Goal: Task Accomplishment & Management: Use online tool/utility

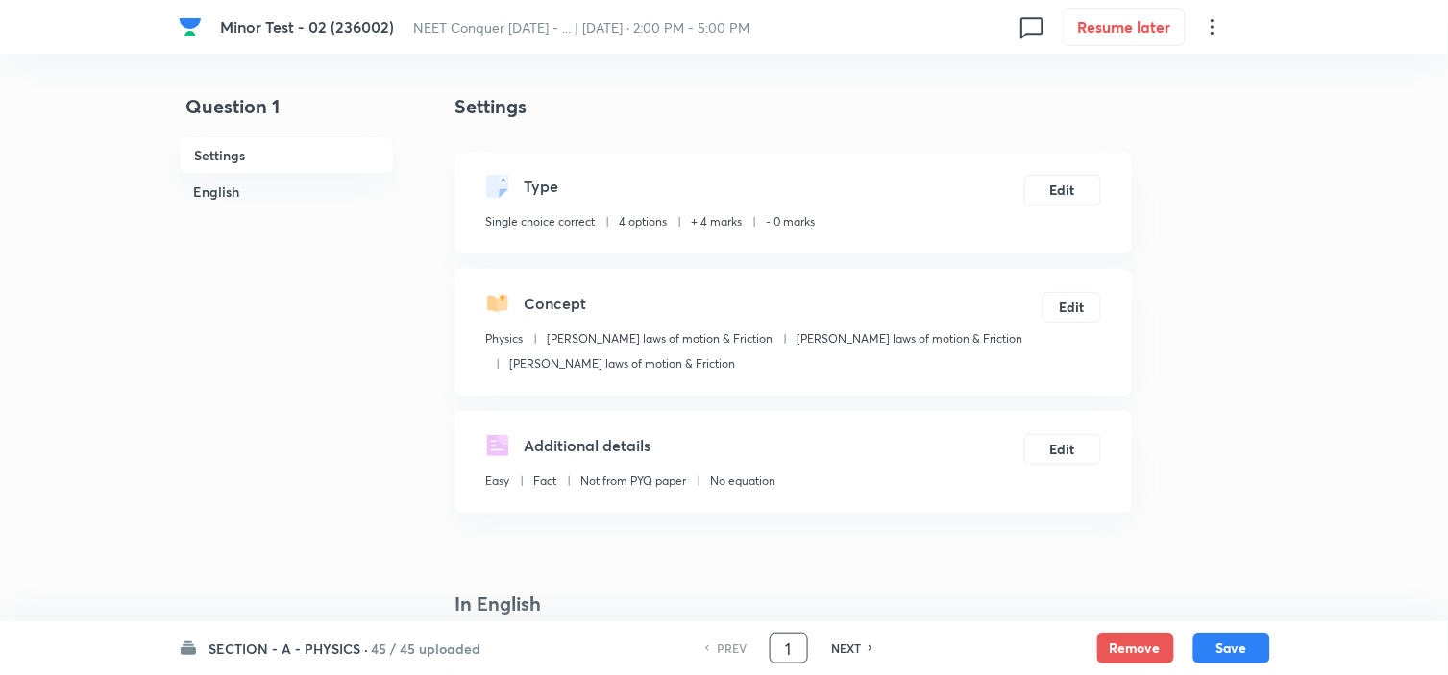
click at [797, 653] on input "1" at bounding box center [788, 649] width 37 height 34
type input "85"
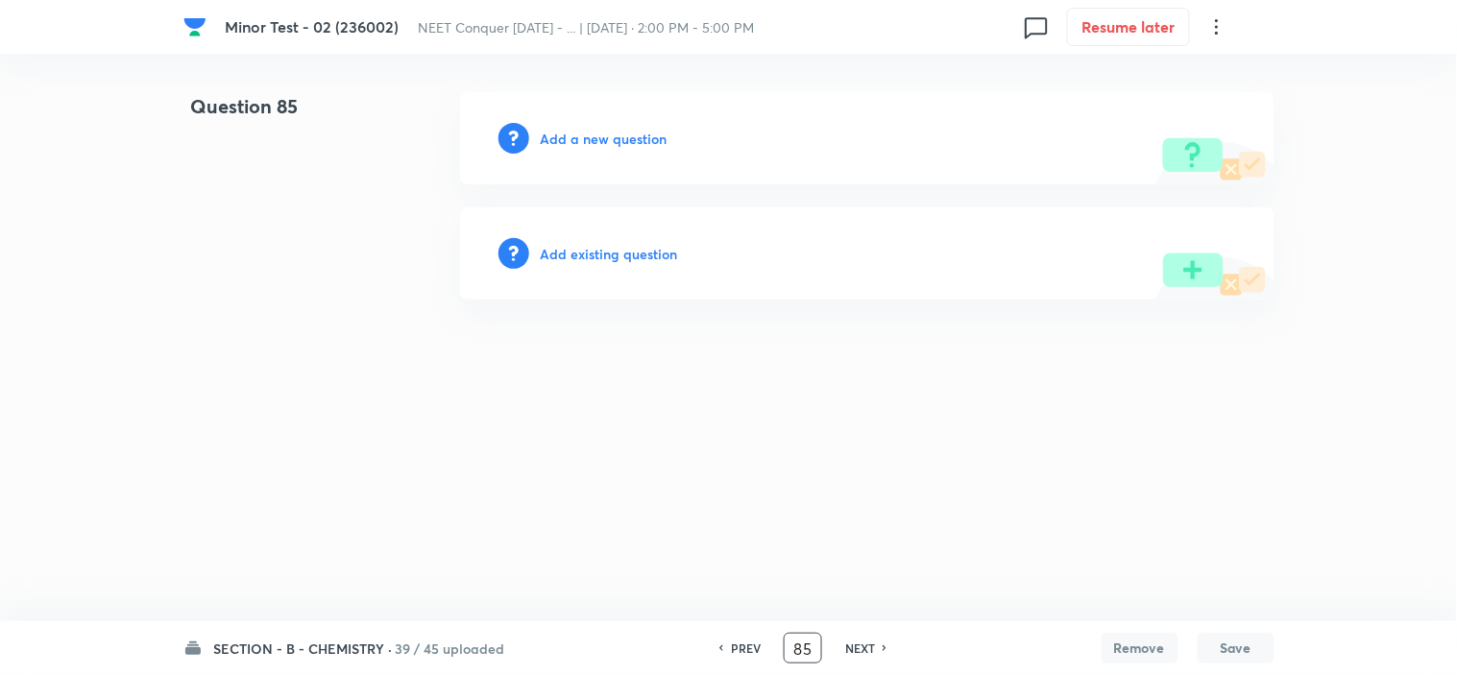
click at [597, 149] on div "Add a new question" at bounding box center [867, 138] width 815 height 92
click at [610, 137] on h6 "Add a new question" at bounding box center [604, 139] width 127 height 20
click at [610, 137] on h6 "Choose a question type" at bounding box center [615, 139] width 148 height 20
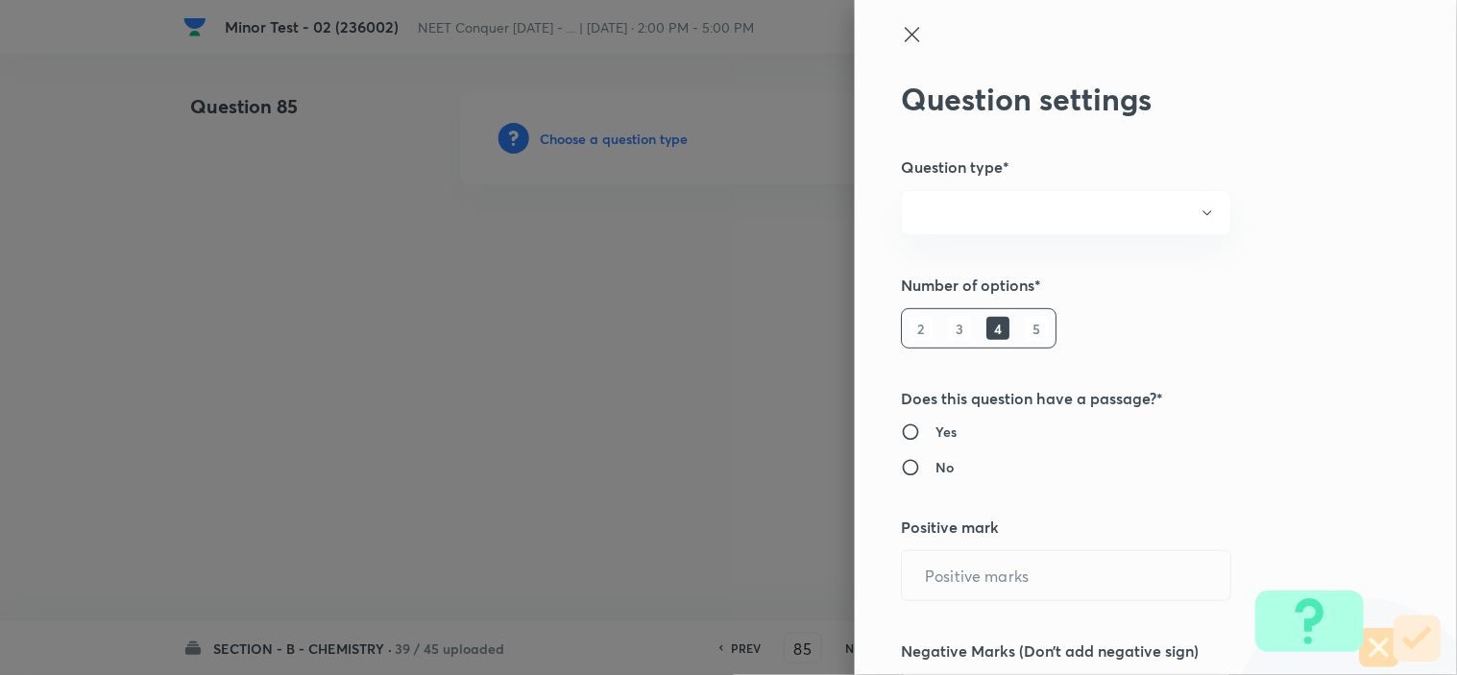
radio input "true"
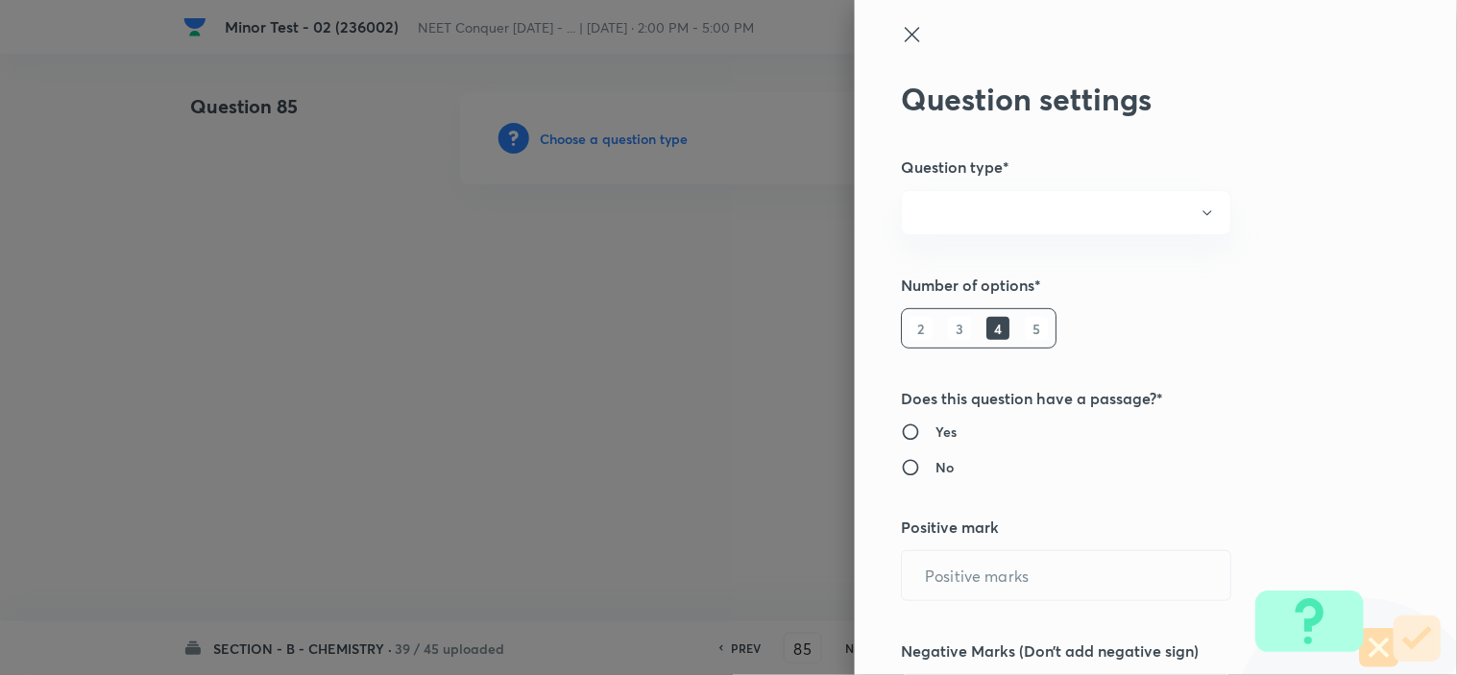
radio input "true"
type input "4"
type input "0"
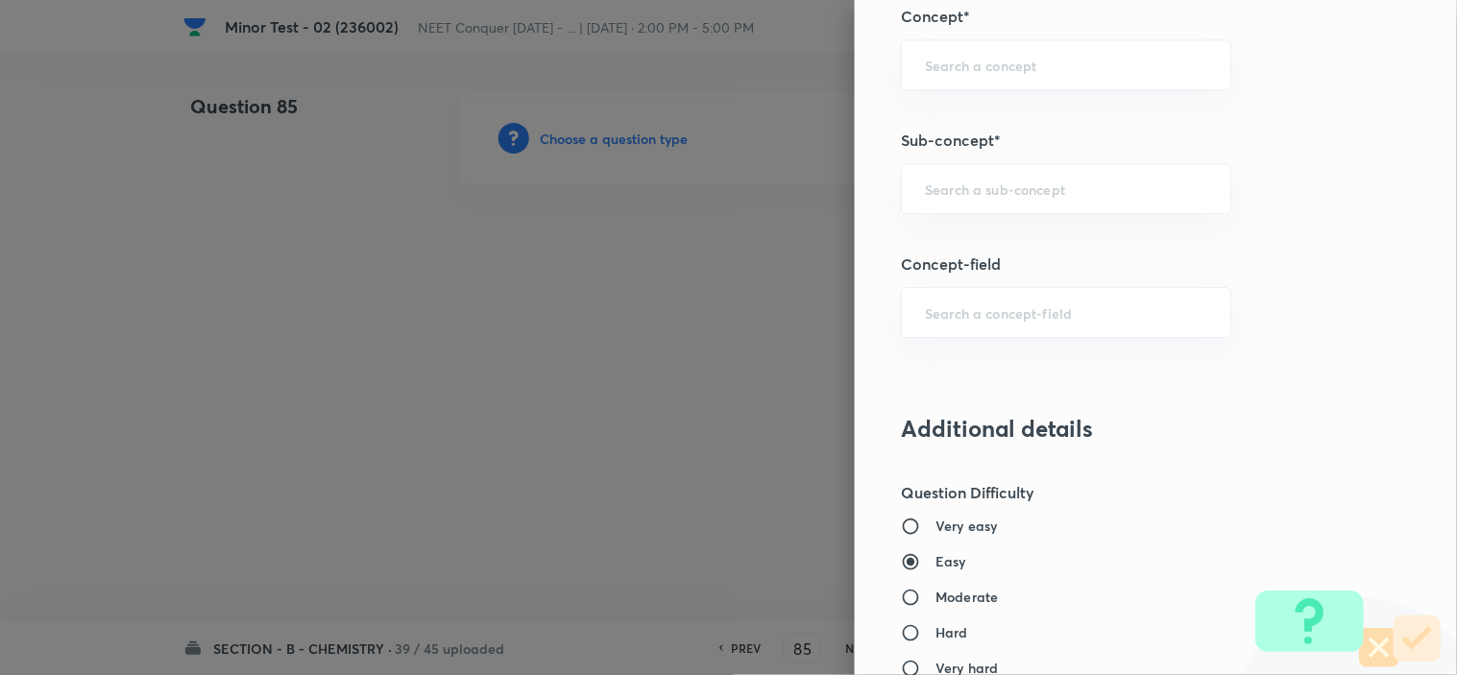
scroll to position [1241, 0]
click at [1121, 197] on input "text" at bounding box center [1066, 188] width 282 height 18
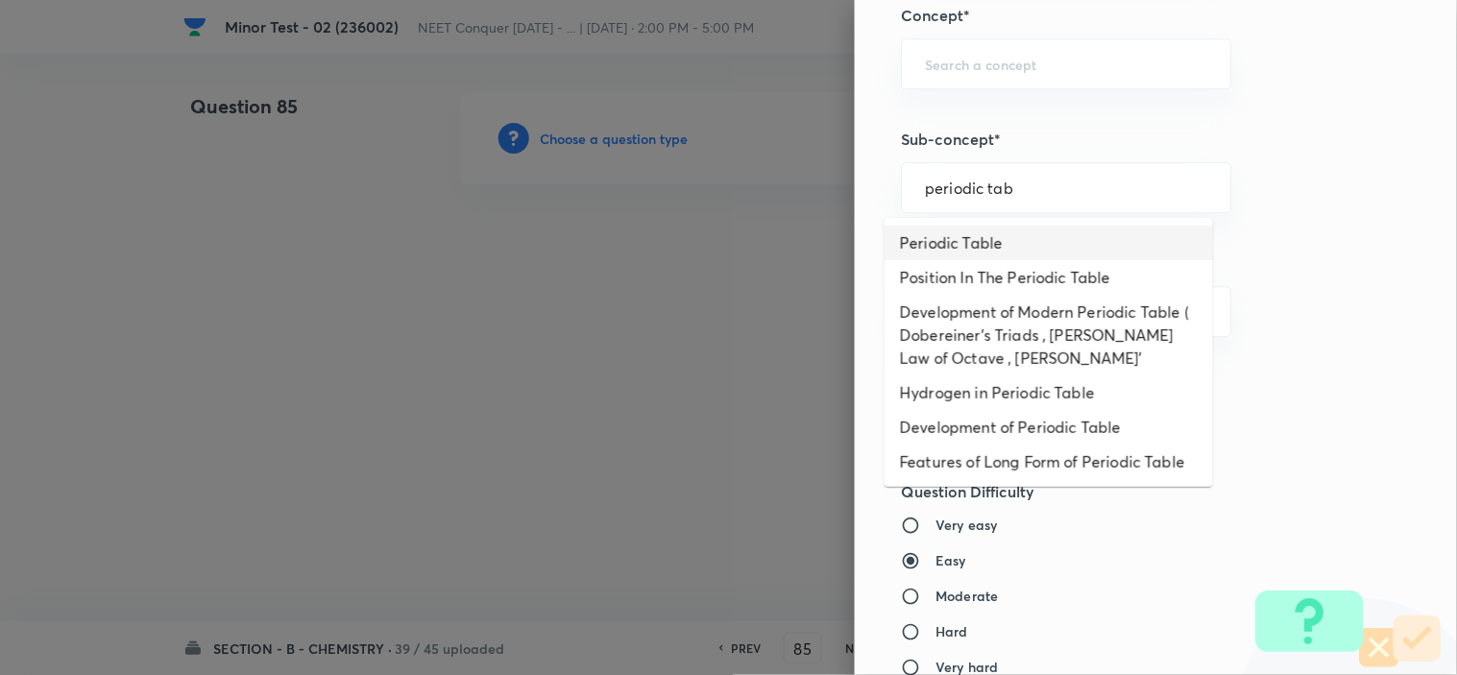
click at [1010, 236] on li "Periodic Table" at bounding box center [1049, 243] width 329 height 35
type input "Periodic Table"
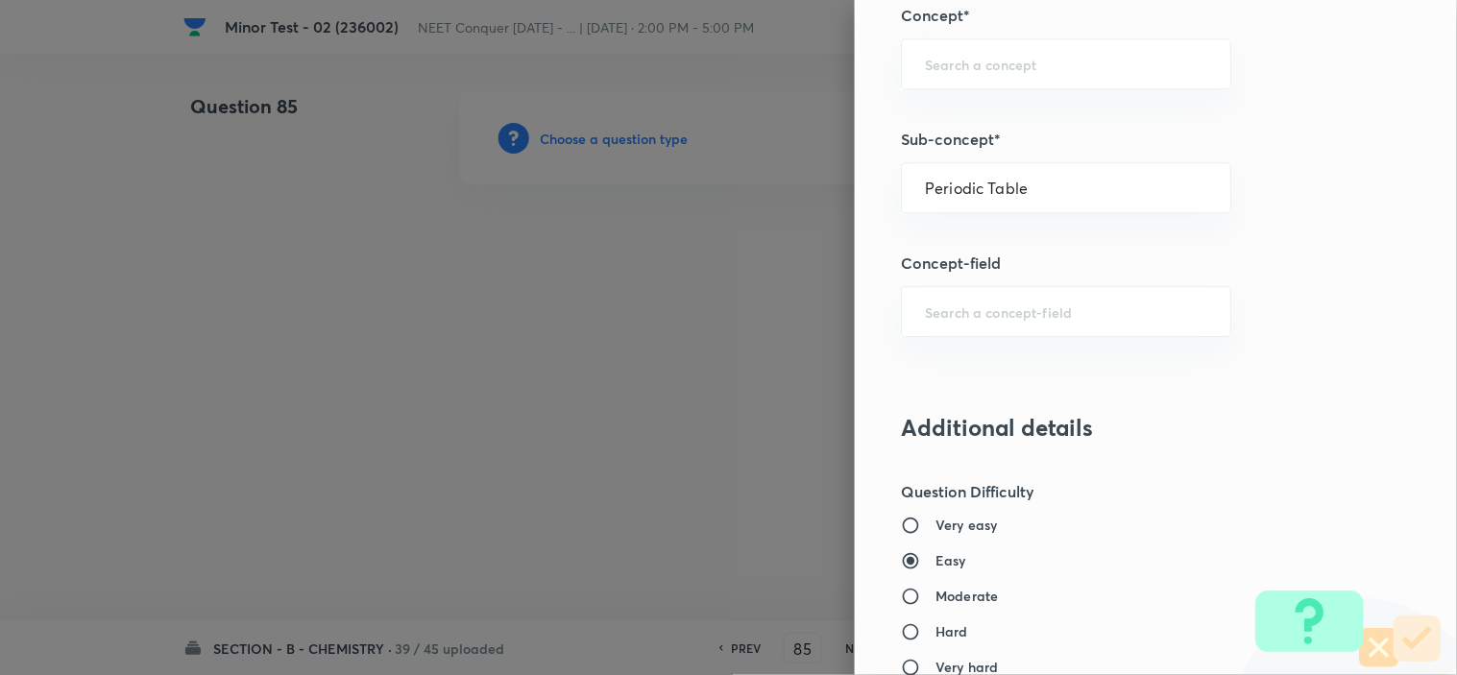
type input "Chemistry"
type input "Inorganic Chemistry"
type input "Periodic Table & Properties"
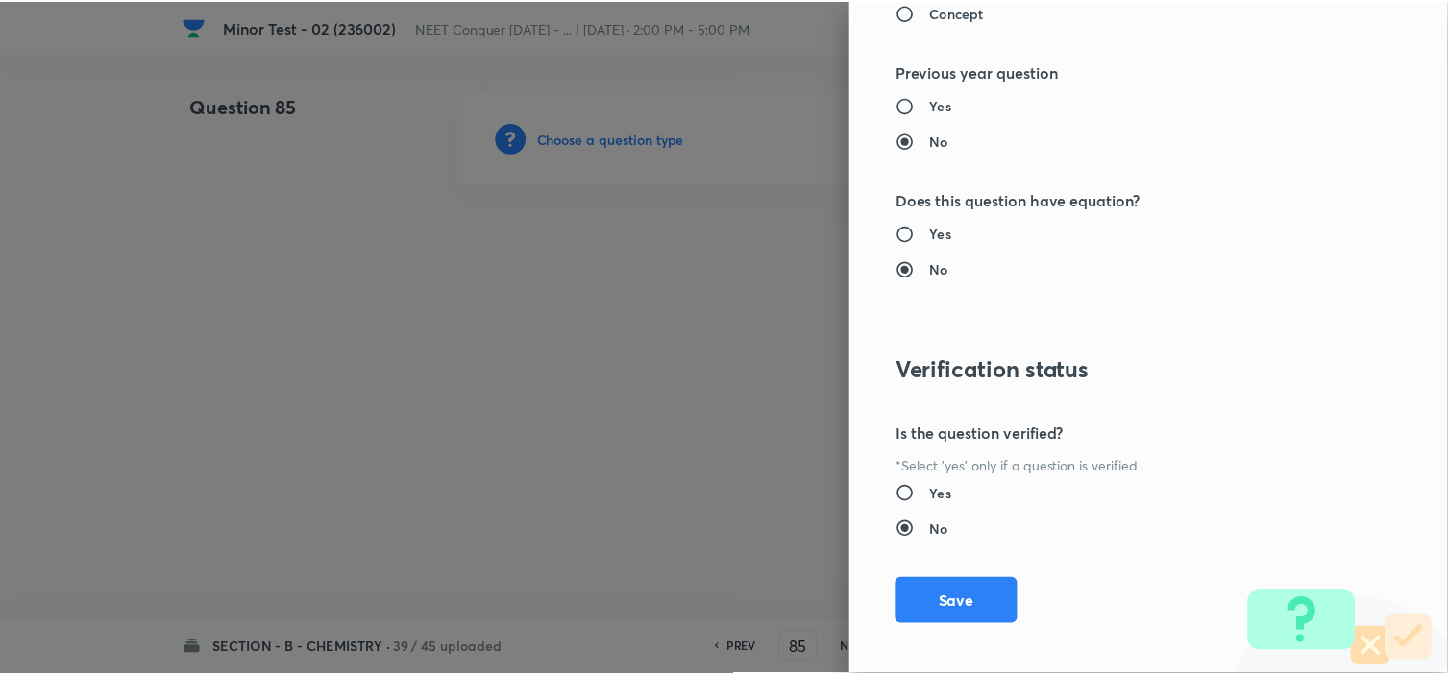
scroll to position [2072, 0]
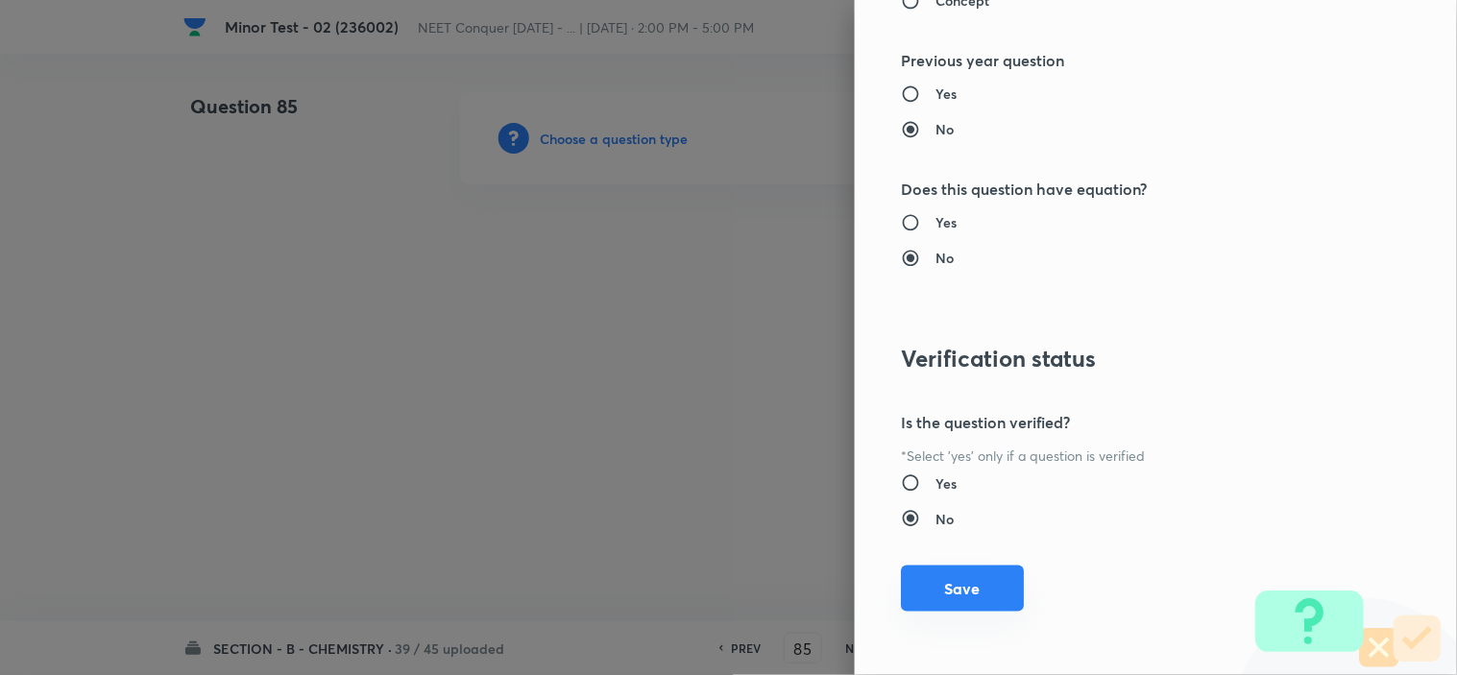
click at [910, 582] on button "Save" at bounding box center [962, 589] width 123 height 46
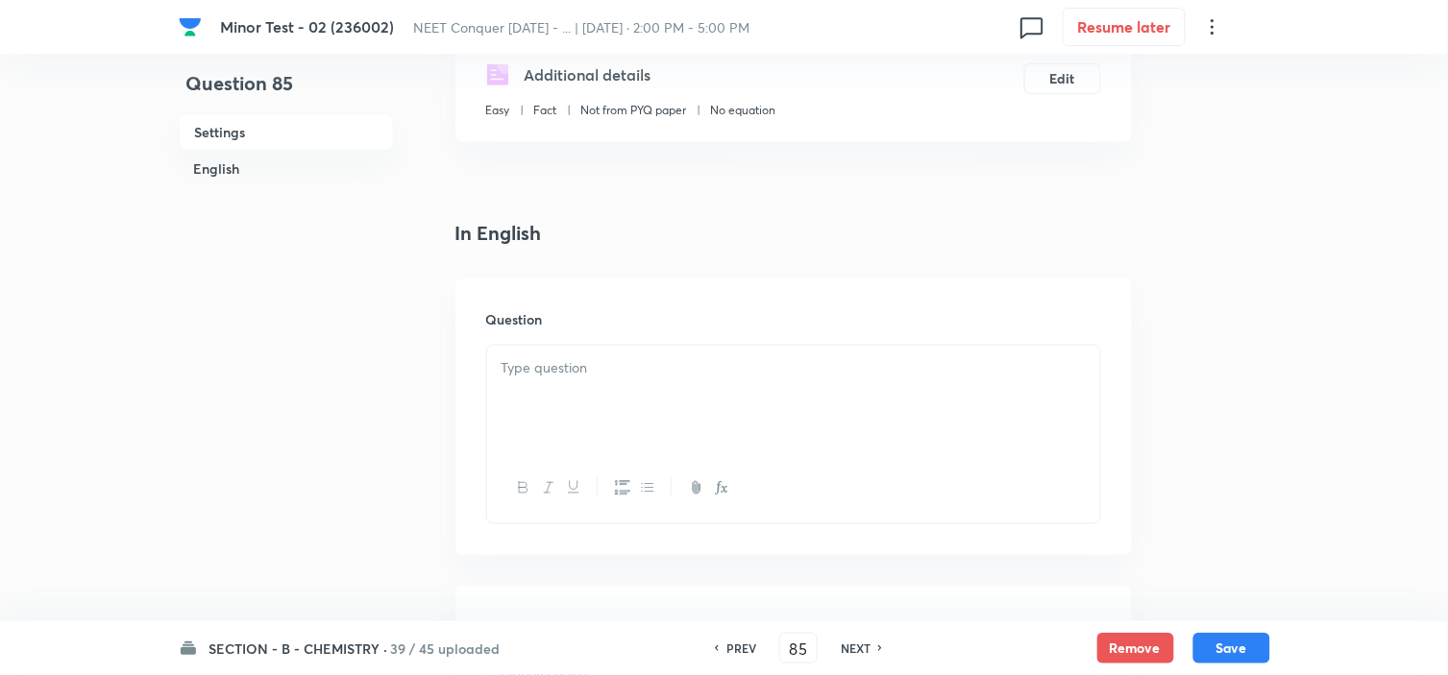
scroll to position [347, 0]
click at [683, 388] on div at bounding box center [793, 399] width 613 height 108
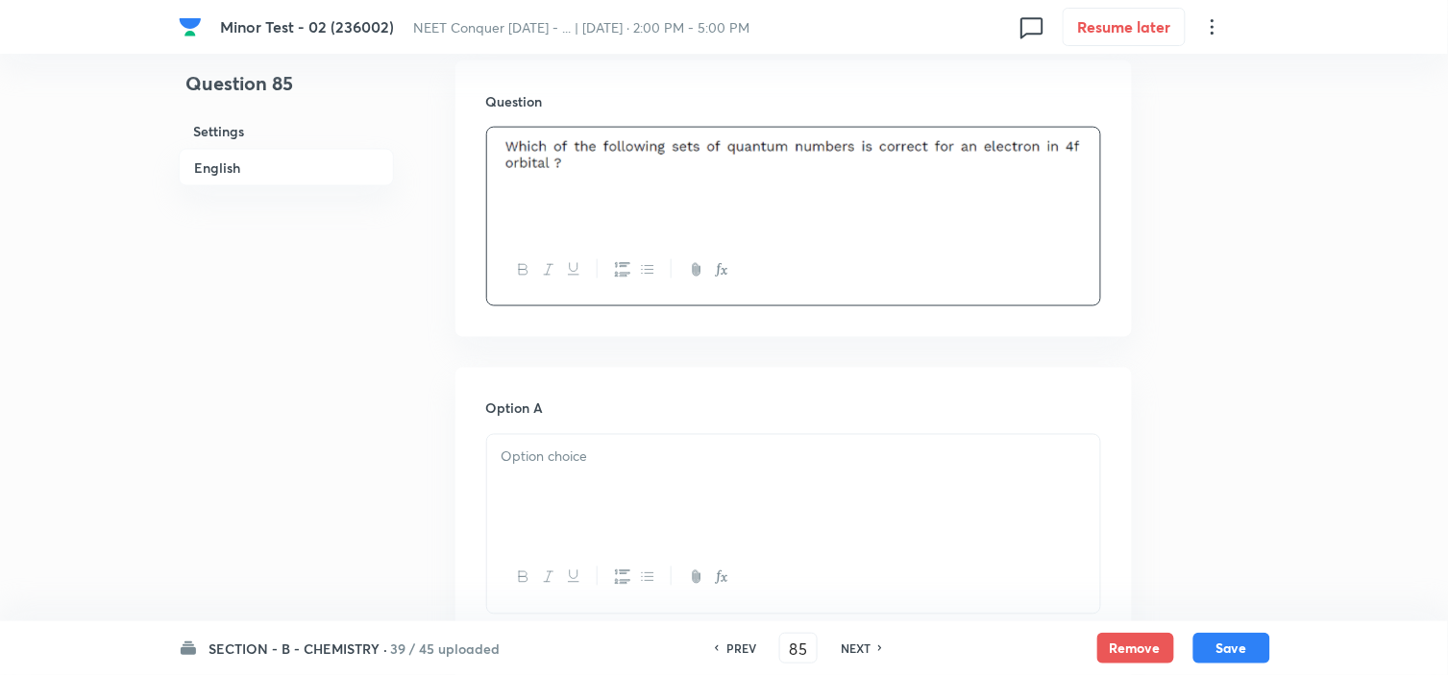
scroll to position [607, 0]
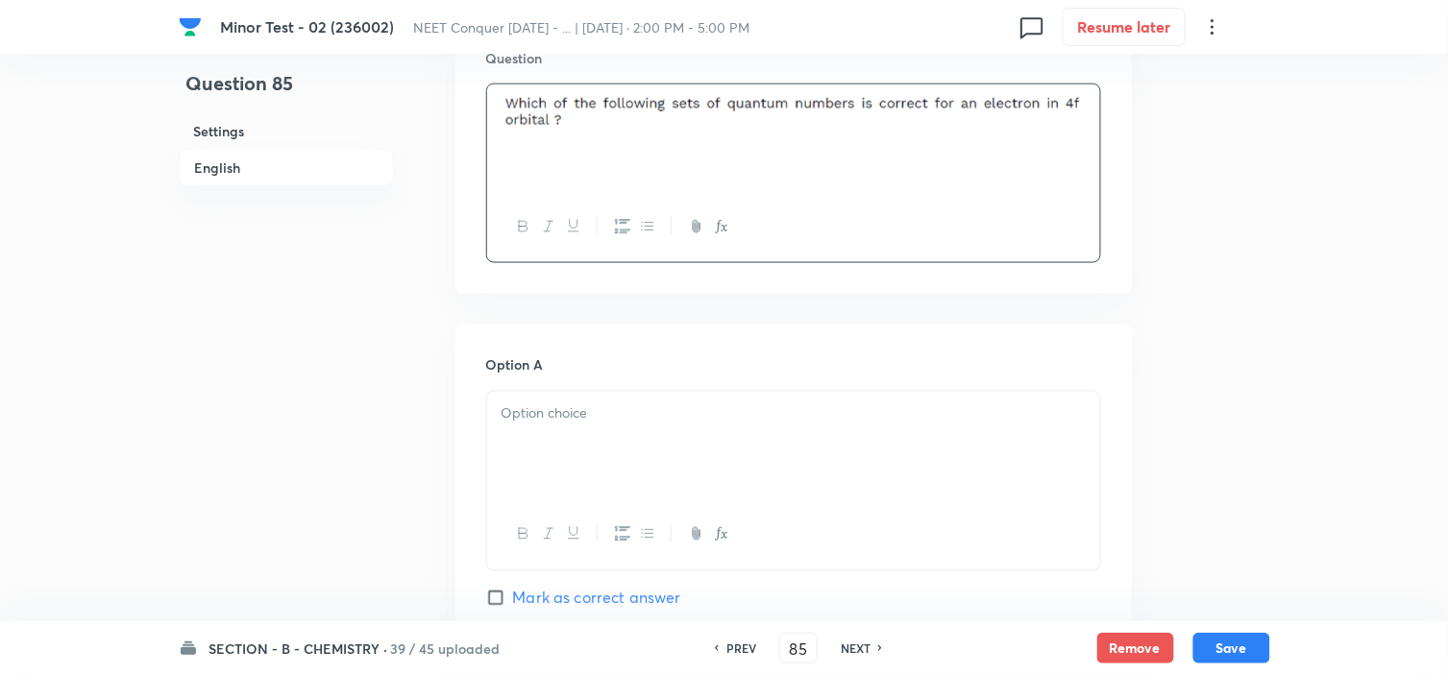
click at [563, 420] on p at bounding box center [793, 414] width 584 height 22
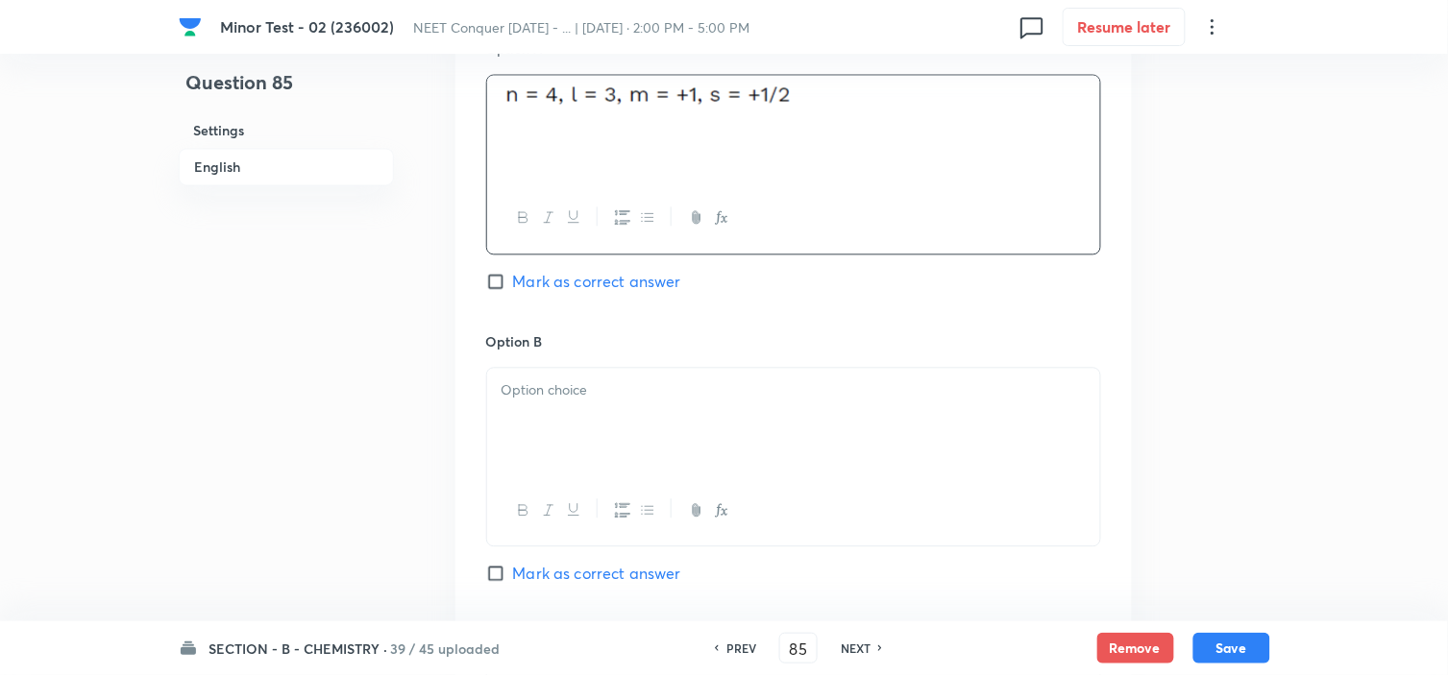
scroll to position [934, 0]
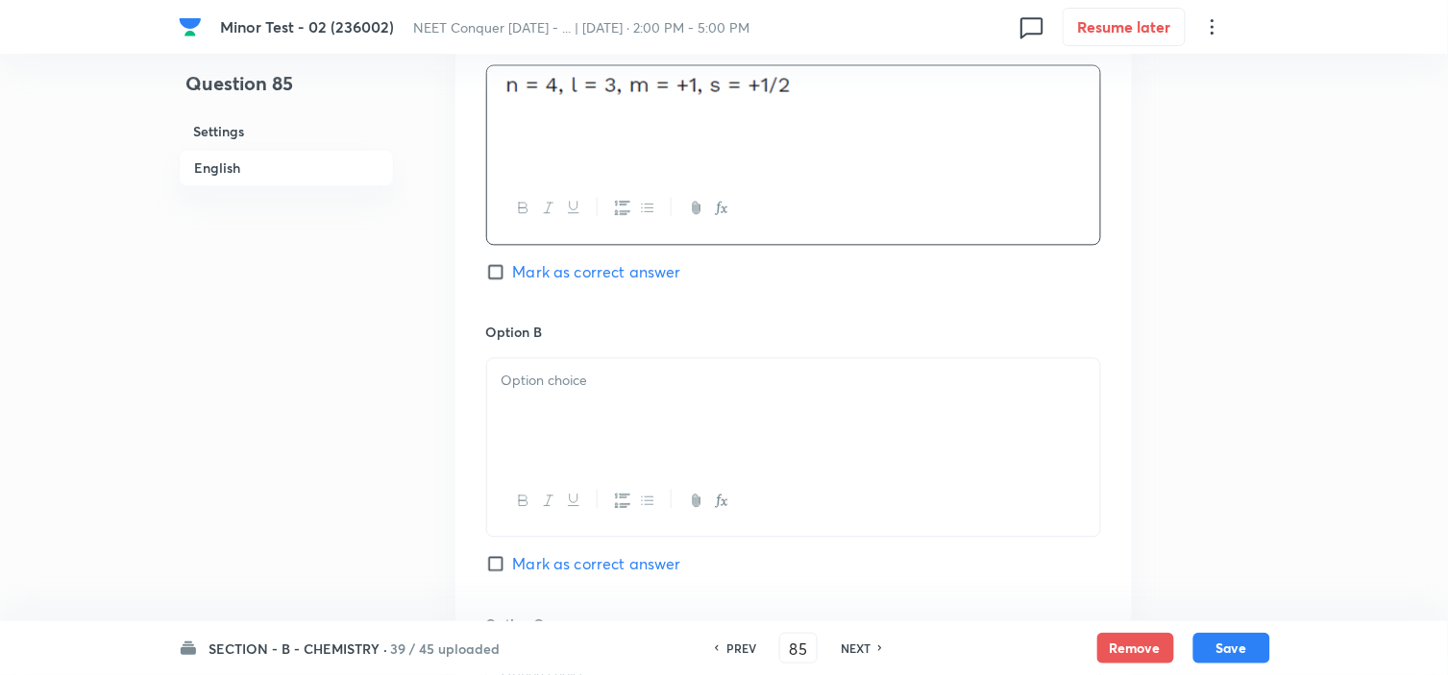
click at [618, 411] on div at bounding box center [793, 412] width 613 height 108
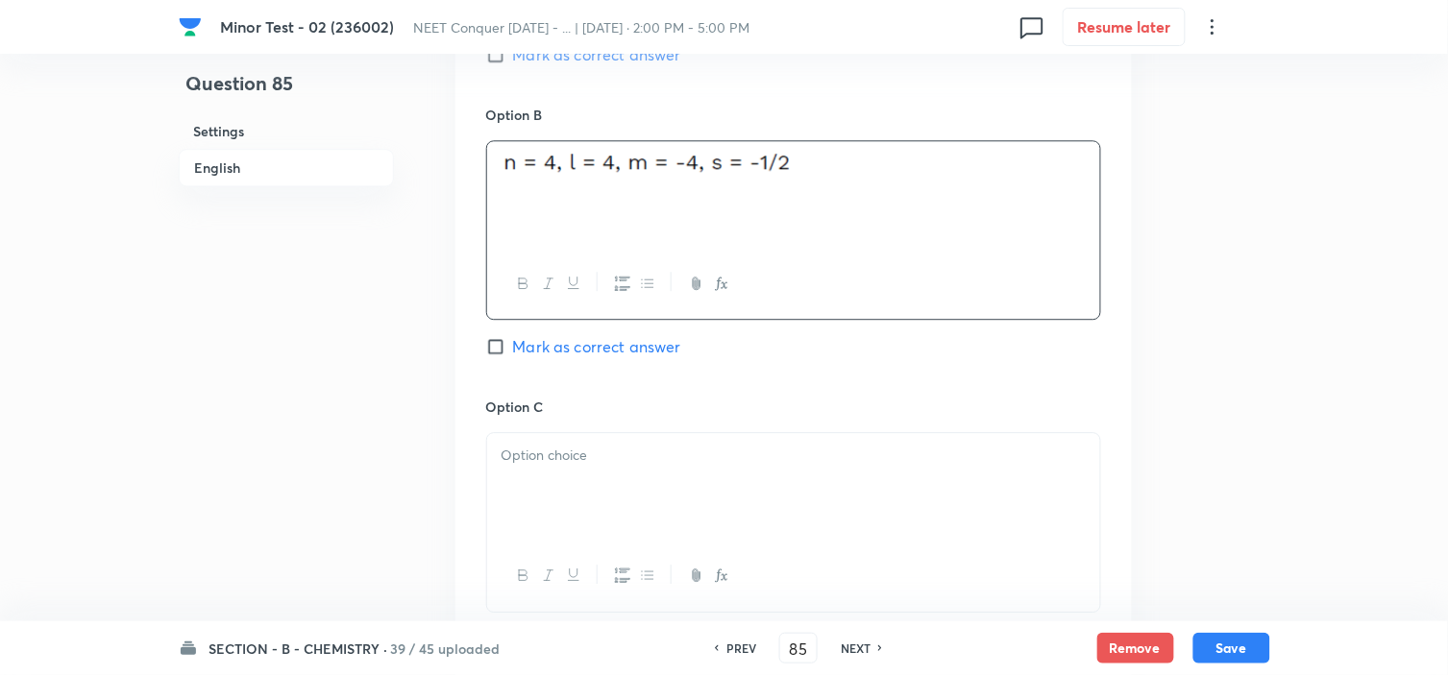
scroll to position [1153, 0]
click at [605, 474] on div at bounding box center [793, 485] width 613 height 108
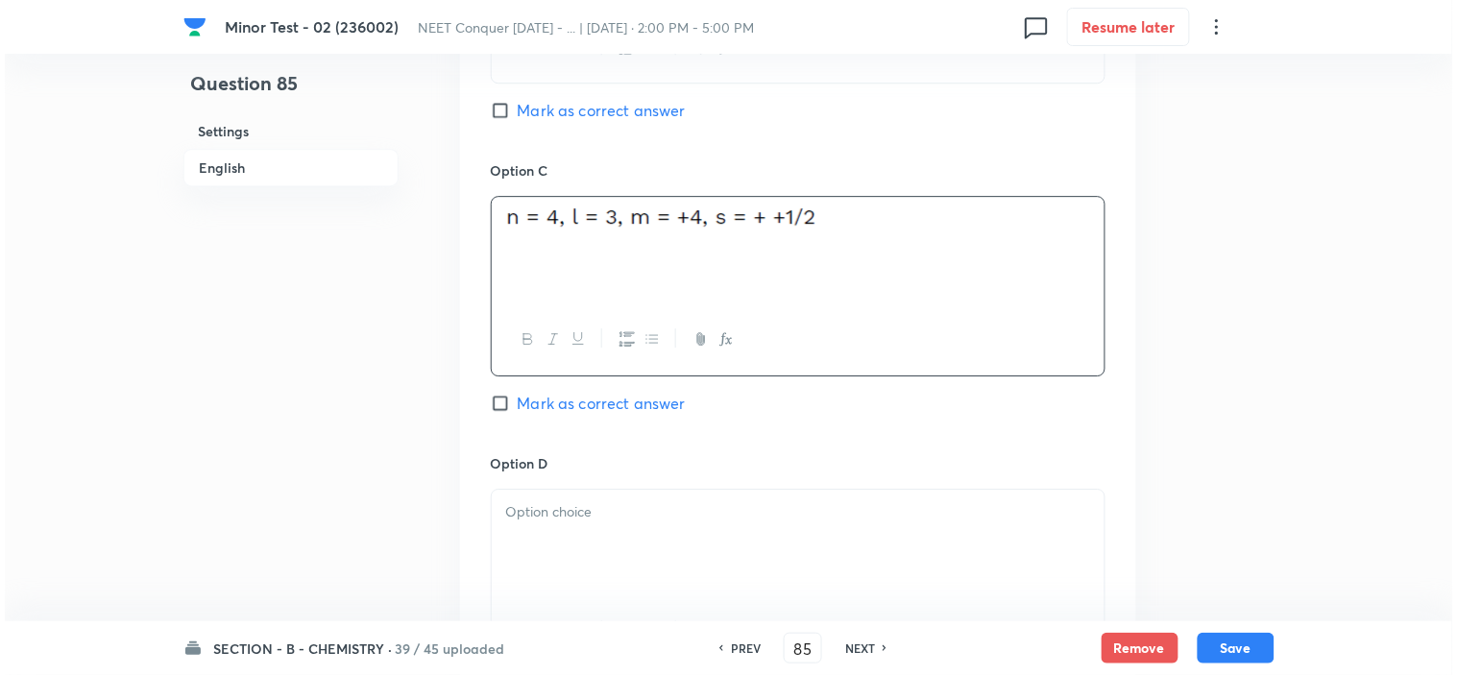
scroll to position [1388, 0]
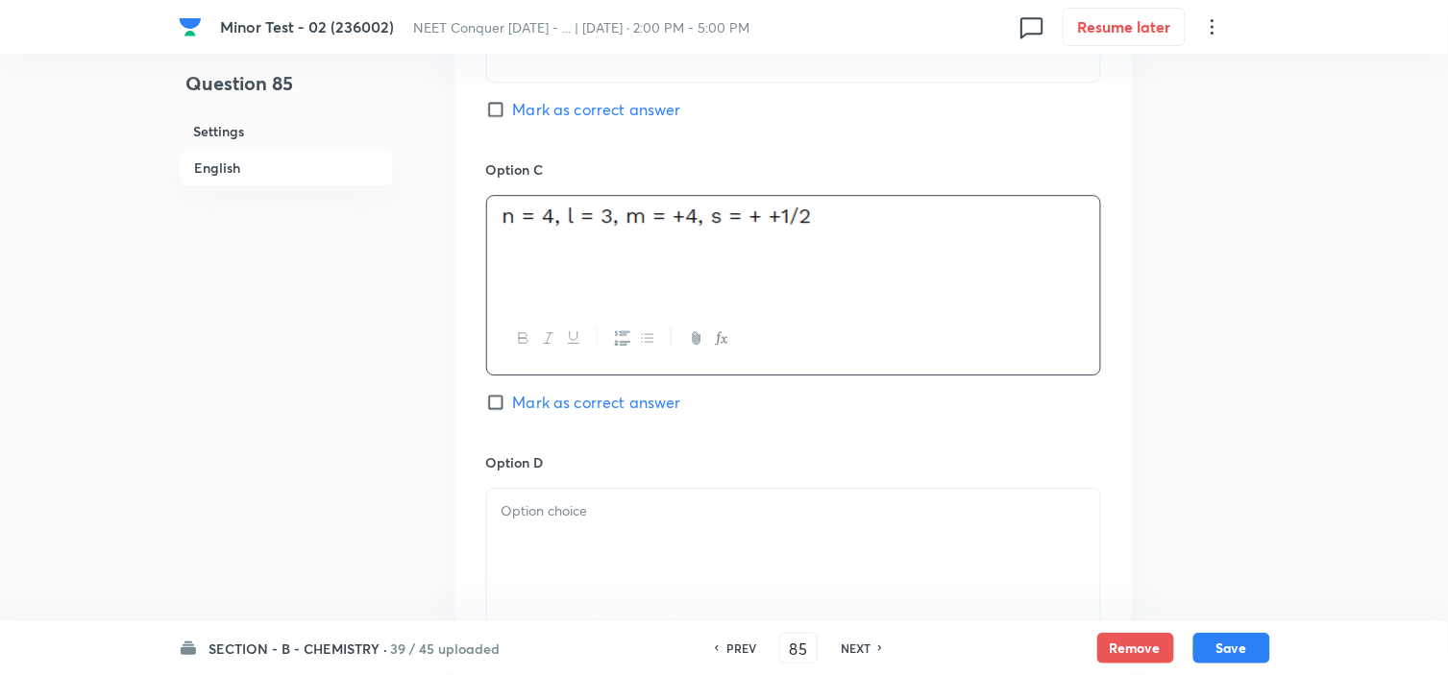
click at [619, 539] on div at bounding box center [793, 543] width 613 height 108
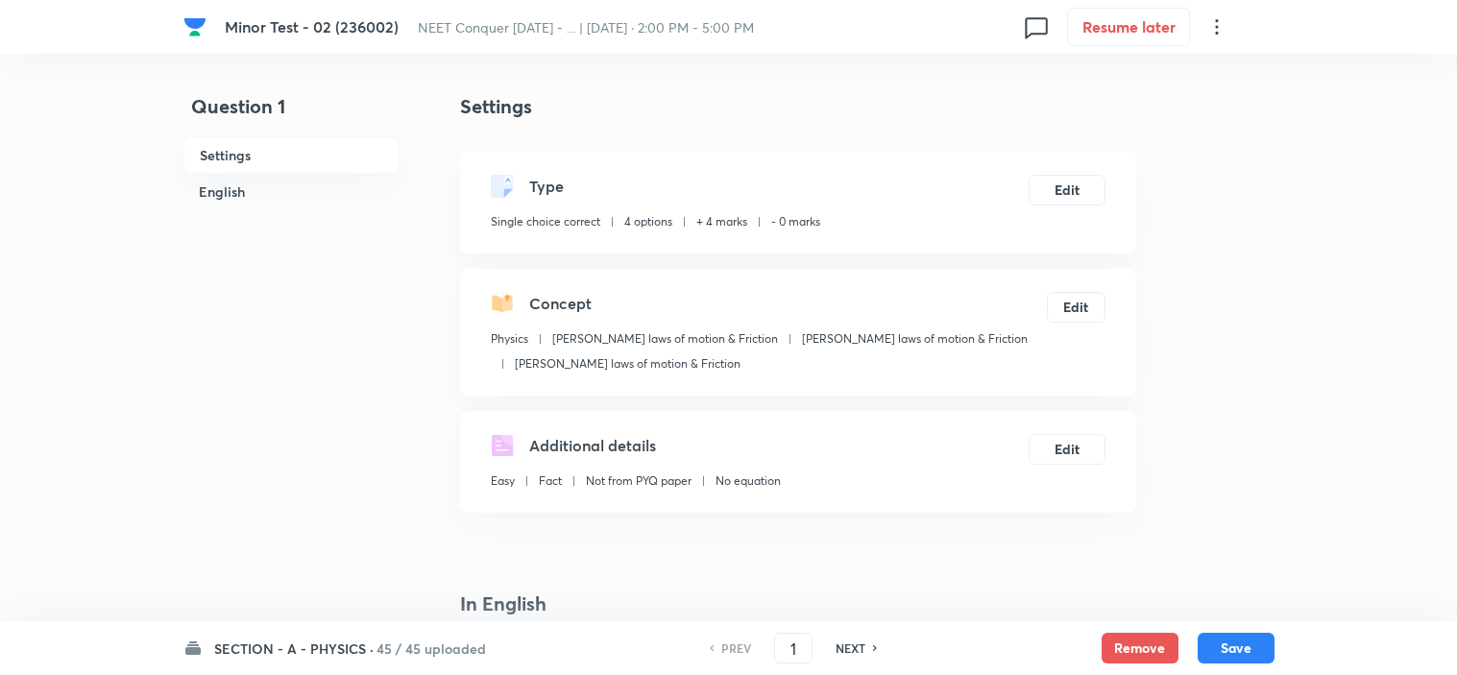
checkbox input "true"
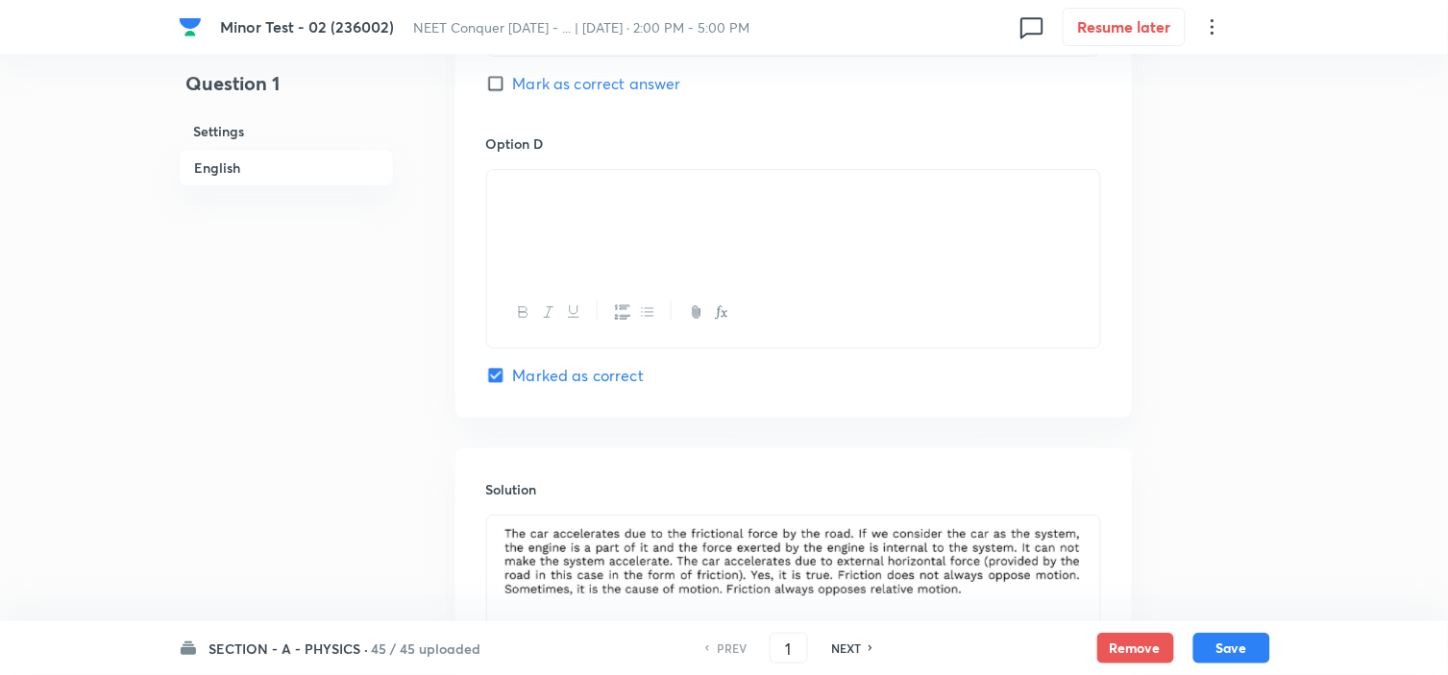
scroll to position [1733, 0]
click at [797, 647] on input "1" at bounding box center [788, 649] width 37 height 34
type input "84"
checkbox input "false"
checkbox input "true"
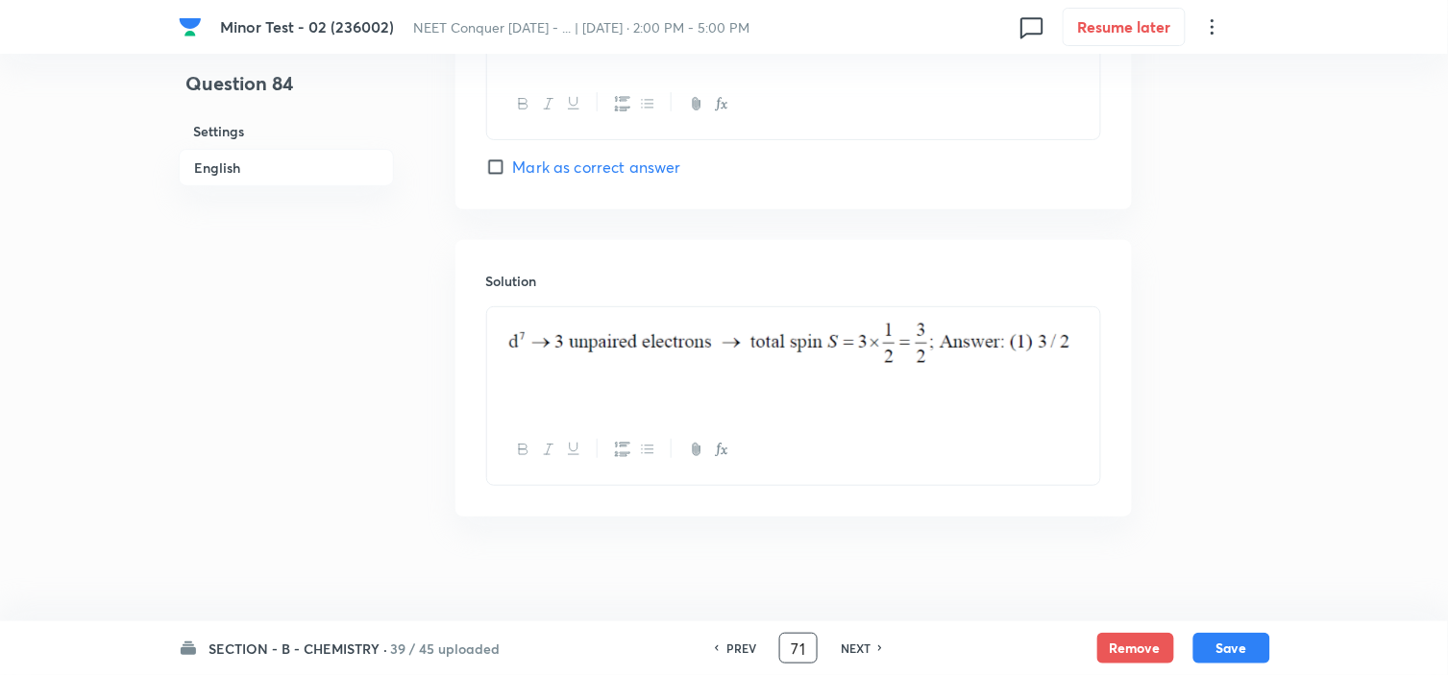
scroll to position [1917, 0]
click at [1235, 647] on button "Save" at bounding box center [1231, 646] width 77 height 31
type input "85"
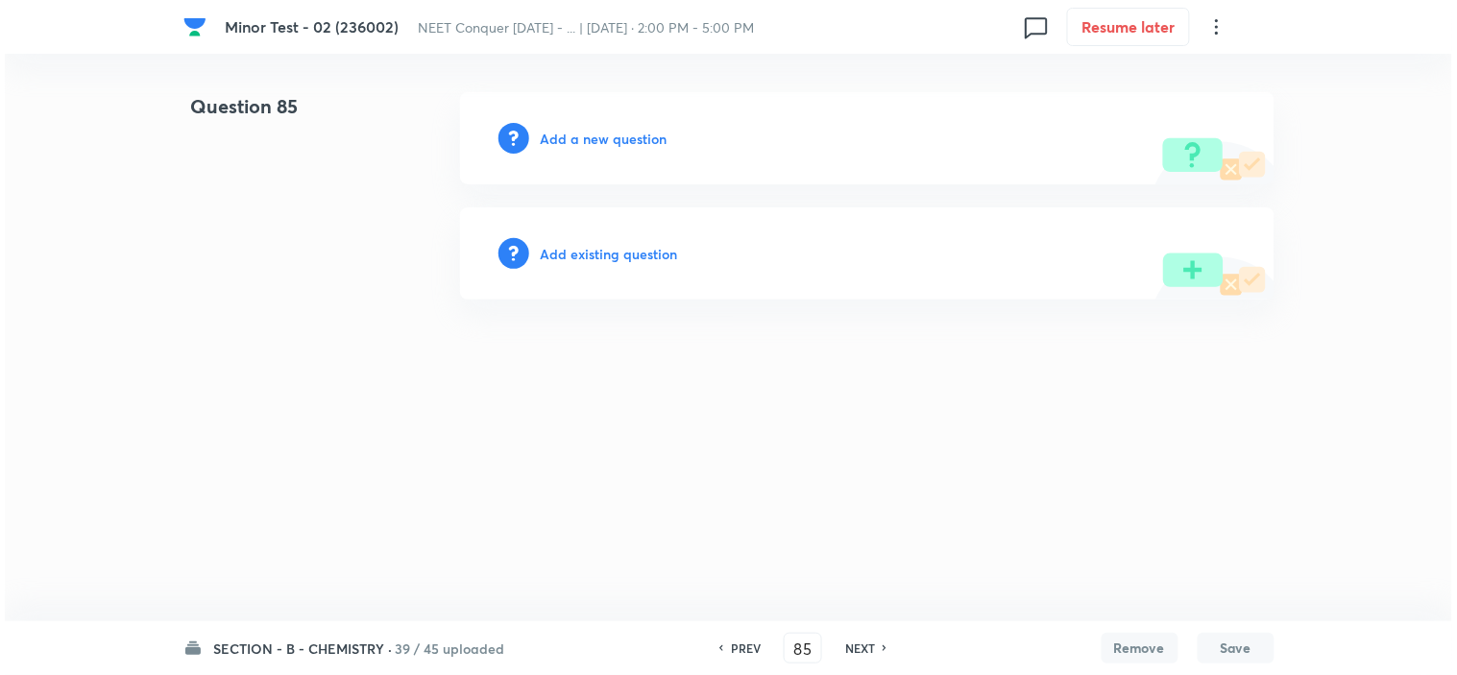
scroll to position [0, 0]
click at [624, 138] on h6 "Add a new question" at bounding box center [604, 139] width 127 height 20
click at [624, 138] on h6 "Choose a question type" at bounding box center [615, 139] width 148 height 20
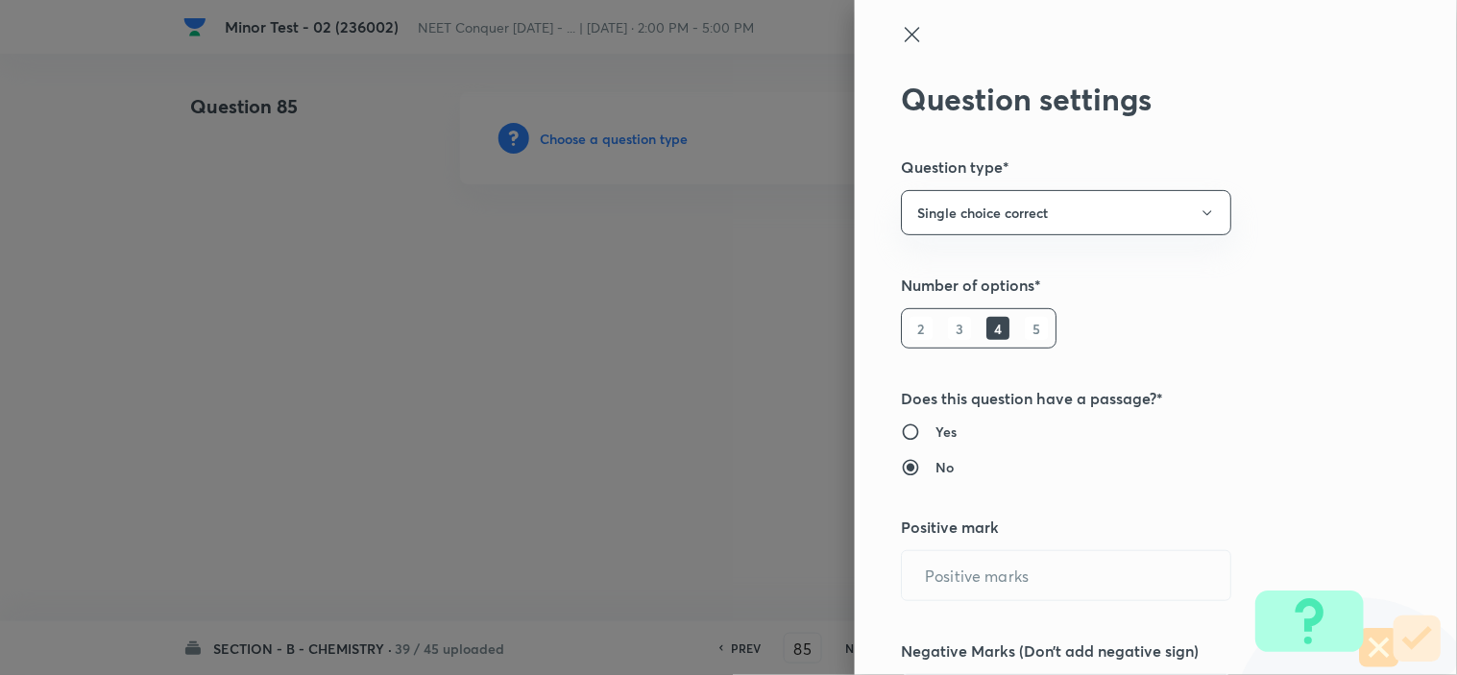
type input "4"
type input "0"
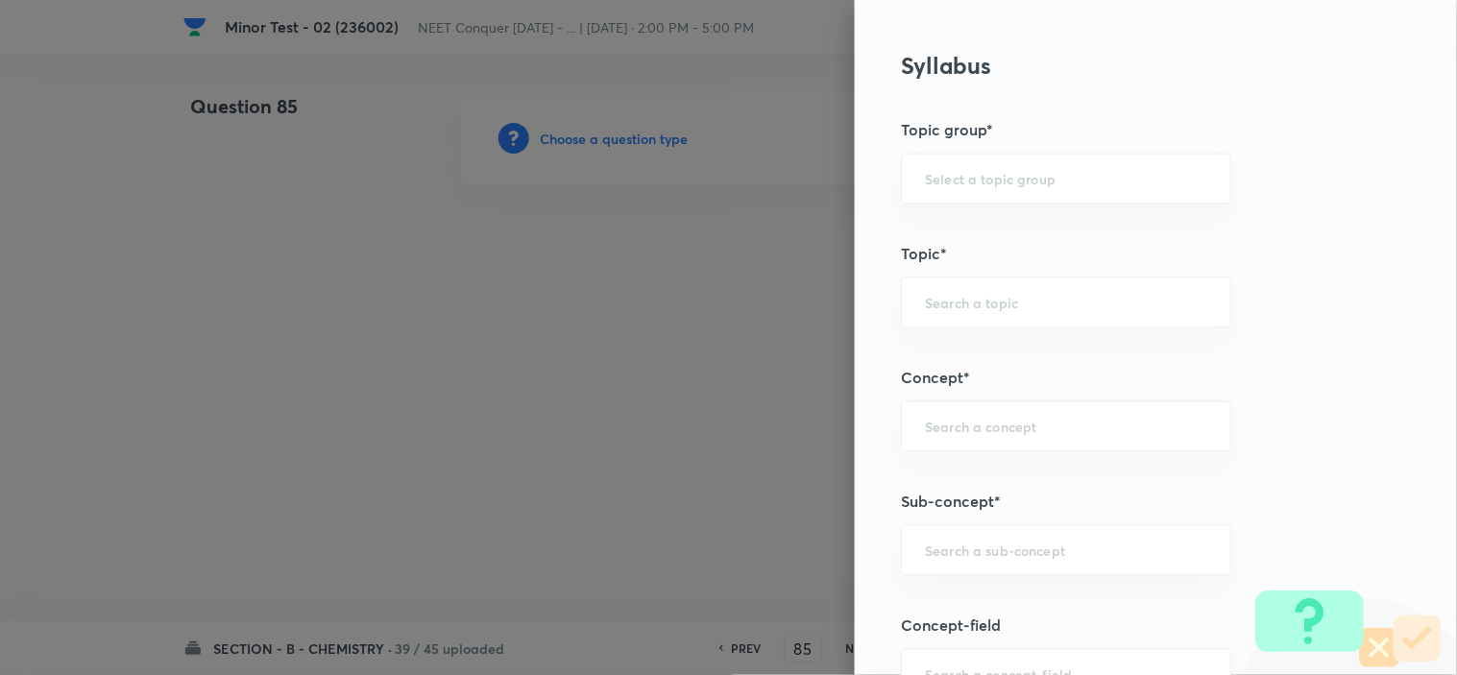
scroll to position [879, 0]
click at [1001, 534] on div "​" at bounding box center [1066, 550] width 330 height 51
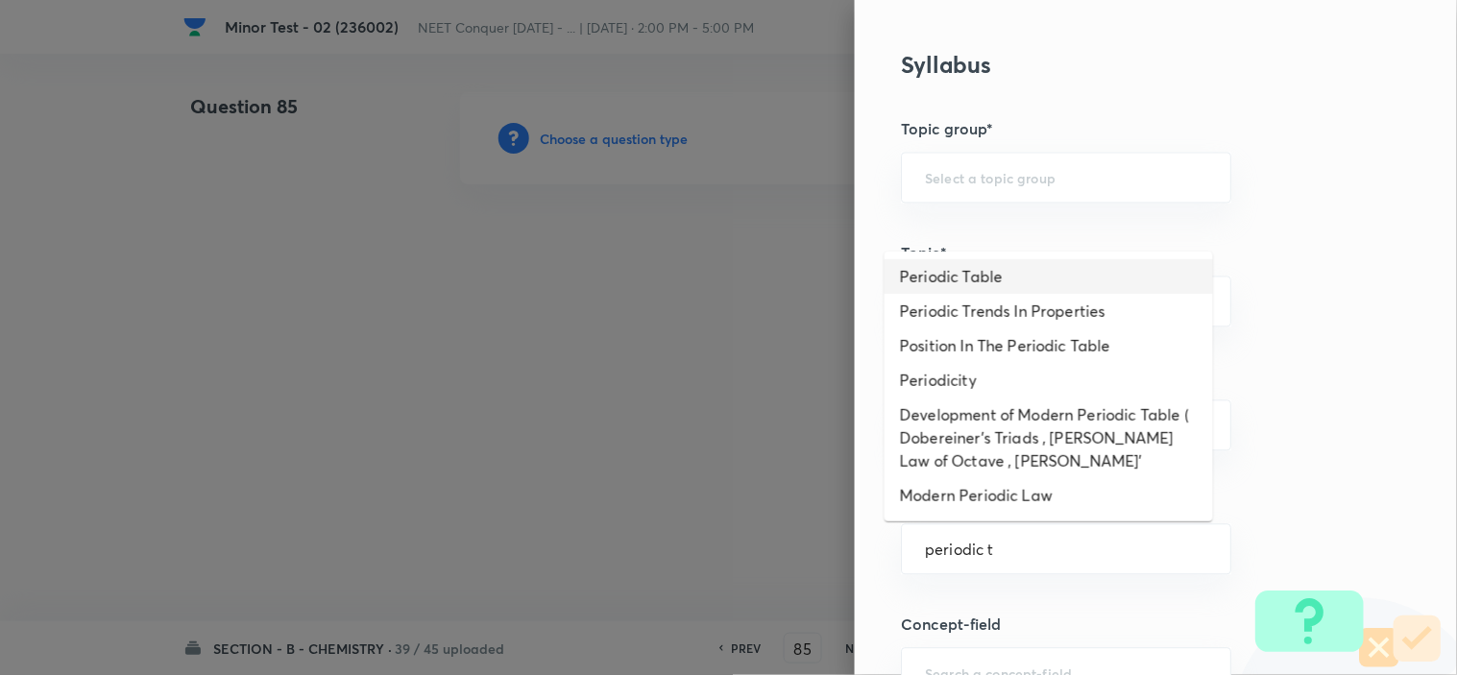
click at [988, 279] on li "Periodic Table" at bounding box center [1049, 276] width 329 height 35
type input "Periodic Table"
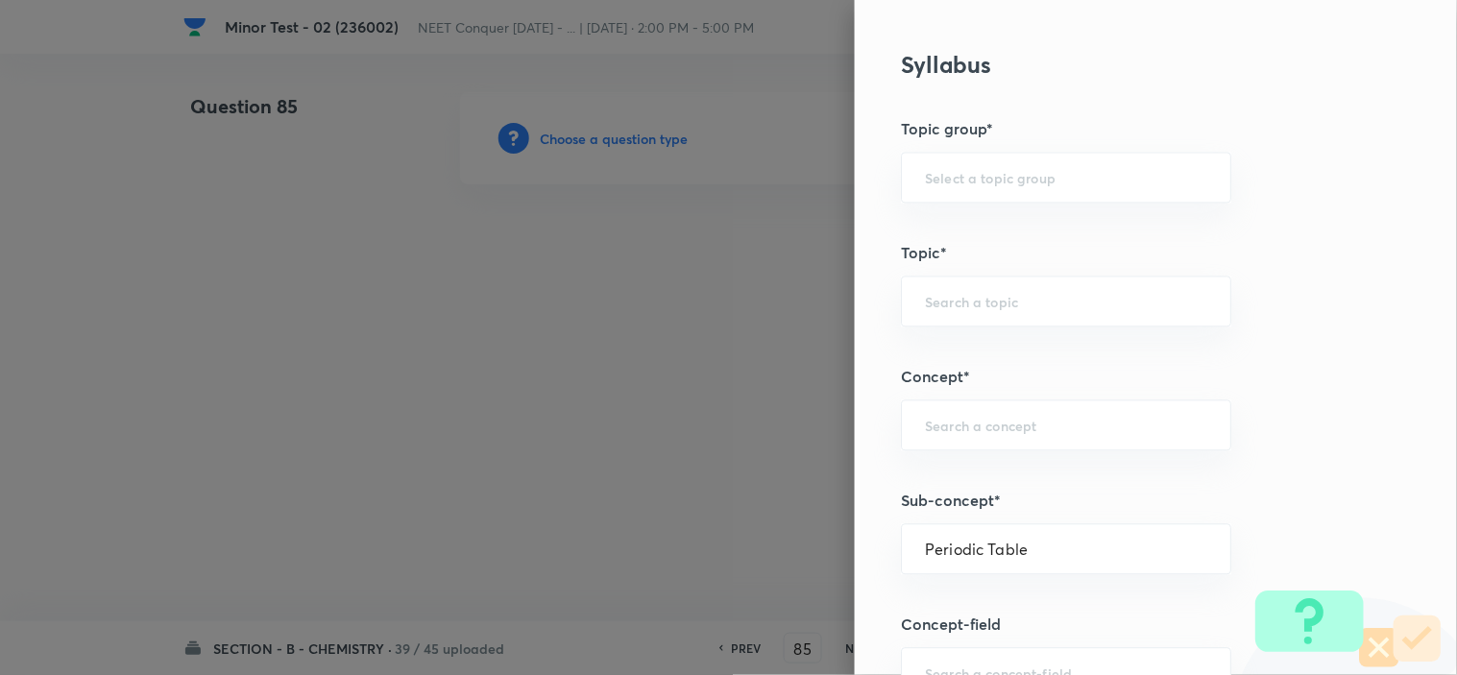
type input "Chemistry"
type input "Inorganic Chemistry"
type input "Periodic Table & Properties"
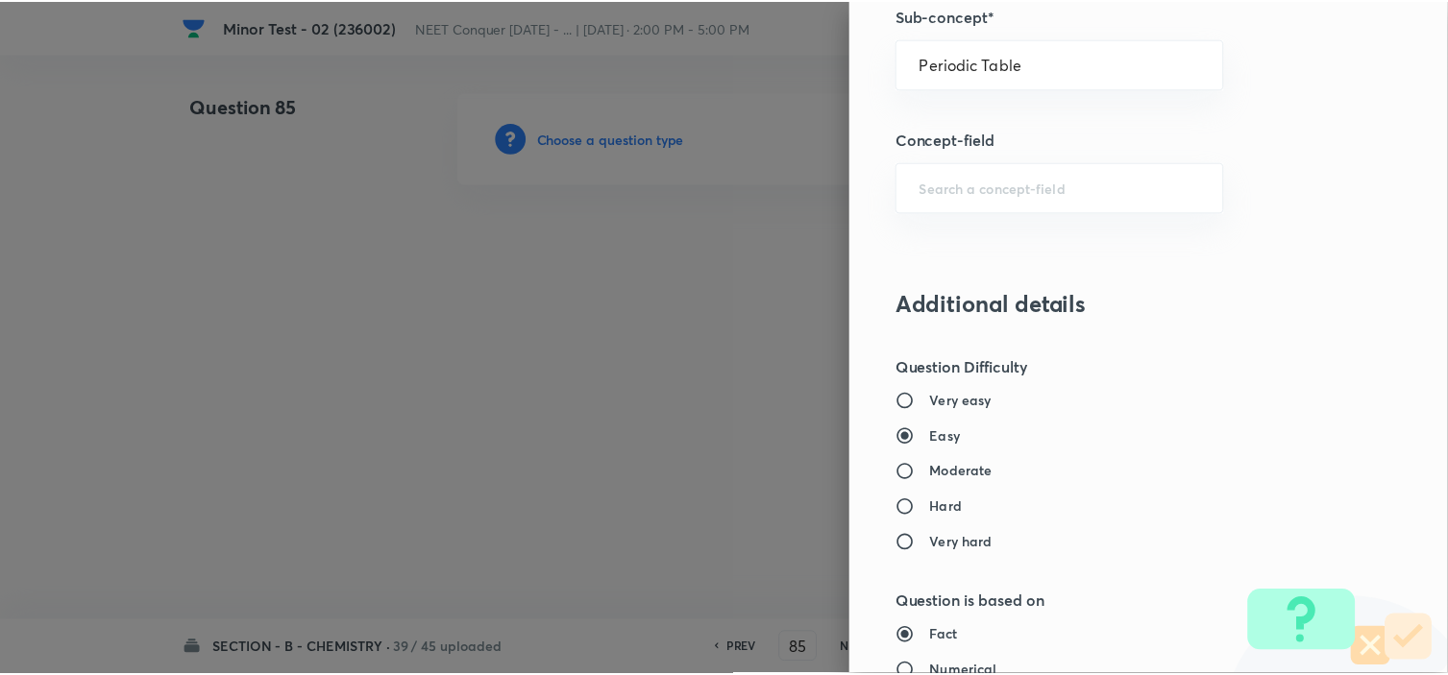
scroll to position [2072, 0]
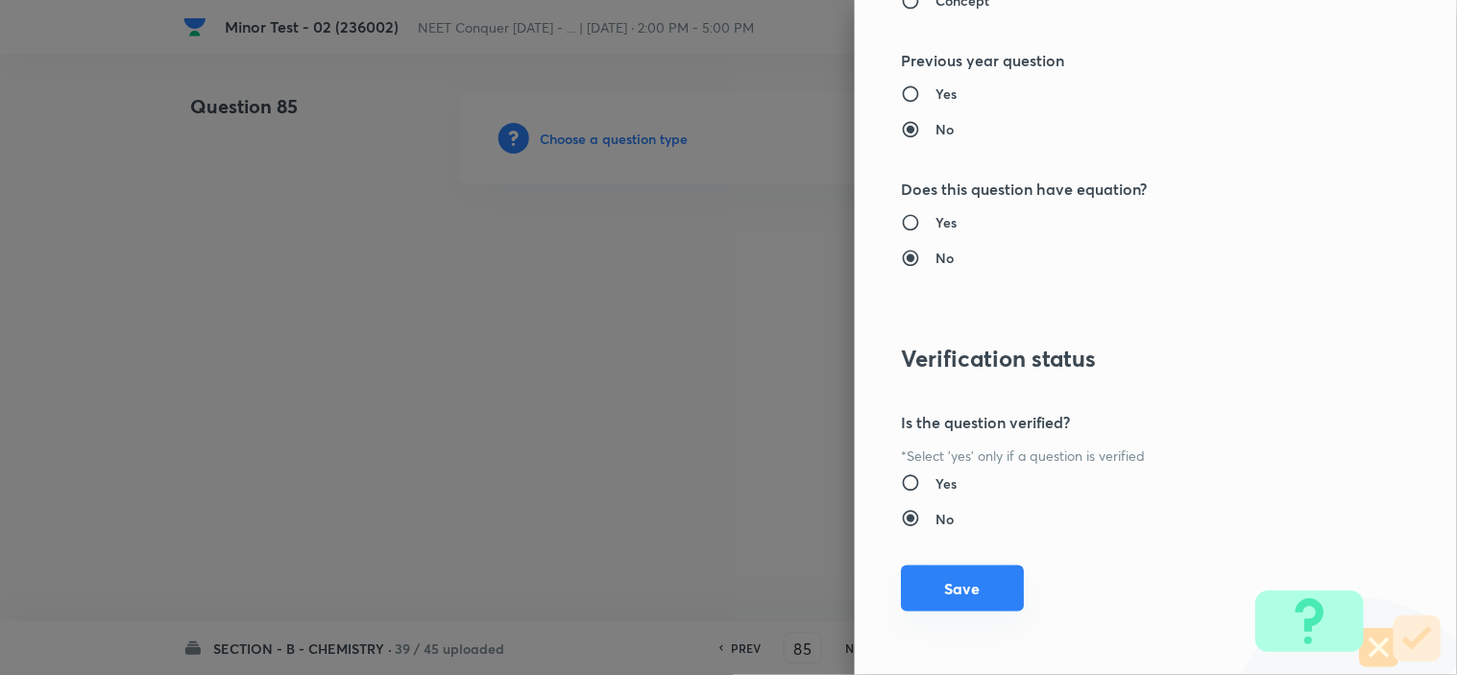
click at [964, 608] on button "Save" at bounding box center [962, 589] width 123 height 46
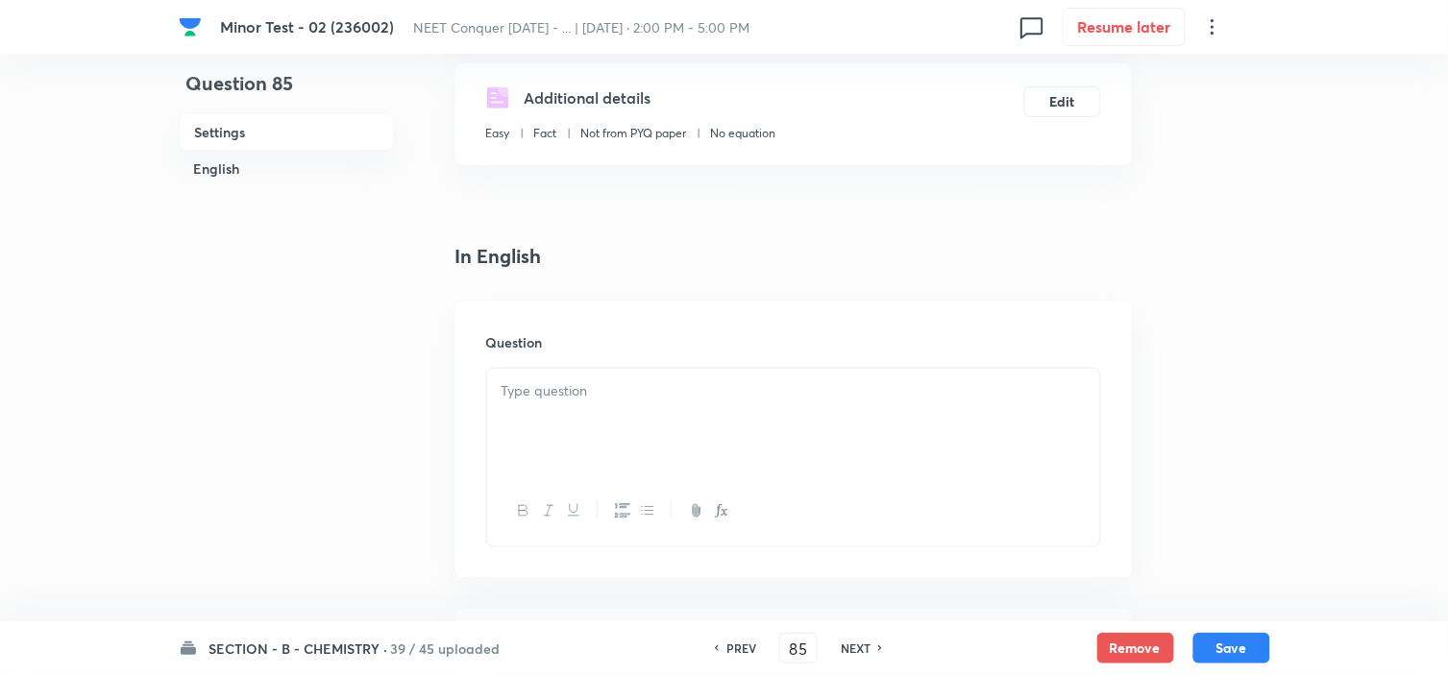
scroll to position [405, 0]
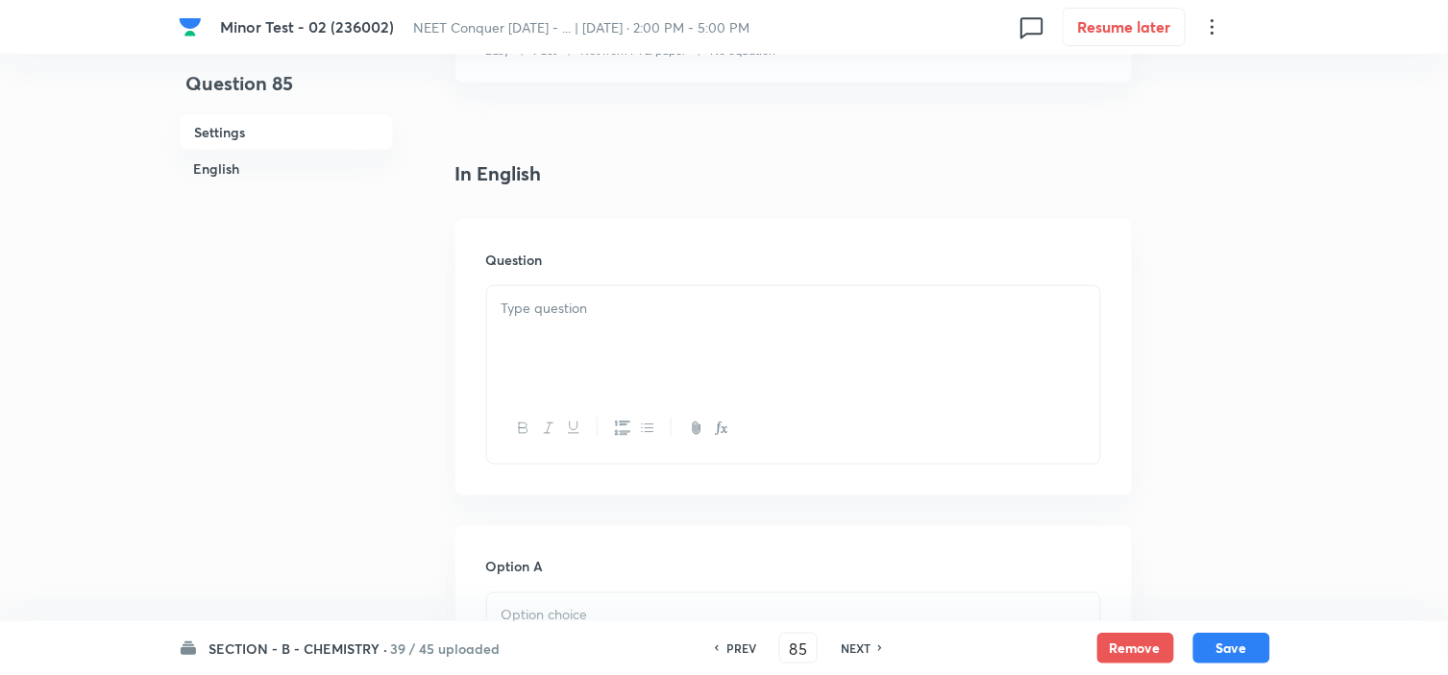
click at [699, 367] on div at bounding box center [793, 340] width 613 height 108
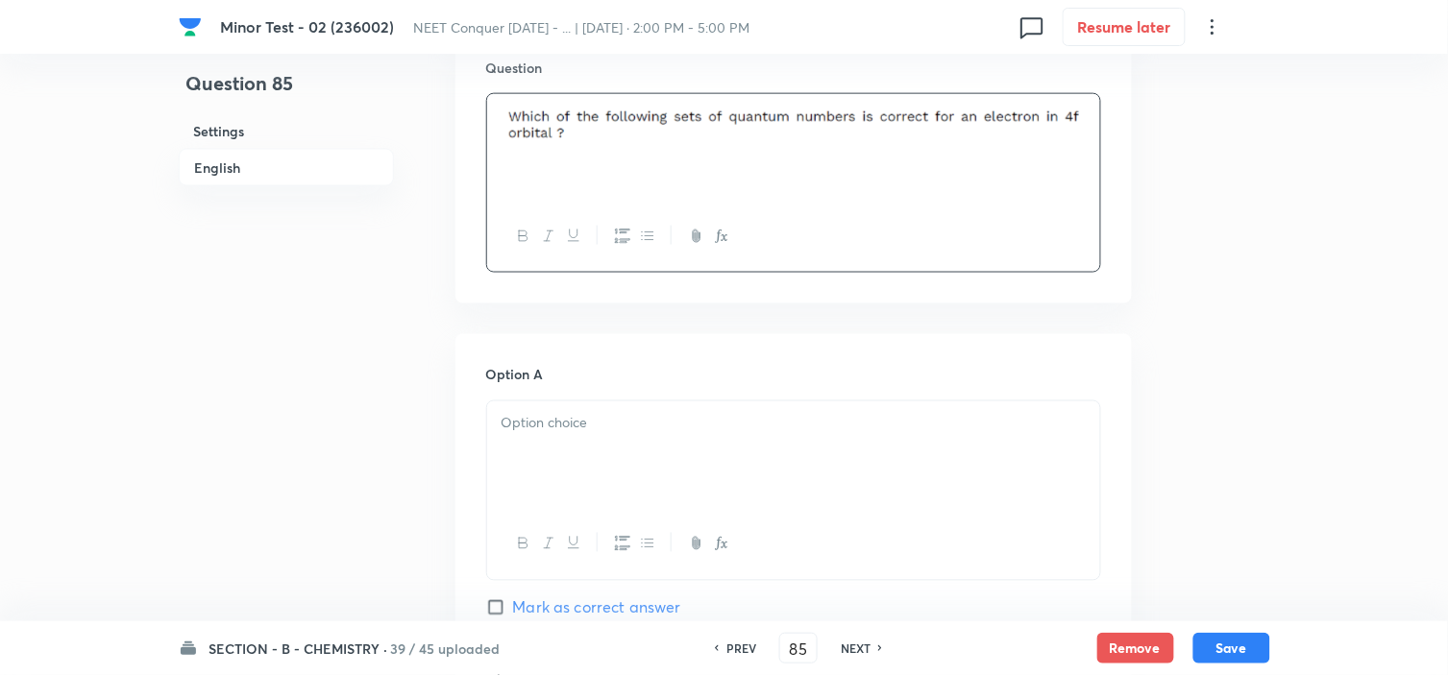
scroll to position [601, 0]
click at [599, 443] on div at bounding box center [793, 452] width 613 height 108
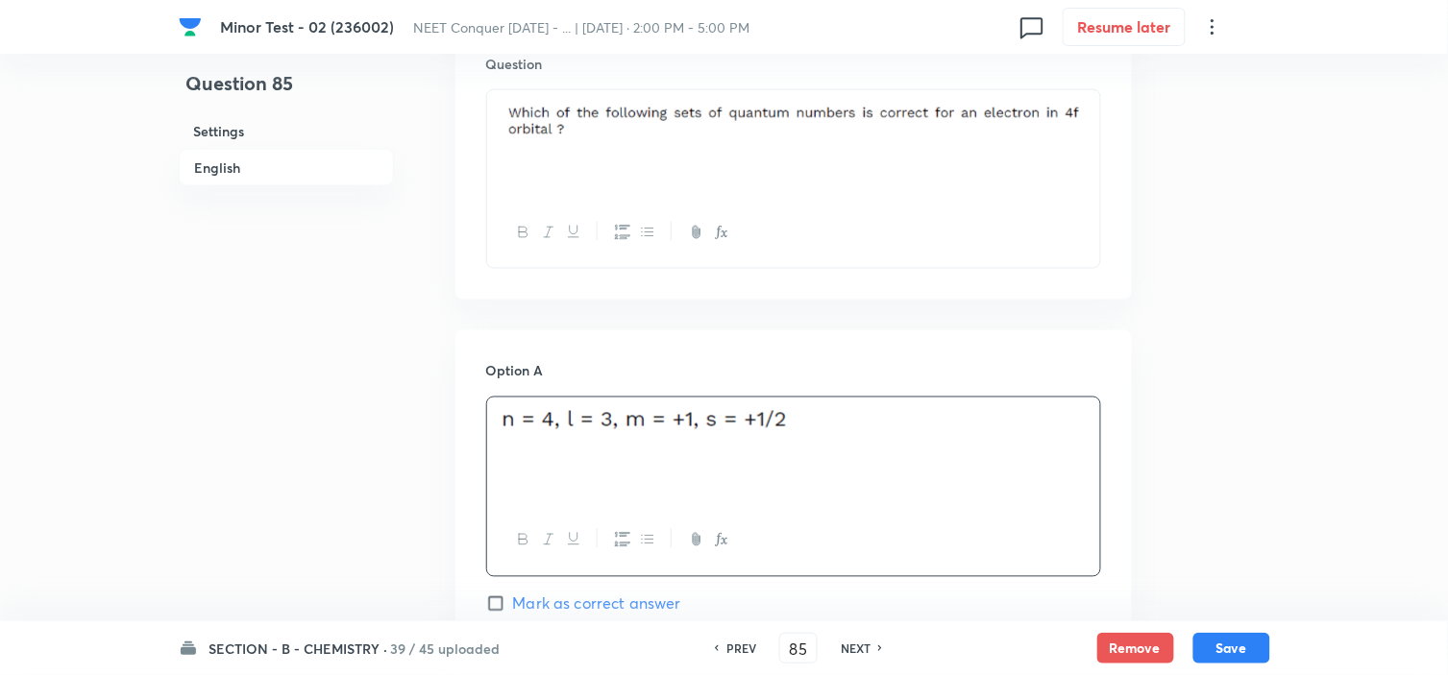
click at [495, 602] on input "Mark as correct answer" at bounding box center [499, 604] width 27 height 19
checkbox input "true"
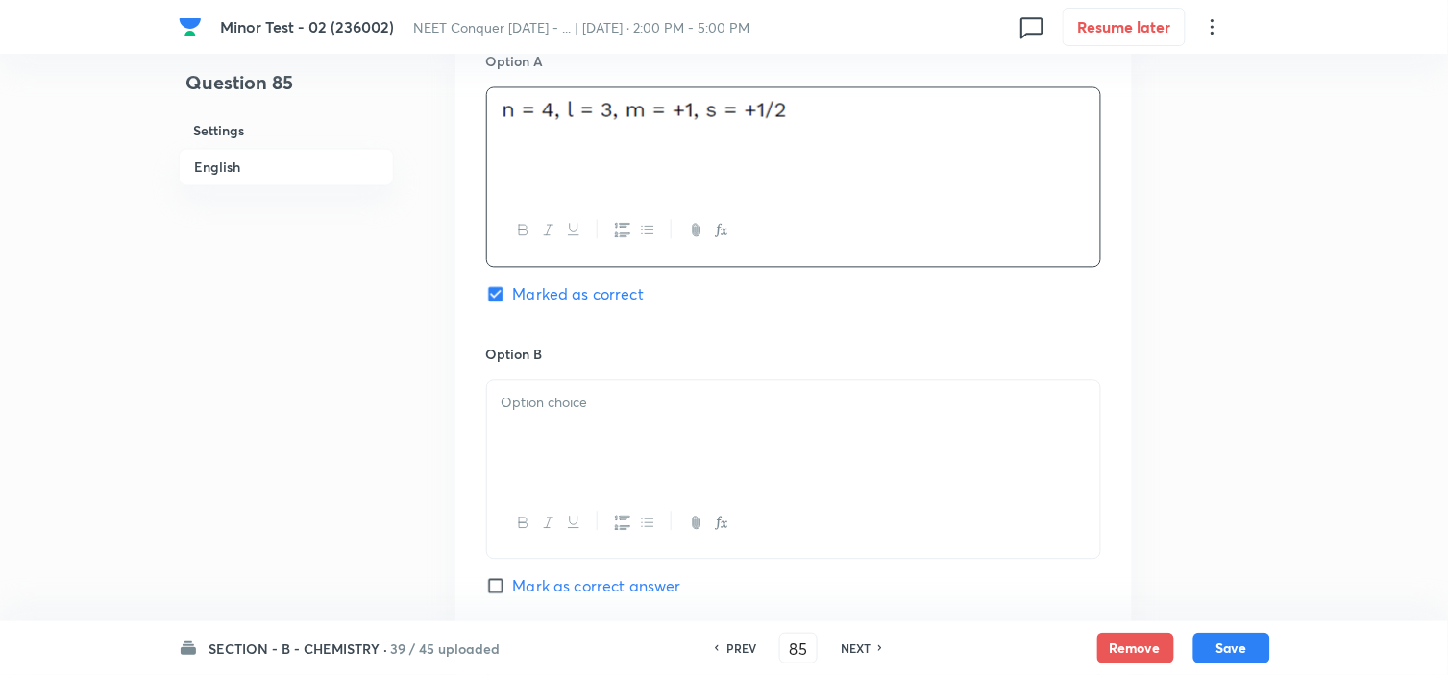
scroll to position [913, 0]
click at [634, 416] on div at bounding box center [793, 433] width 613 height 108
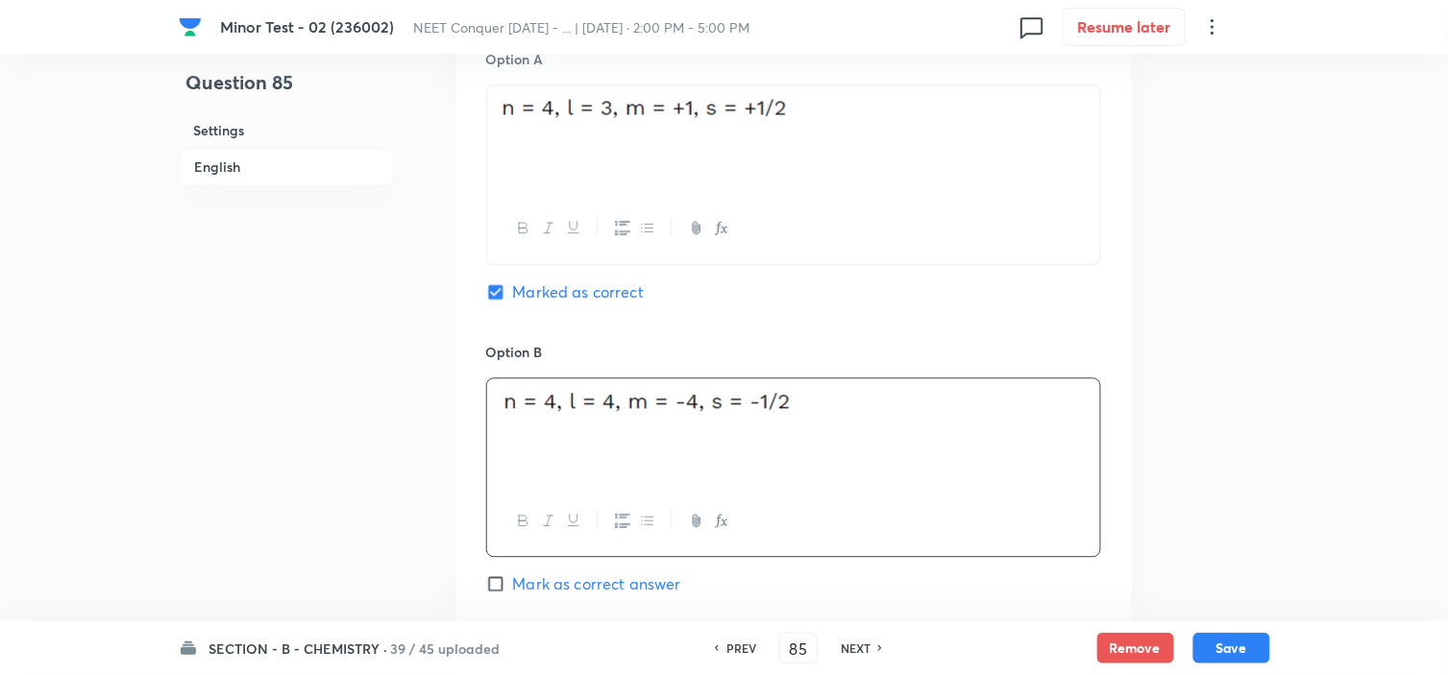
scroll to position [1377, 0]
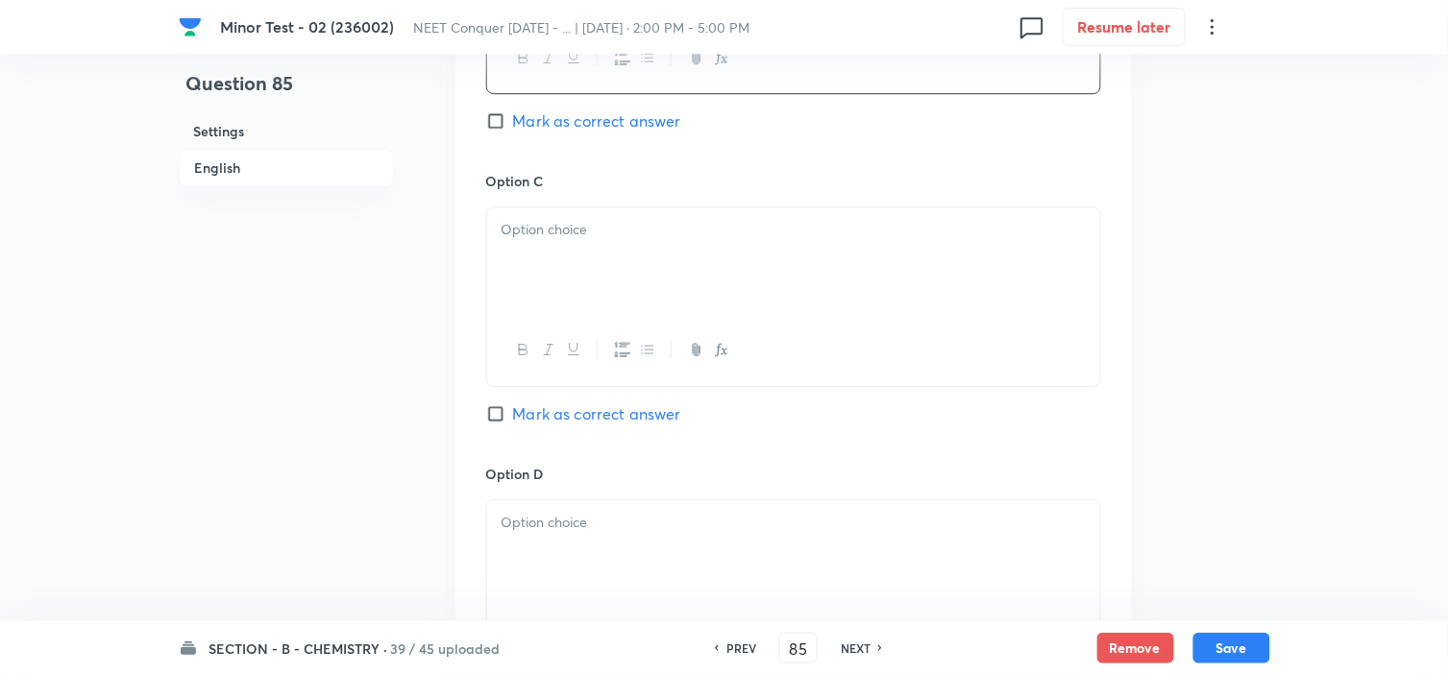
click at [701, 246] on div at bounding box center [793, 261] width 613 height 108
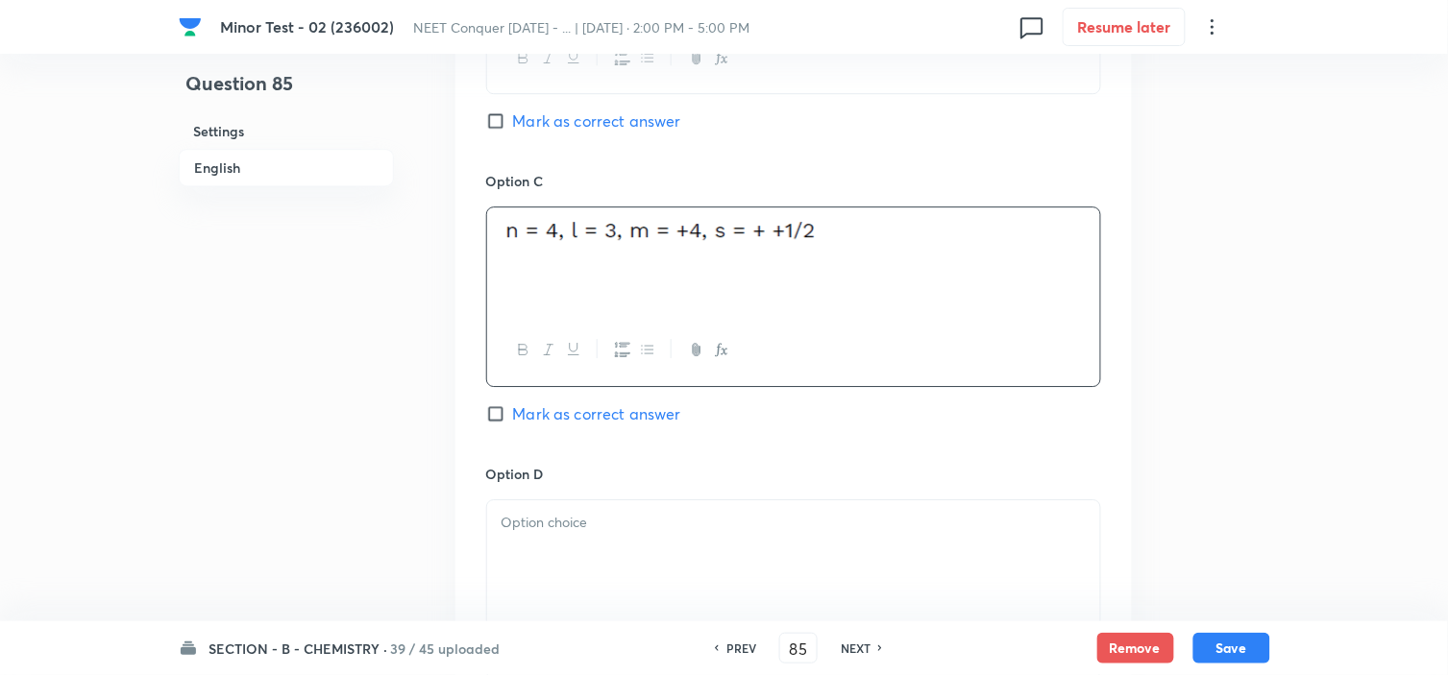
click at [616, 347] on icon "button" at bounding box center [621, 350] width 15 height 14
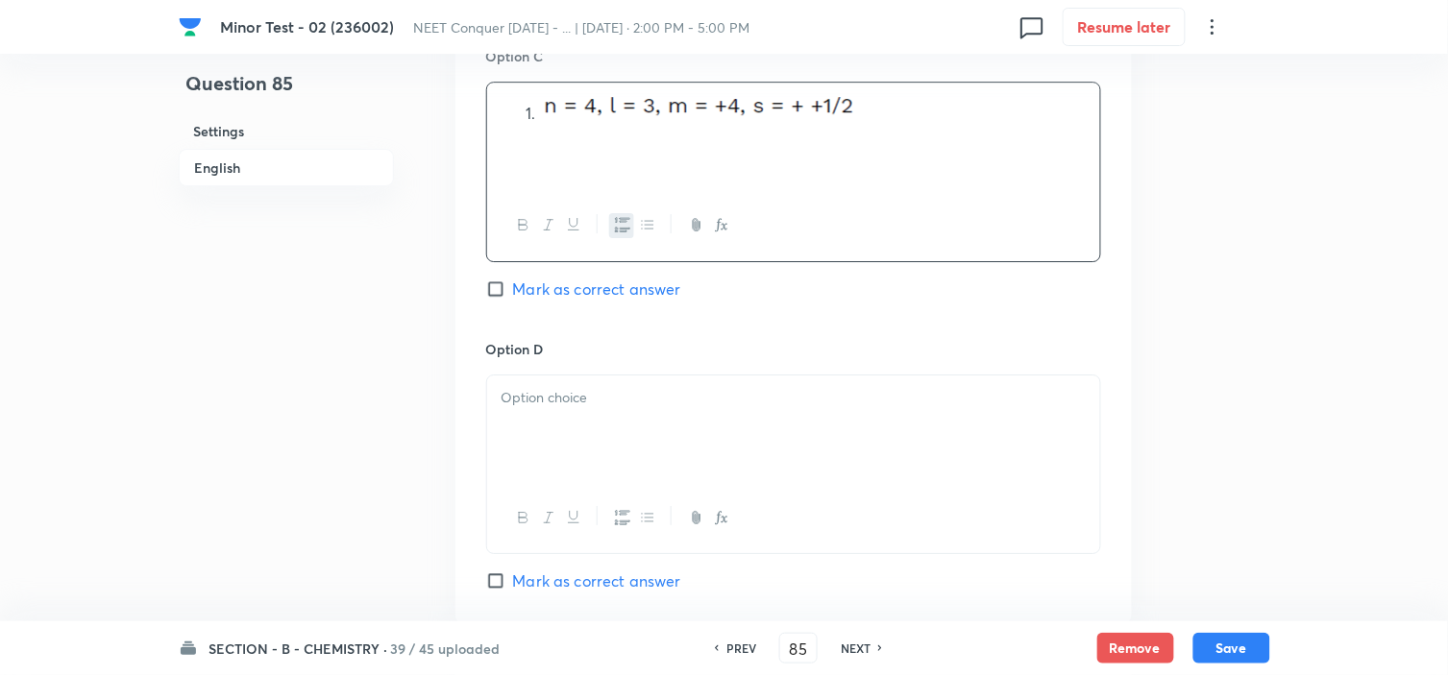
scroll to position [1502, 0]
click at [554, 403] on p at bounding box center [793, 397] width 584 height 22
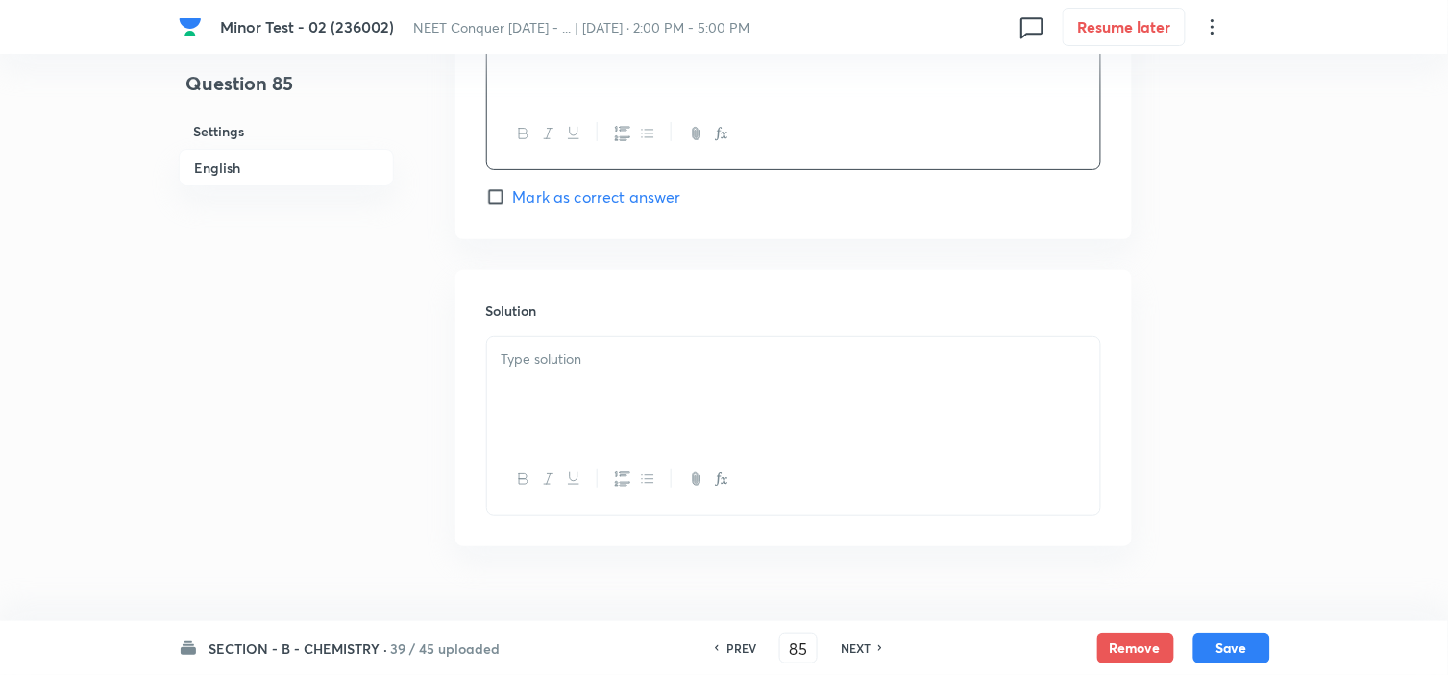
scroll to position [1890, 0]
click at [870, 388] on div at bounding box center [793, 387] width 613 height 108
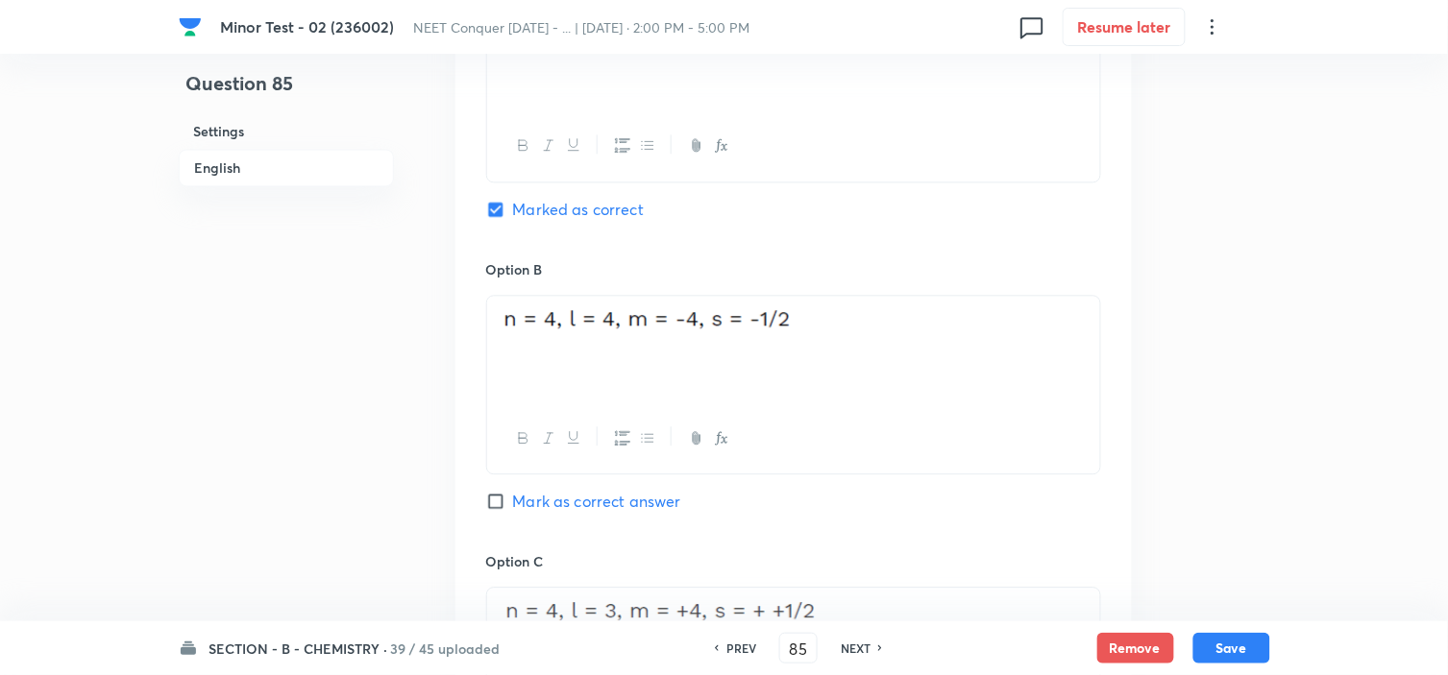
scroll to position [997, 0]
click at [1226, 649] on button "Save" at bounding box center [1231, 646] width 77 height 31
type input "86"
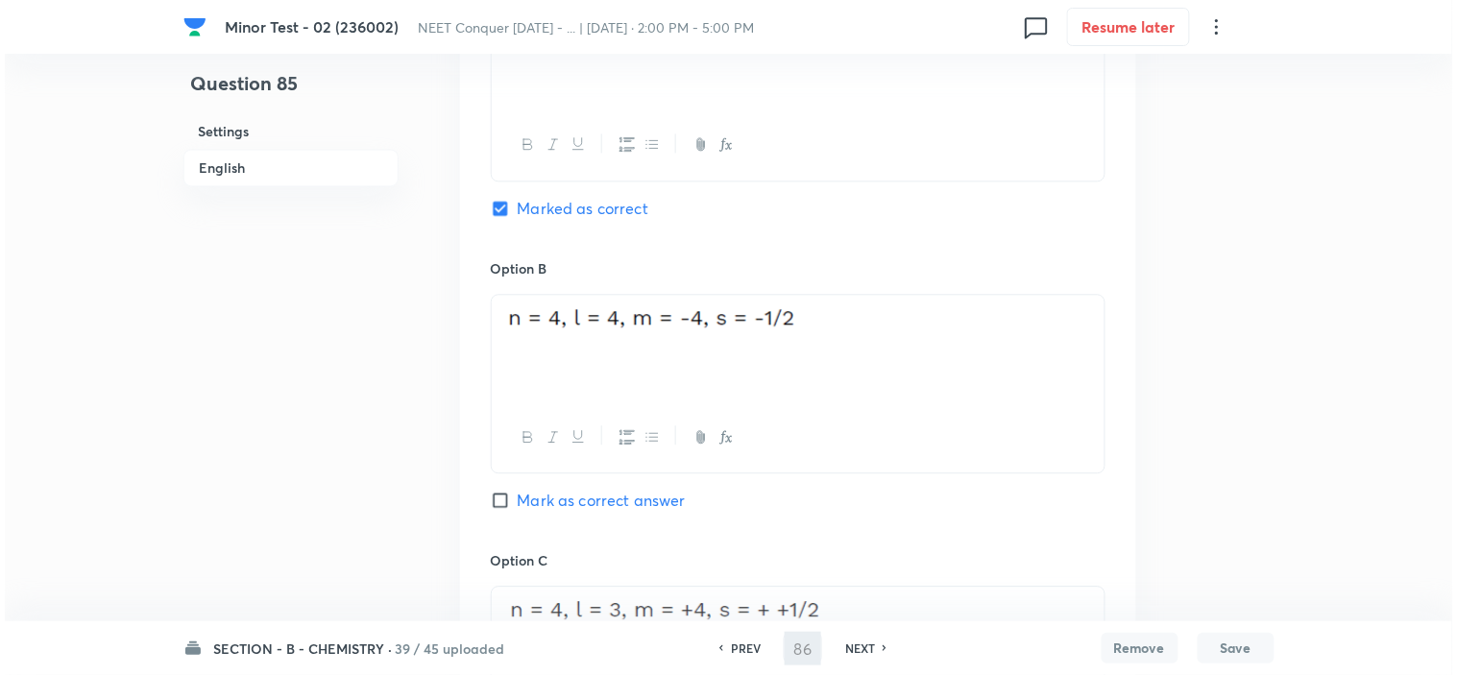
scroll to position [0, 0]
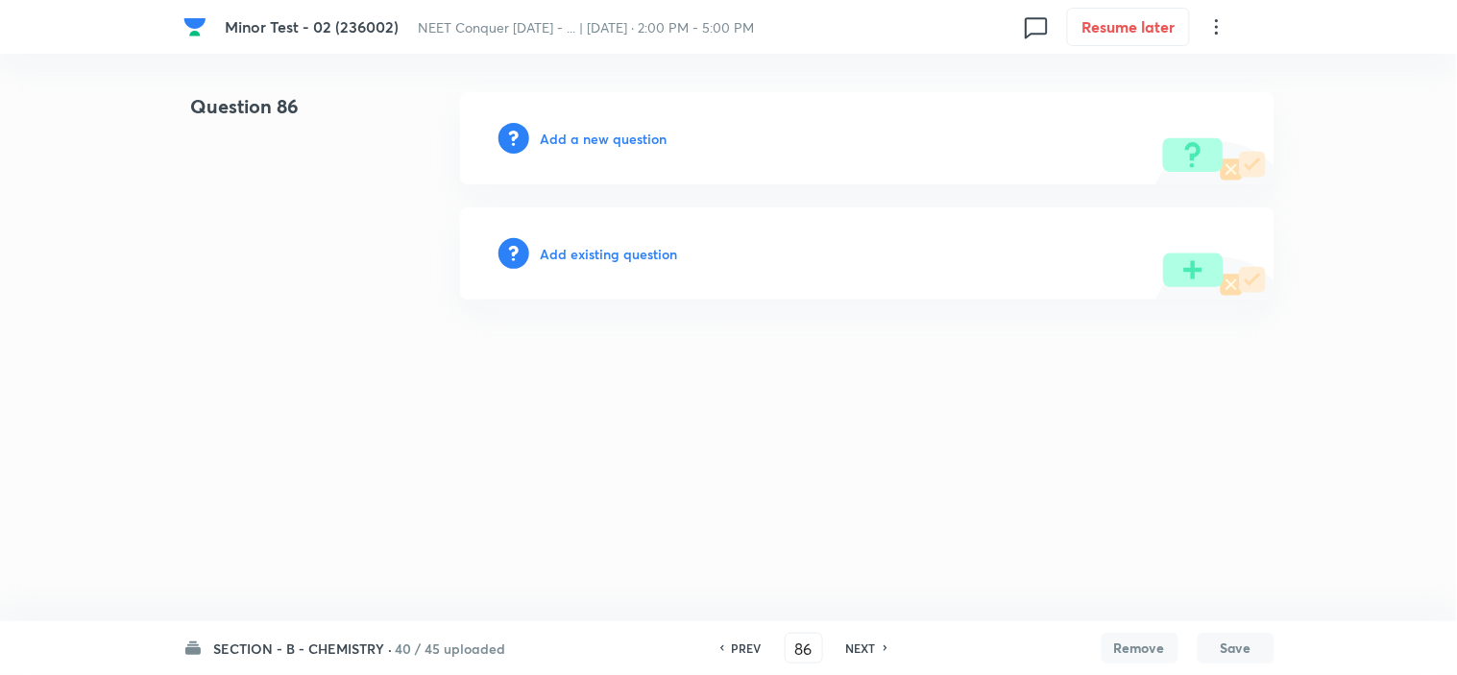
click at [574, 144] on h6 "Add a new question" at bounding box center [604, 139] width 127 height 20
click at [574, 144] on h6 "Choose a question type" at bounding box center [615, 139] width 148 height 20
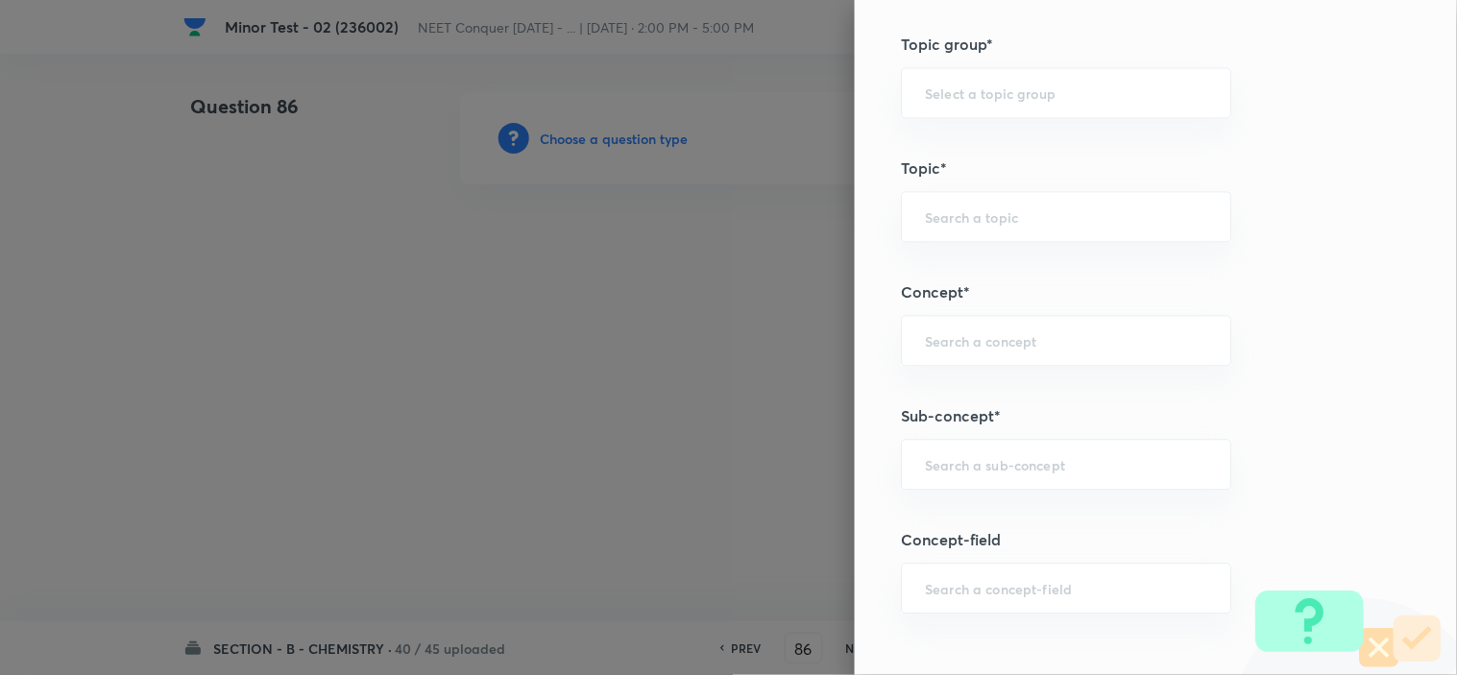
scroll to position [965, 0]
click at [1013, 463] on input "text" at bounding box center [1066, 463] width 282 height 18
paste input "atomic structure"
click at [1004, 530] on li "Atomic Structure" at bounding box center [1049, 518] width 329 height 35
type input "Atomic Structure"
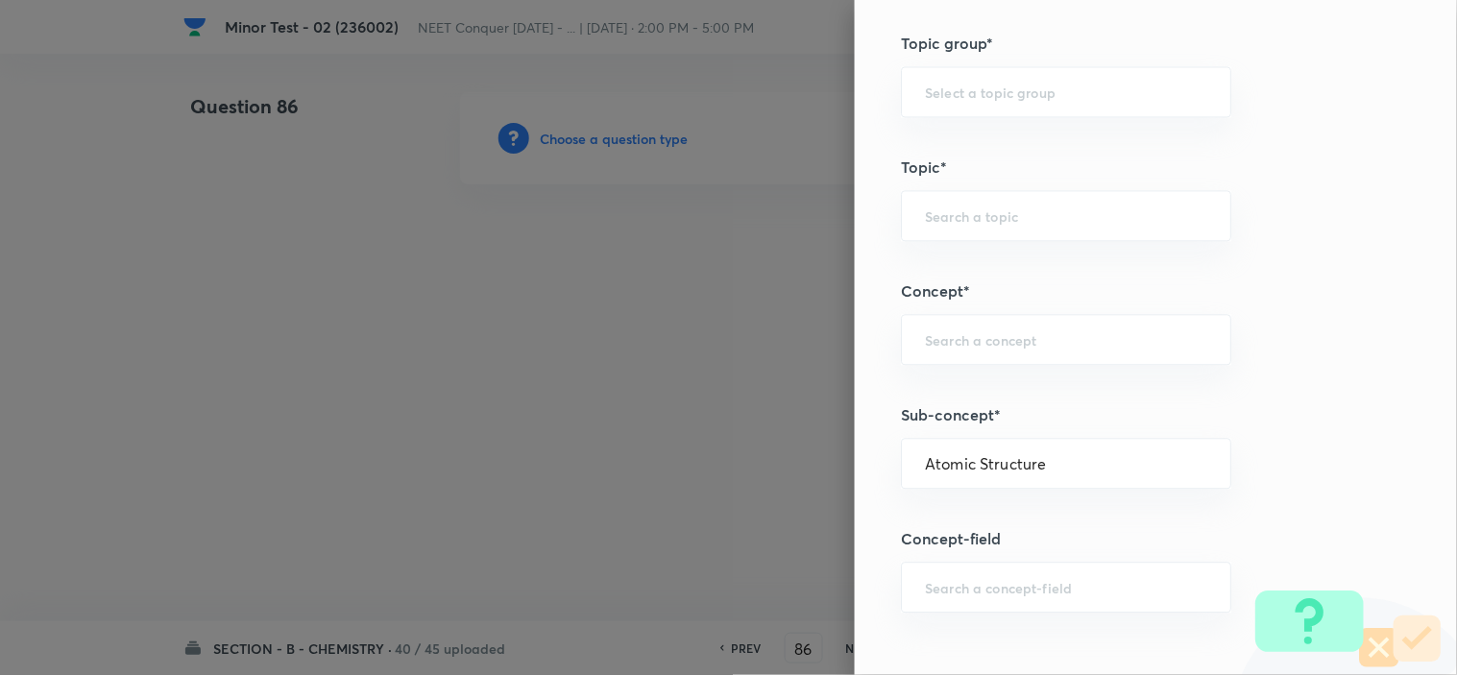
type input "Chemistry"
type input "Organic Chemistry"
type input "Basic Principles"
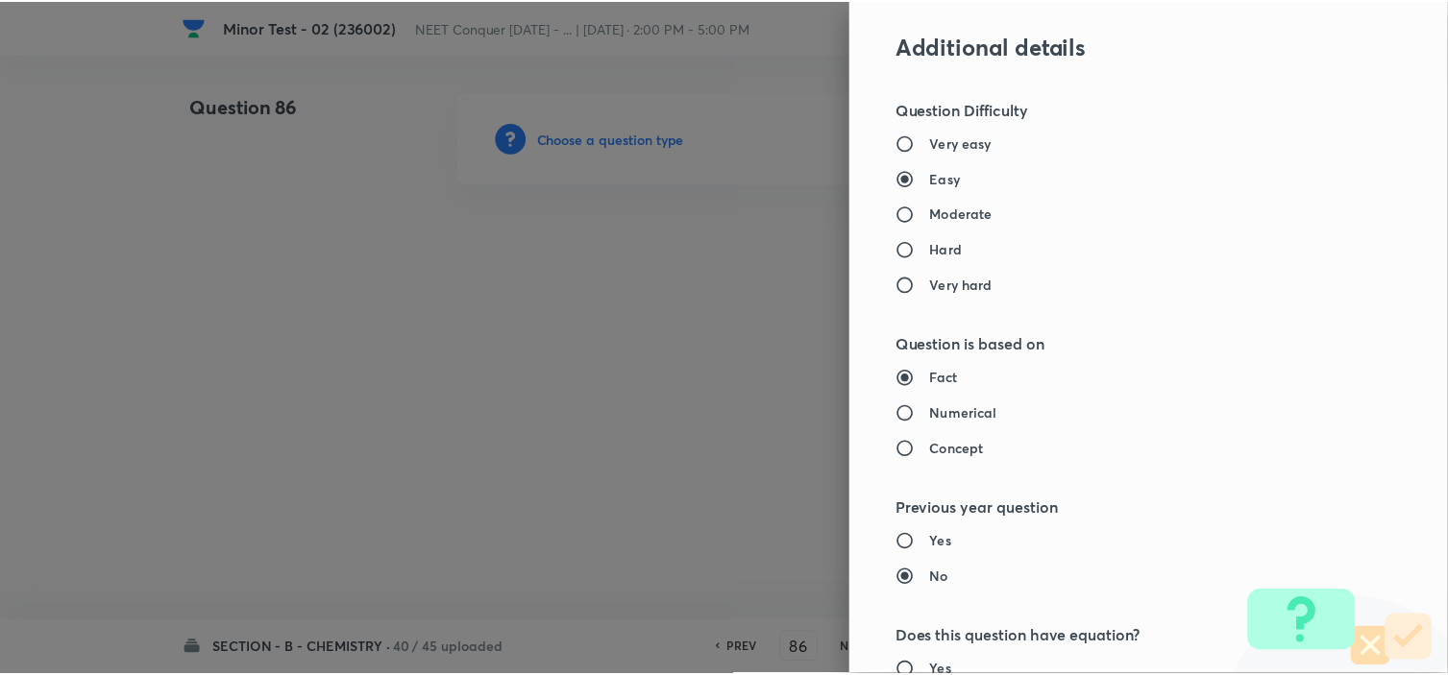
scroll to position [2072, 0]
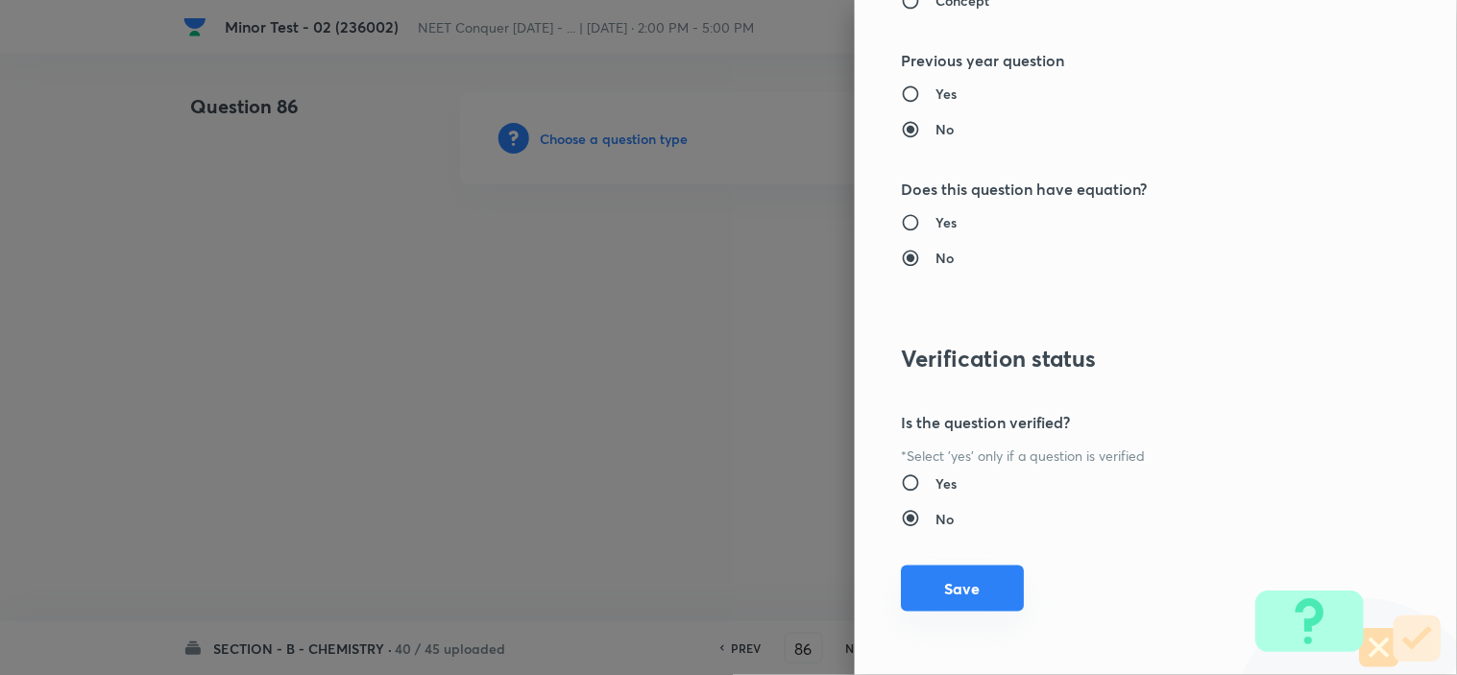
click at [949, 588] on button "Save" at bounding box center [962, 589] width 123 height 46
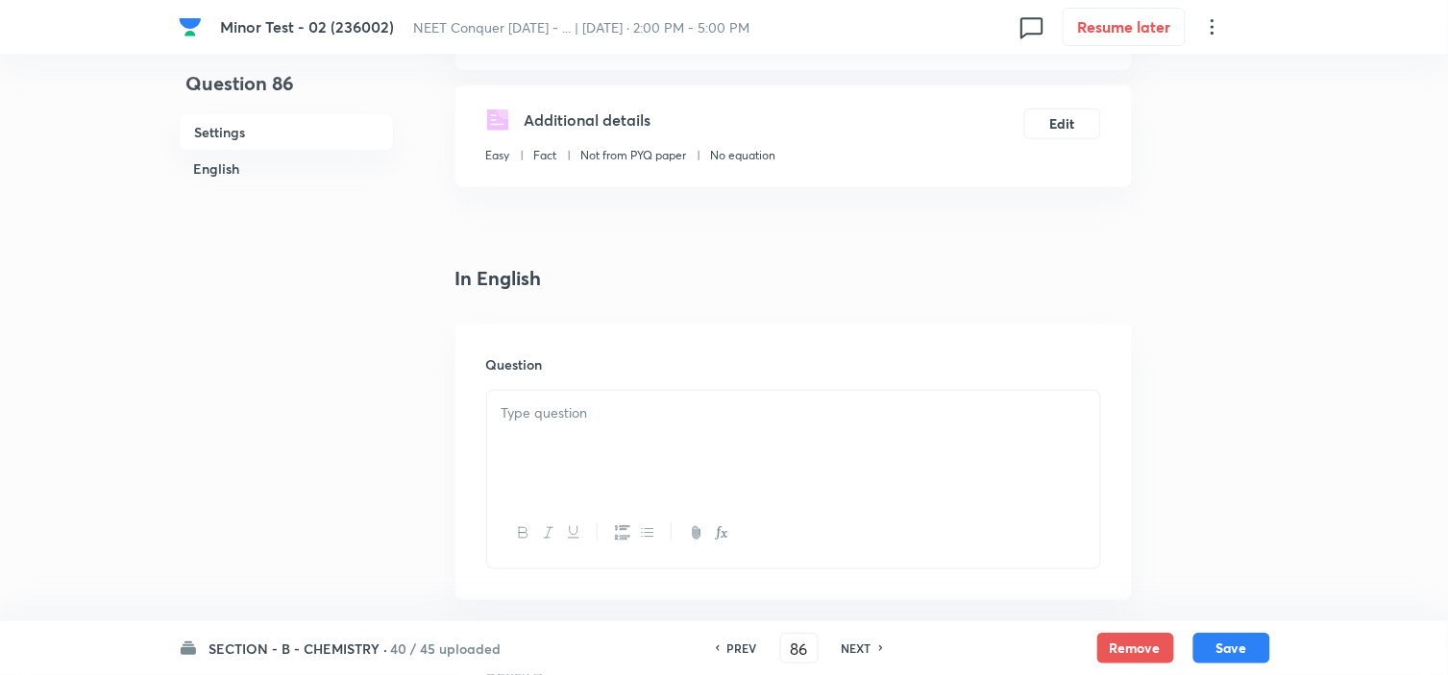
scroll to position [302, 0]
click at [572, 486] on div at bounding box center [793, 444] width 613 height 108
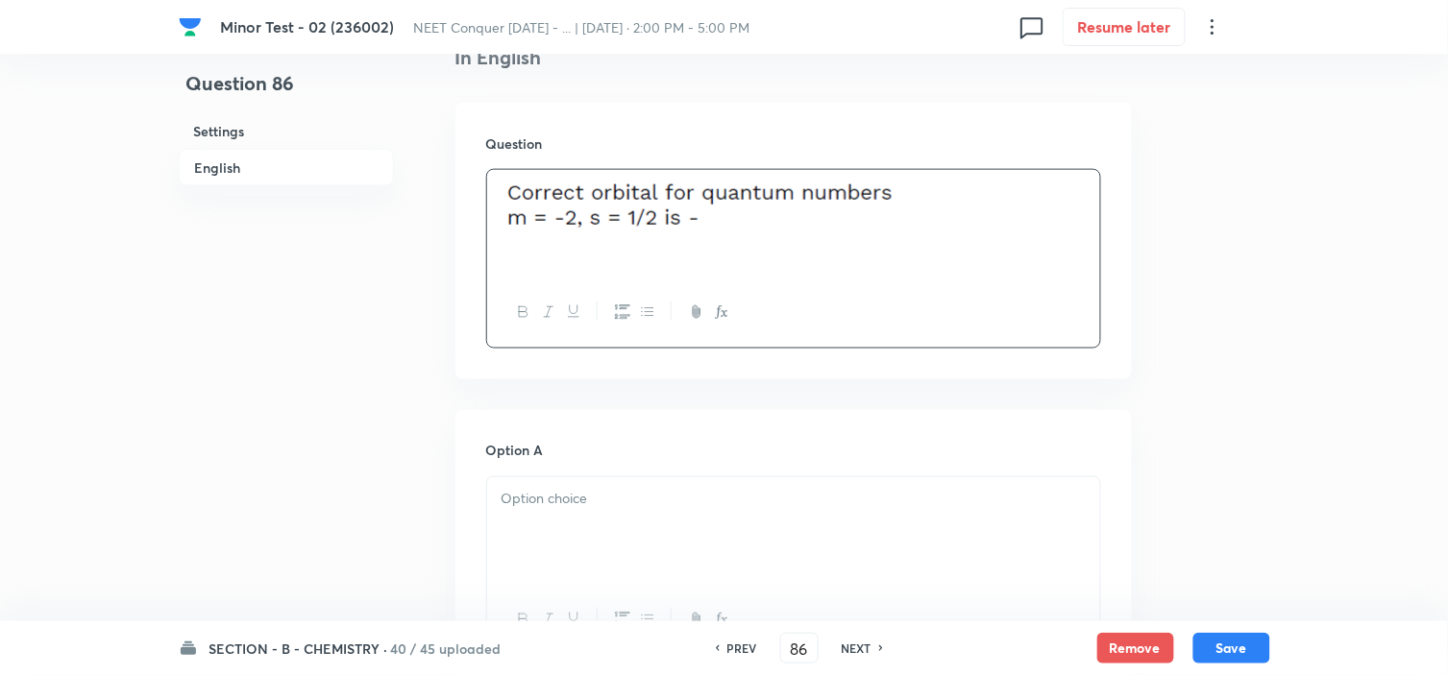
scroll to position [526, 0]
click at [523, 496] on p at bounding box center [793, 495] width 584 height 22
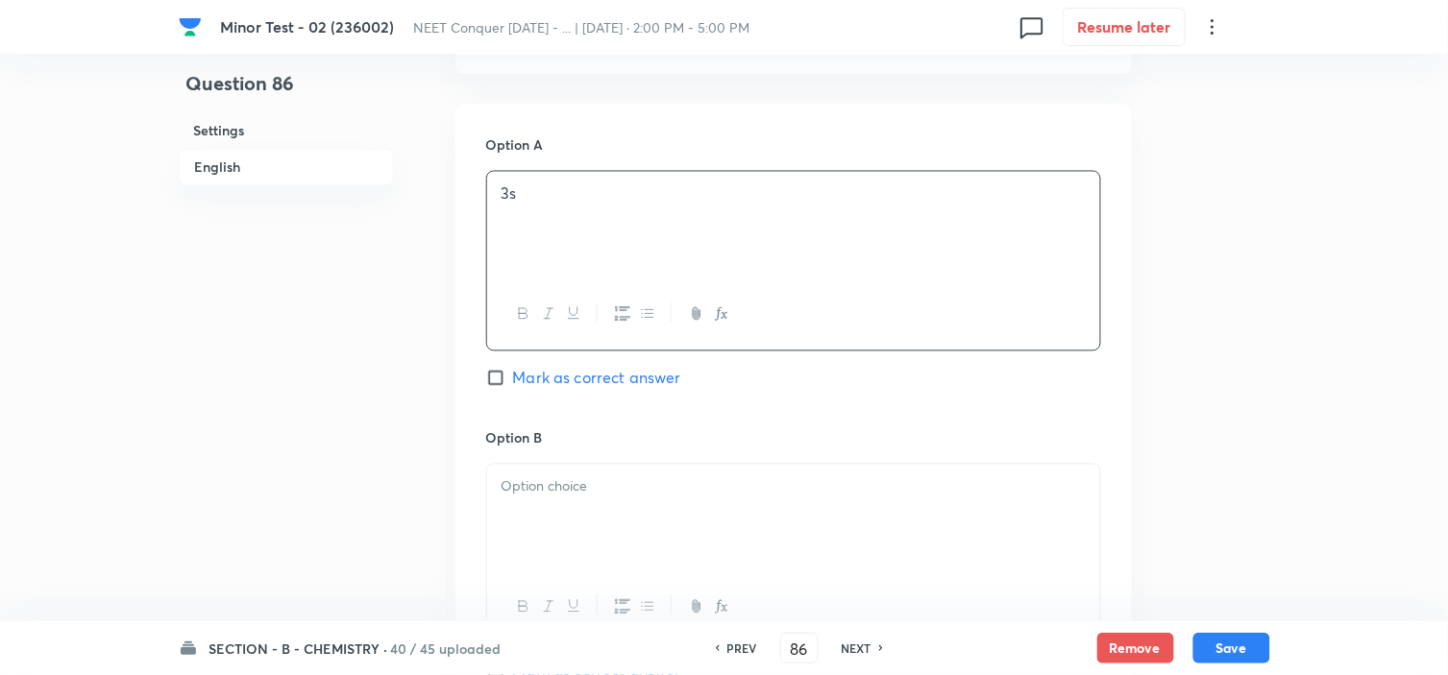
scroll to position [828, 0]
click at [528, 512] on div at bounding box center [793, 518] width 613 height 108
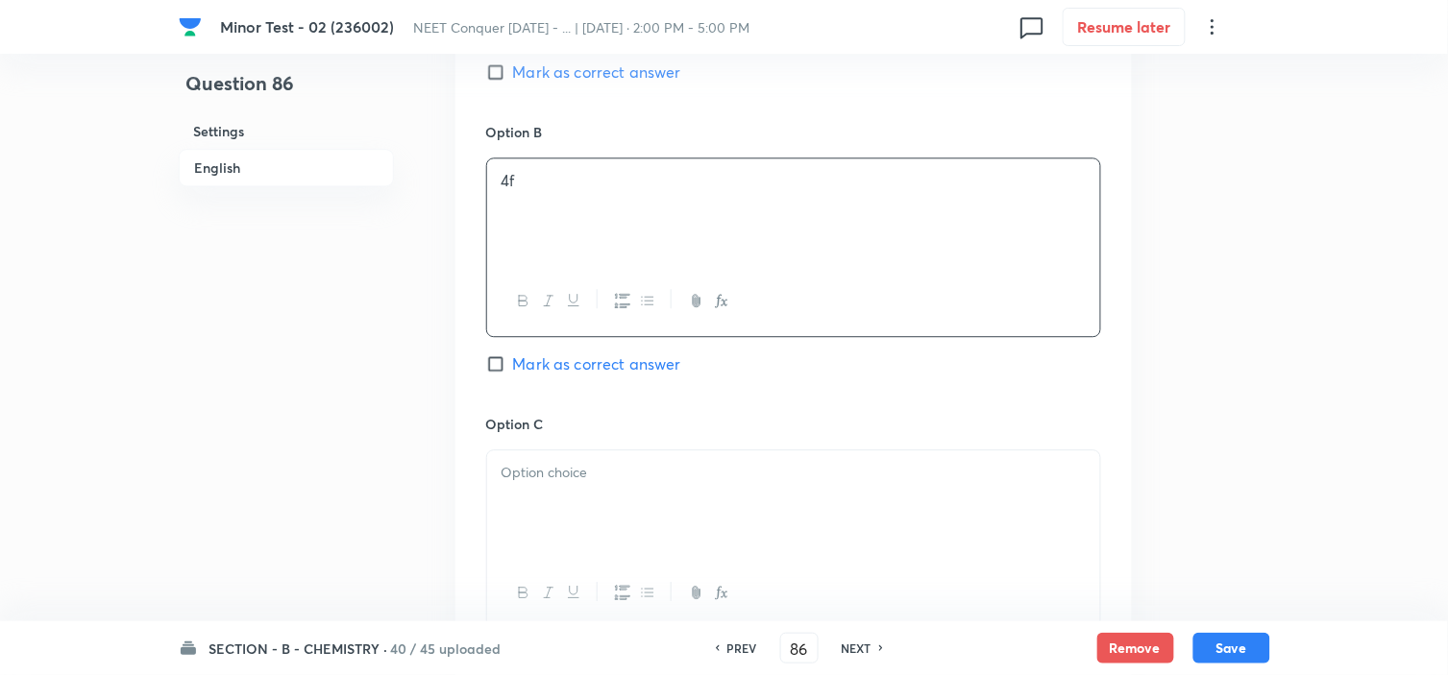
scroll to position [1136, 0]
click at [528, 512] on div at bounding box center [793, 502] width 613 height 108
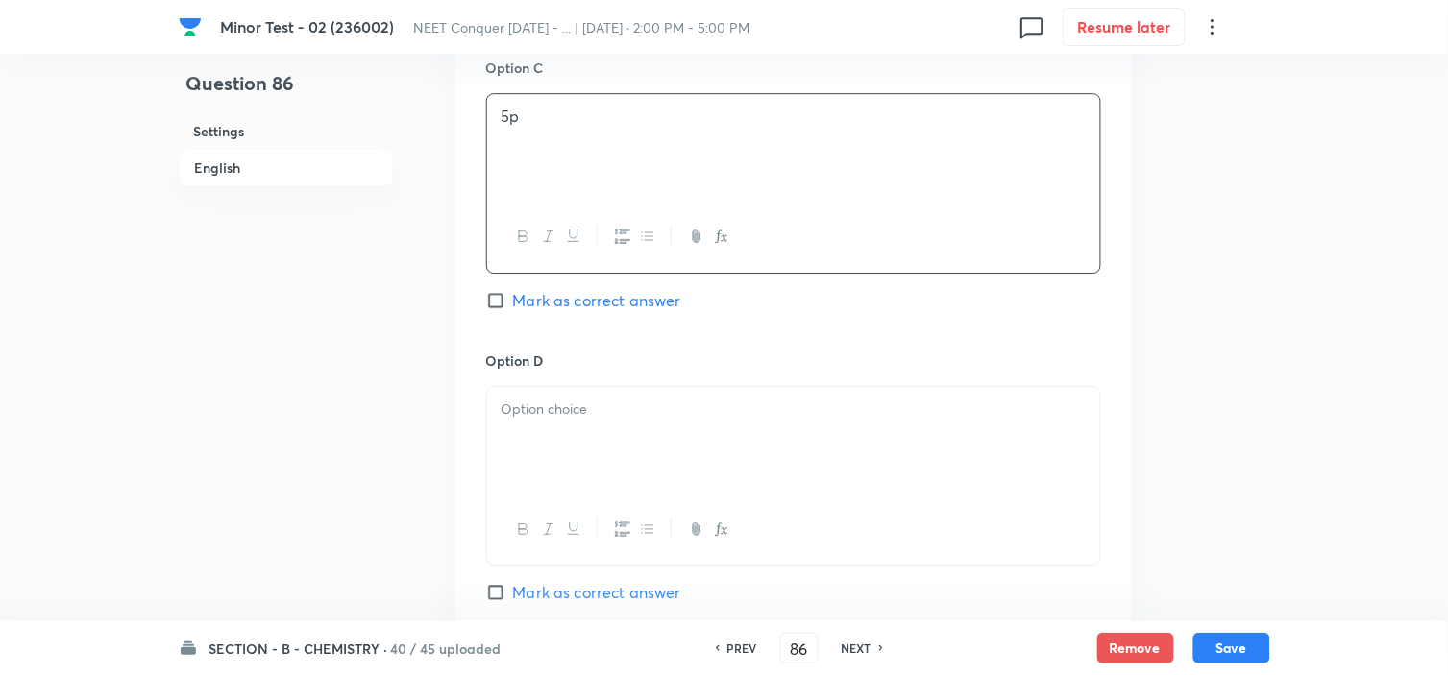
scroll to position [1492, 0]
click at [622, 430] on div at bounding box center [793, 439] width 613 height 108
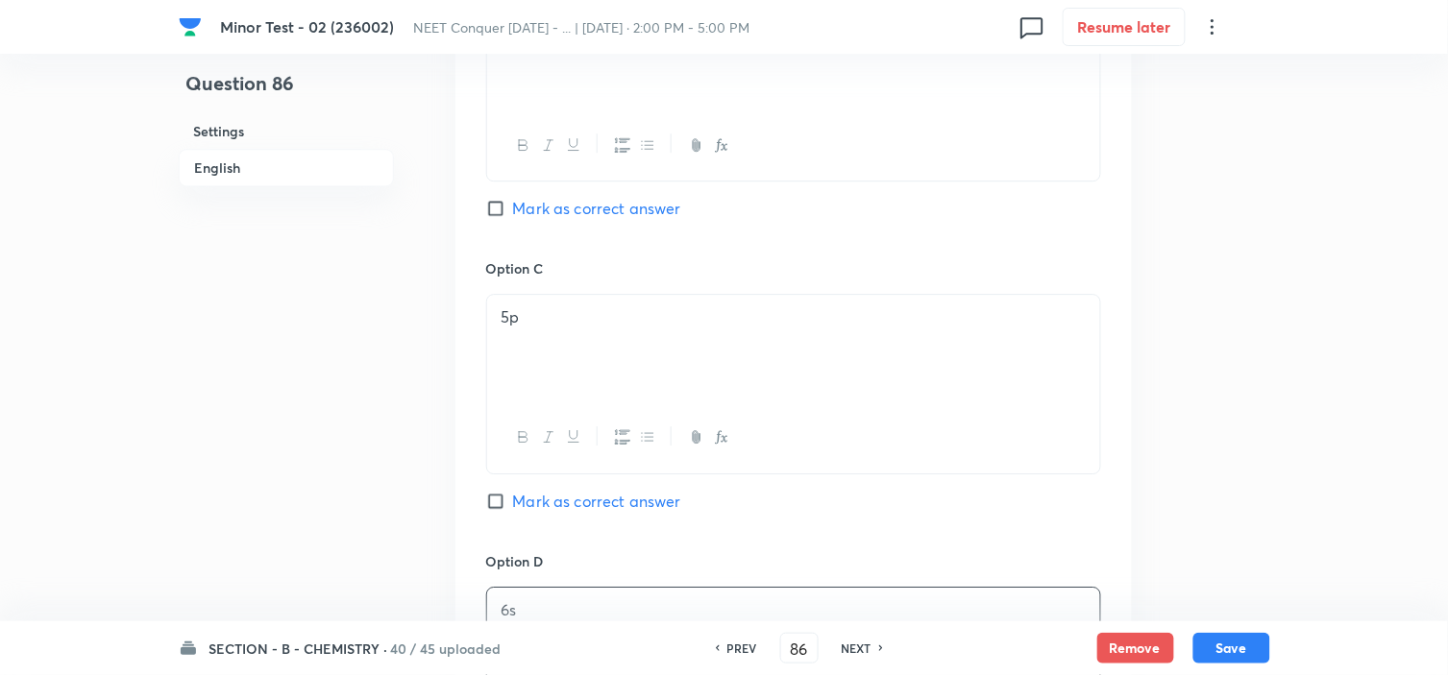
scroll to position [1288, 0]
click at [502, 207] on input "Mark as correct answer" at bounding box center [499, 209] width 27 height 19
checkbox input "true"
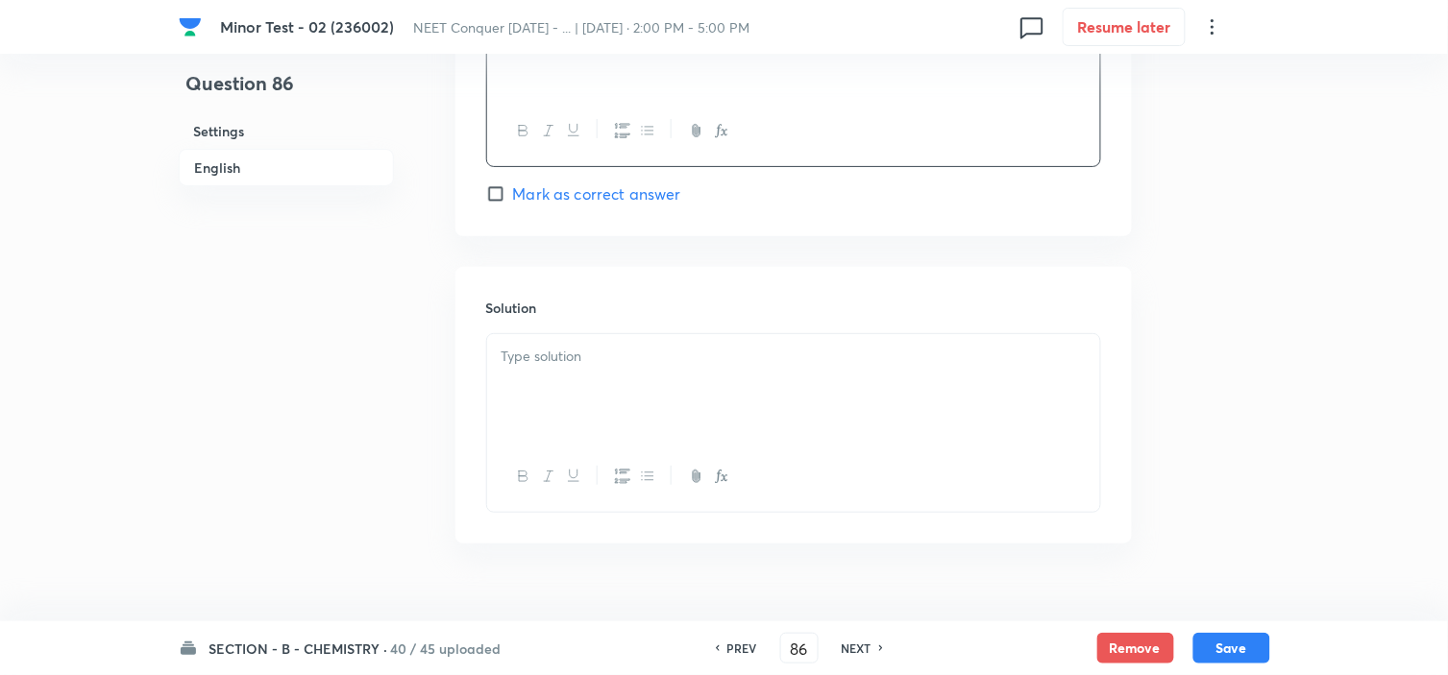
scroll to position [1893, 0]
click at [574, 356] on p at bounding box center [793, 352] width 584 height 22
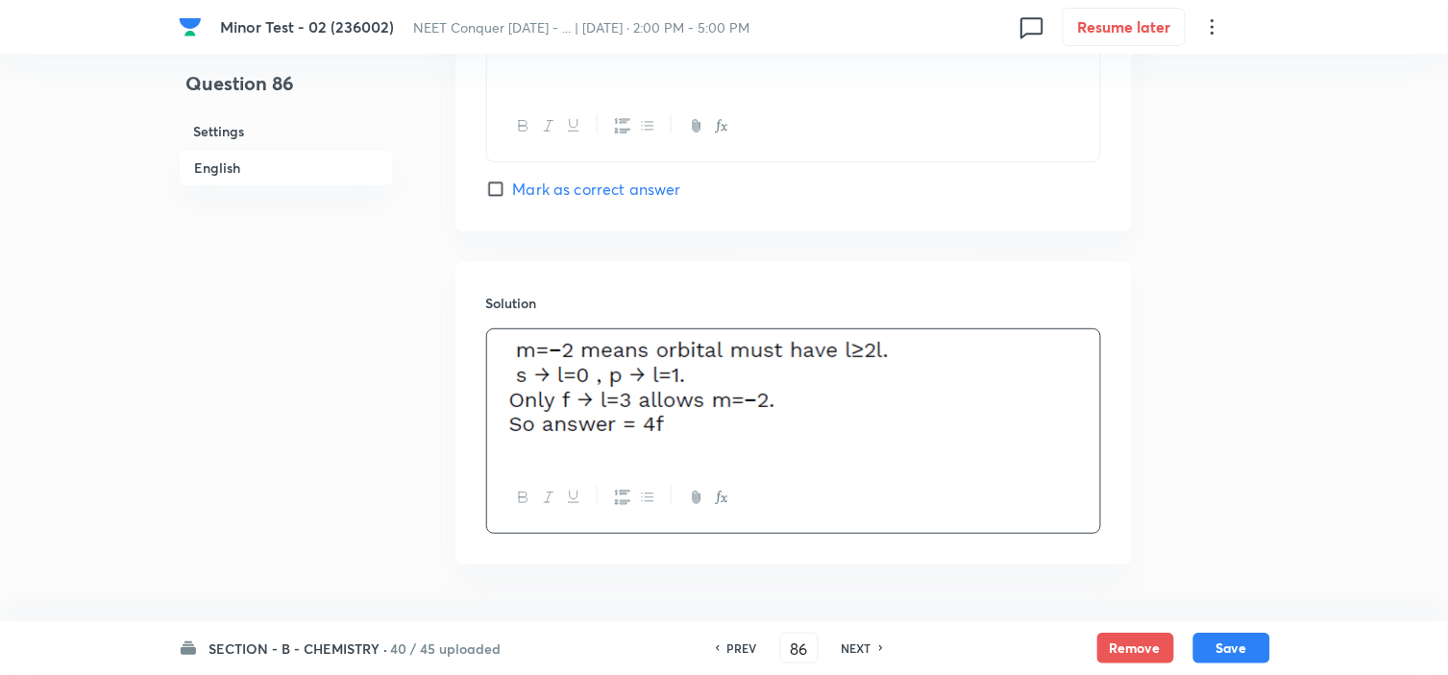
scroll to position [1956, 0]
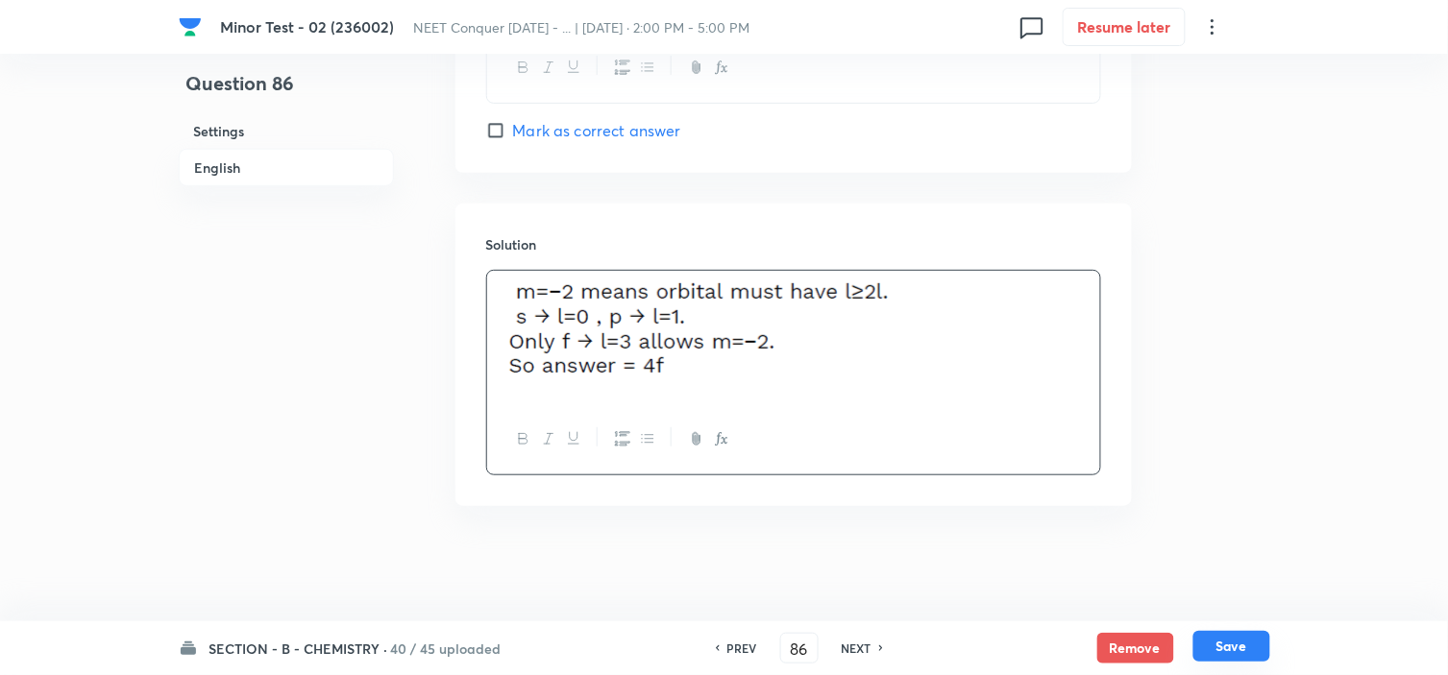
click at [1245, 638] on button "Save" at bounding box center [1231, 646] width 77 height 31
type input "87"
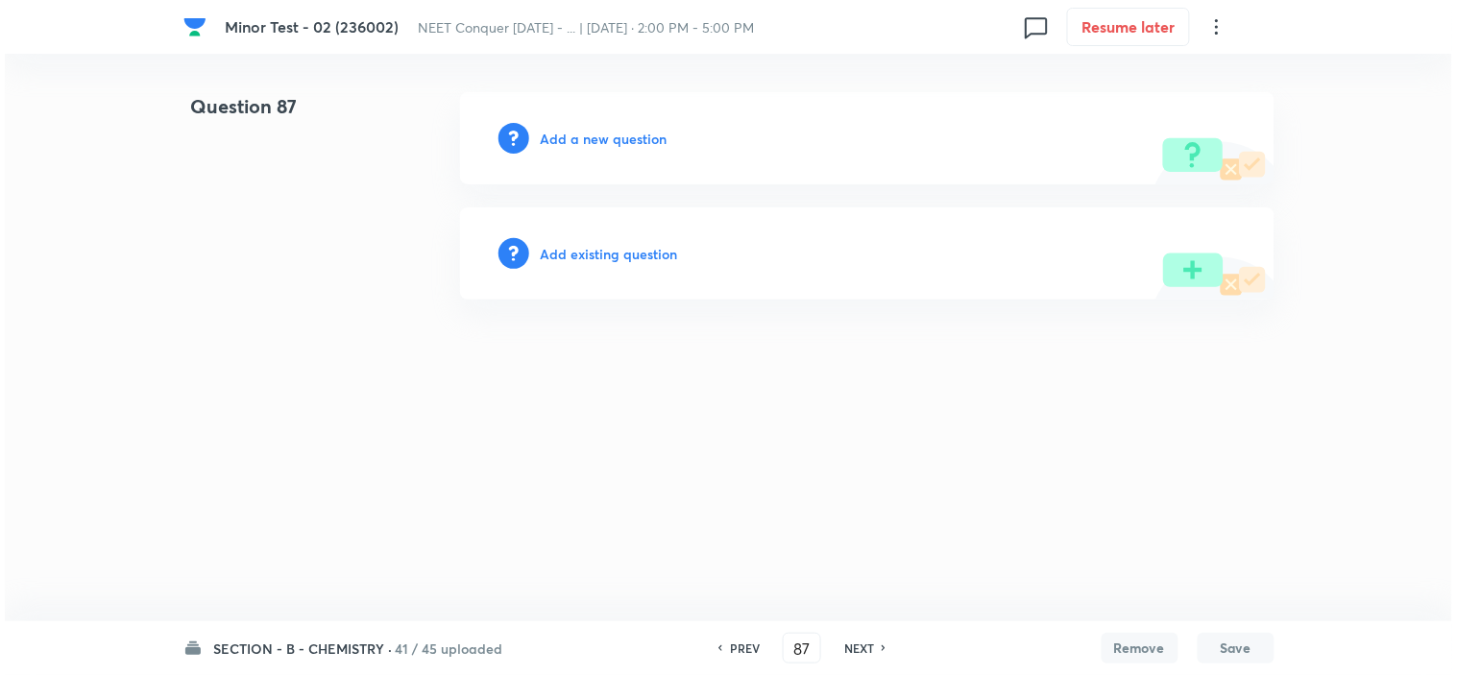
scroll to position [0, 0]
click at [576, 145] on h6 "Add a new question" at bounding box center [604, 139] width 127 height 20
click at [576, 145] on h6 "Choose a question type" at bounding box center [615, 139] width 148 height 20
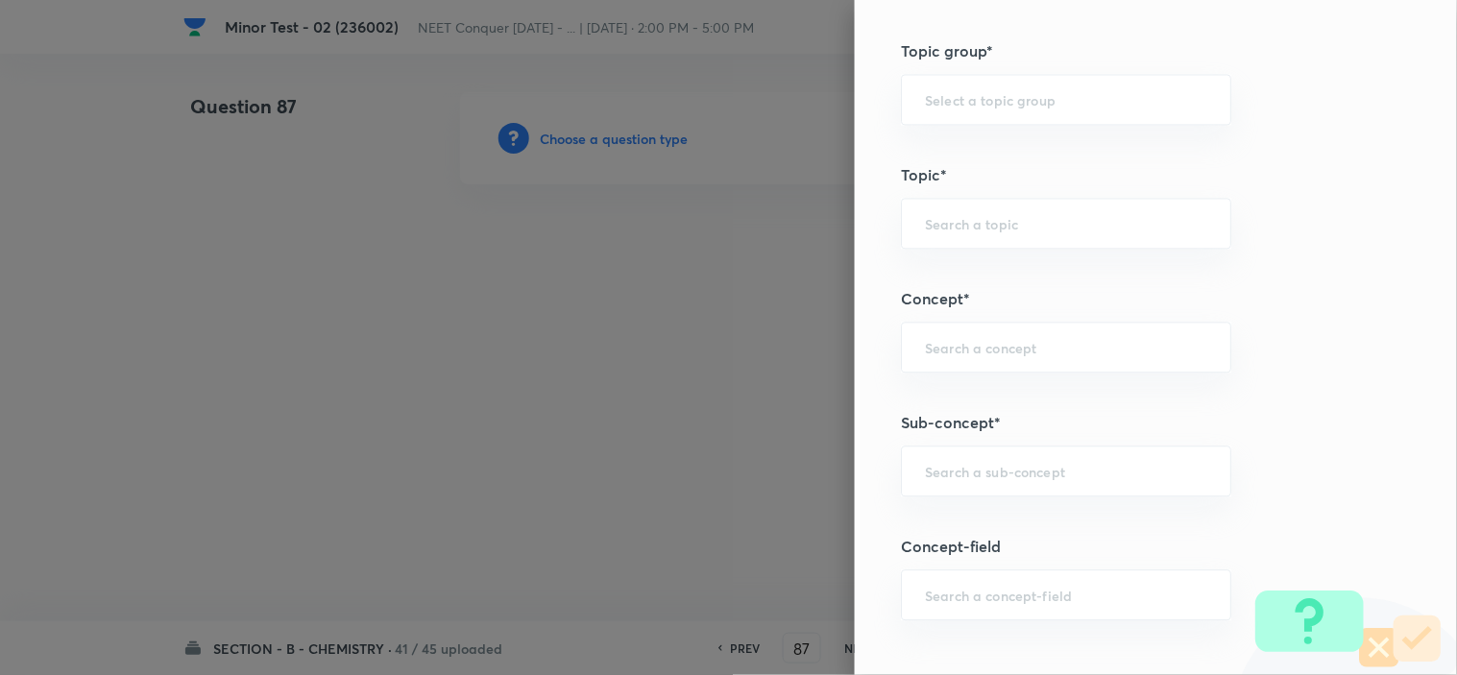
scroll to position [1121, 0]
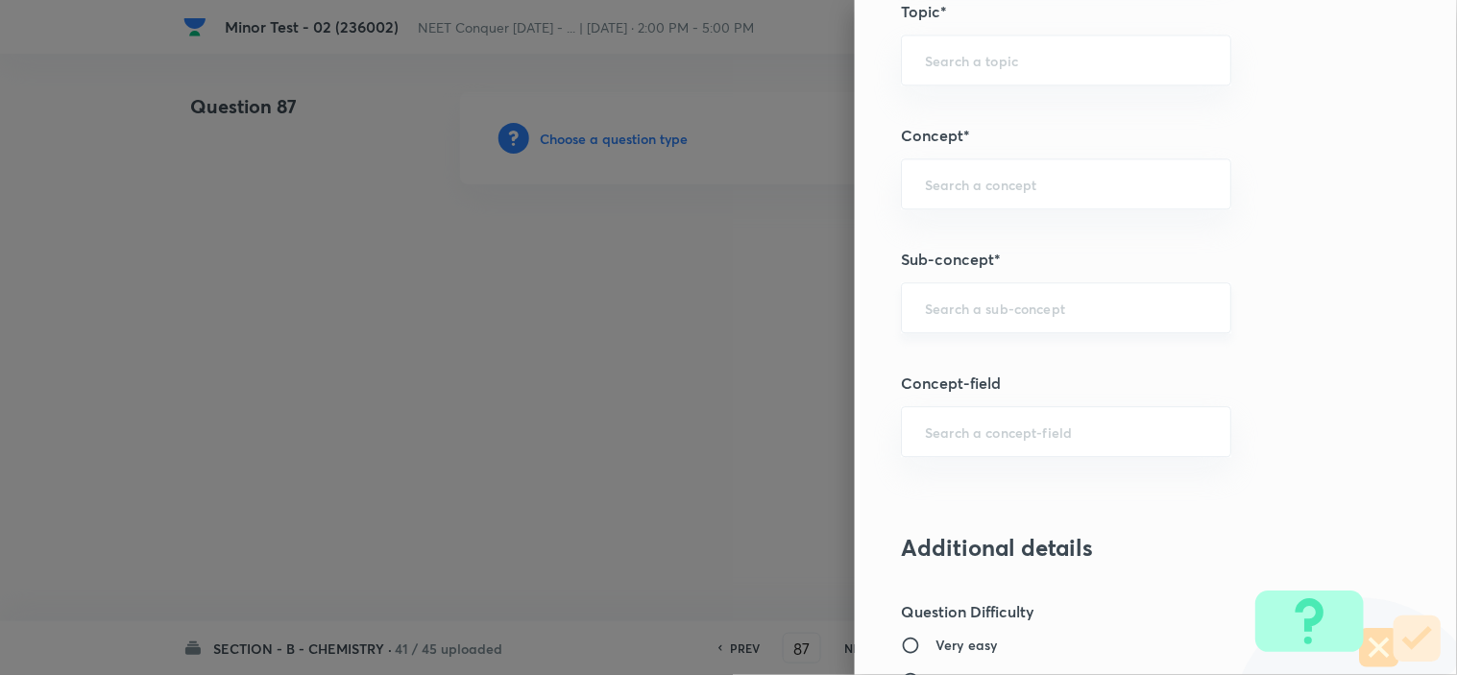
click at [1010, 319] on div "​" at bounding box center [1066, 307] width 330 height 51
paste input "atomic structure"
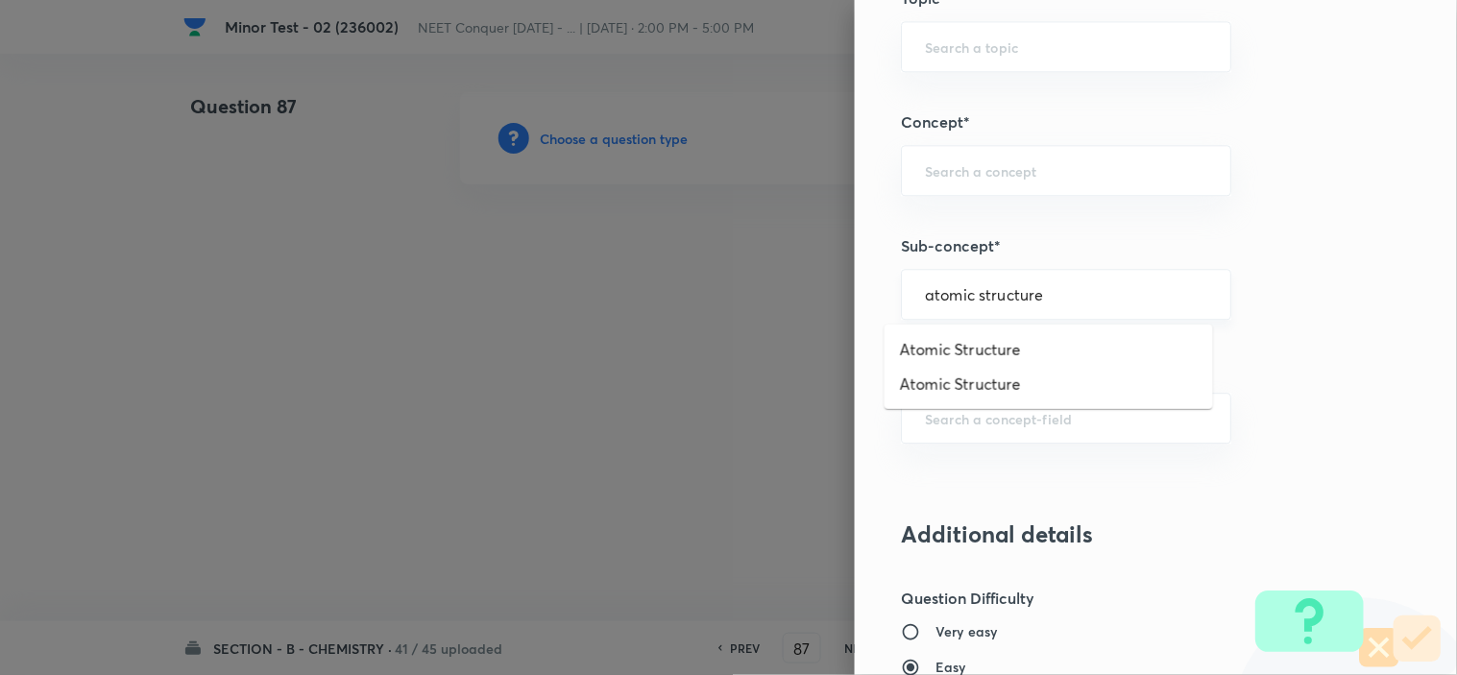
scroll to position [1135, 0]
click at [961, 348] on li "Atomic Structure" at bounding box center [1049, 348] width 329 height 35
type input "Atomic Structure"
type input "Chemistry"
type input "Organic Chemistry"
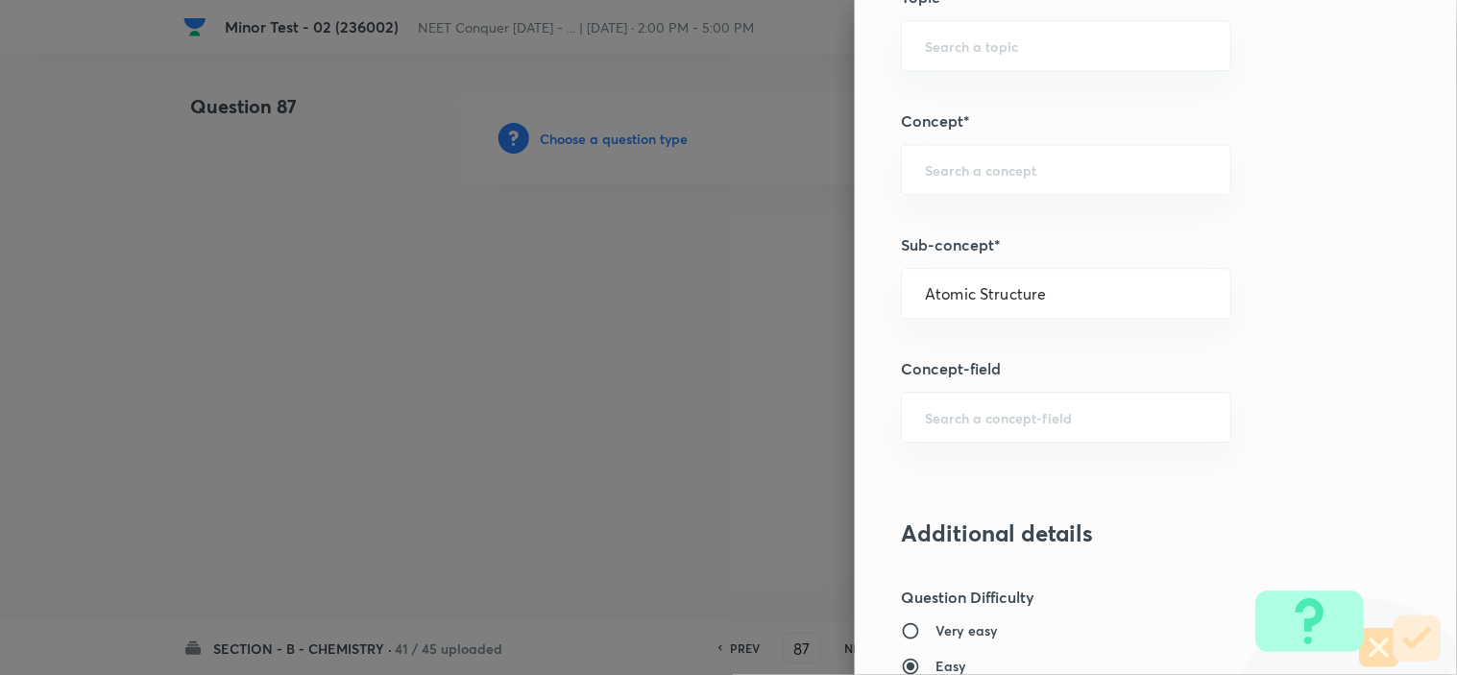
type input "Basic Principles"
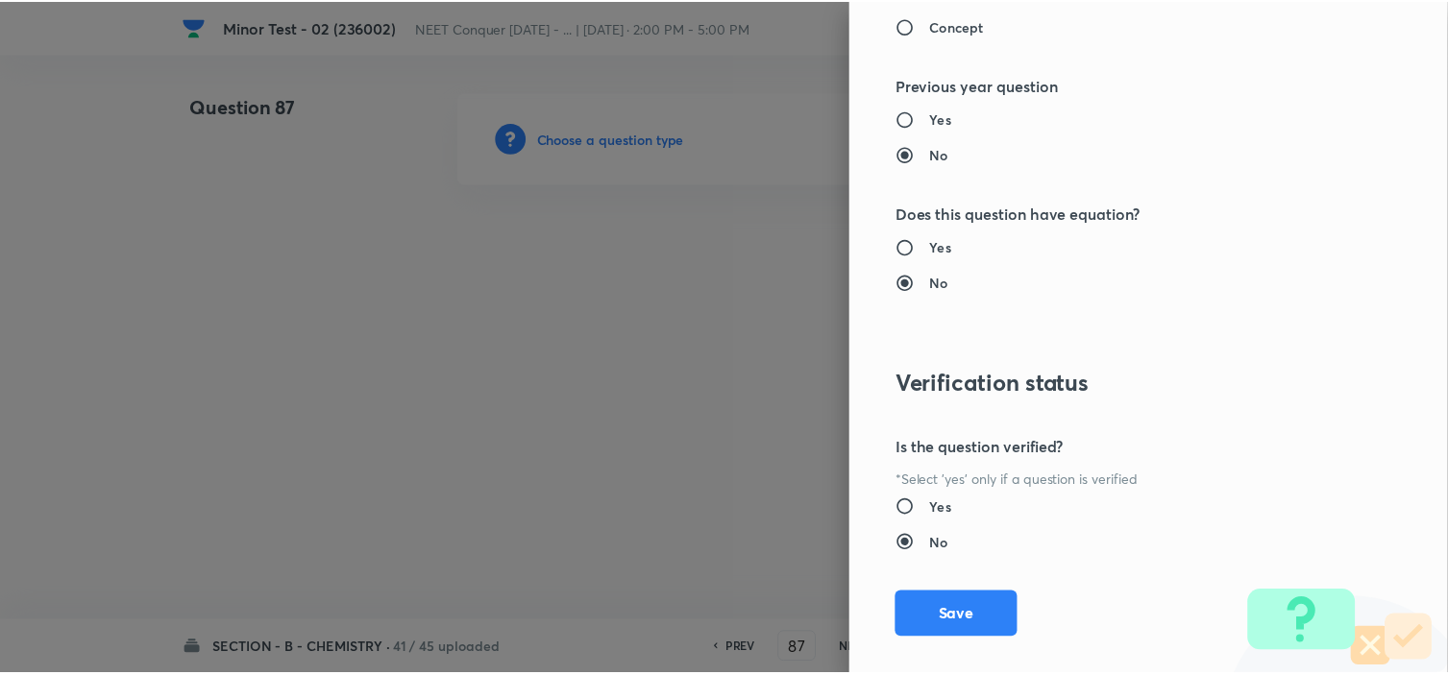
scroll to position [2072, 0]
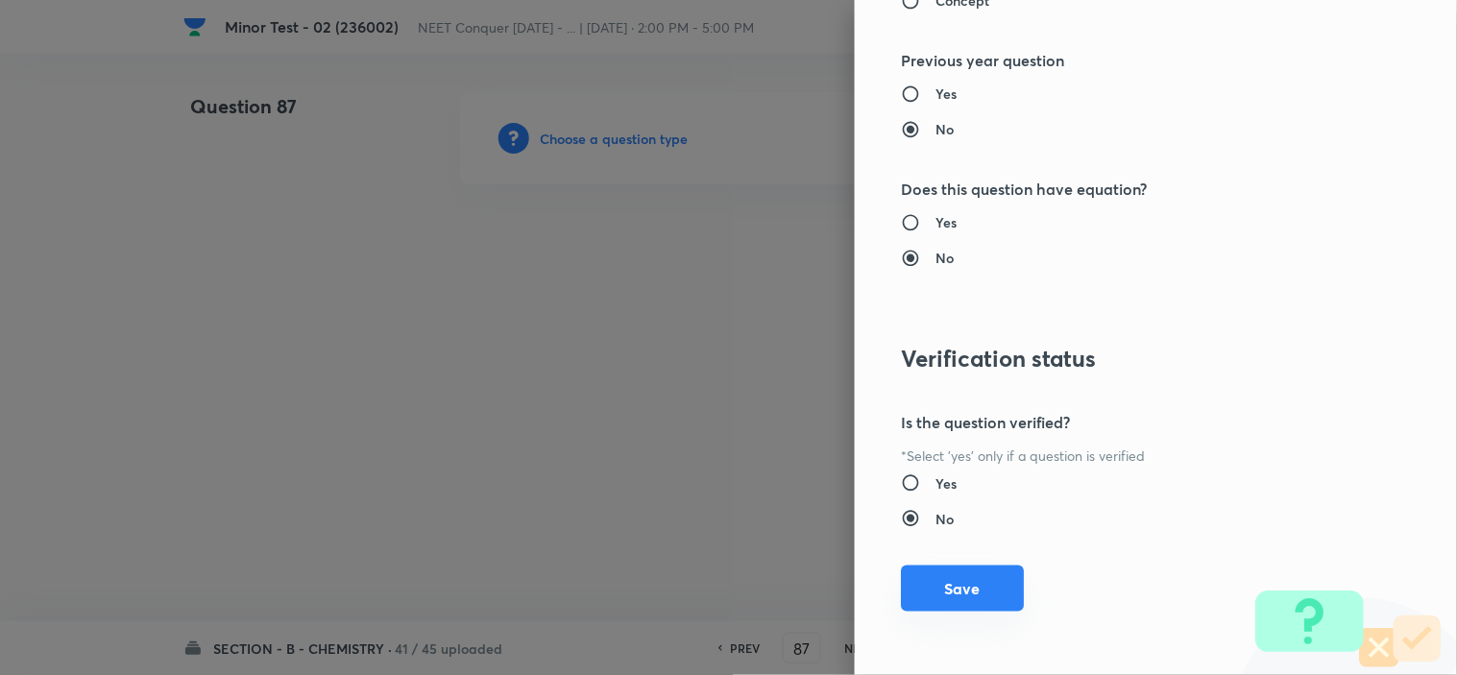
click at [949, 592] on button "Save" at bounding box center [962, 589] width 123 height 46
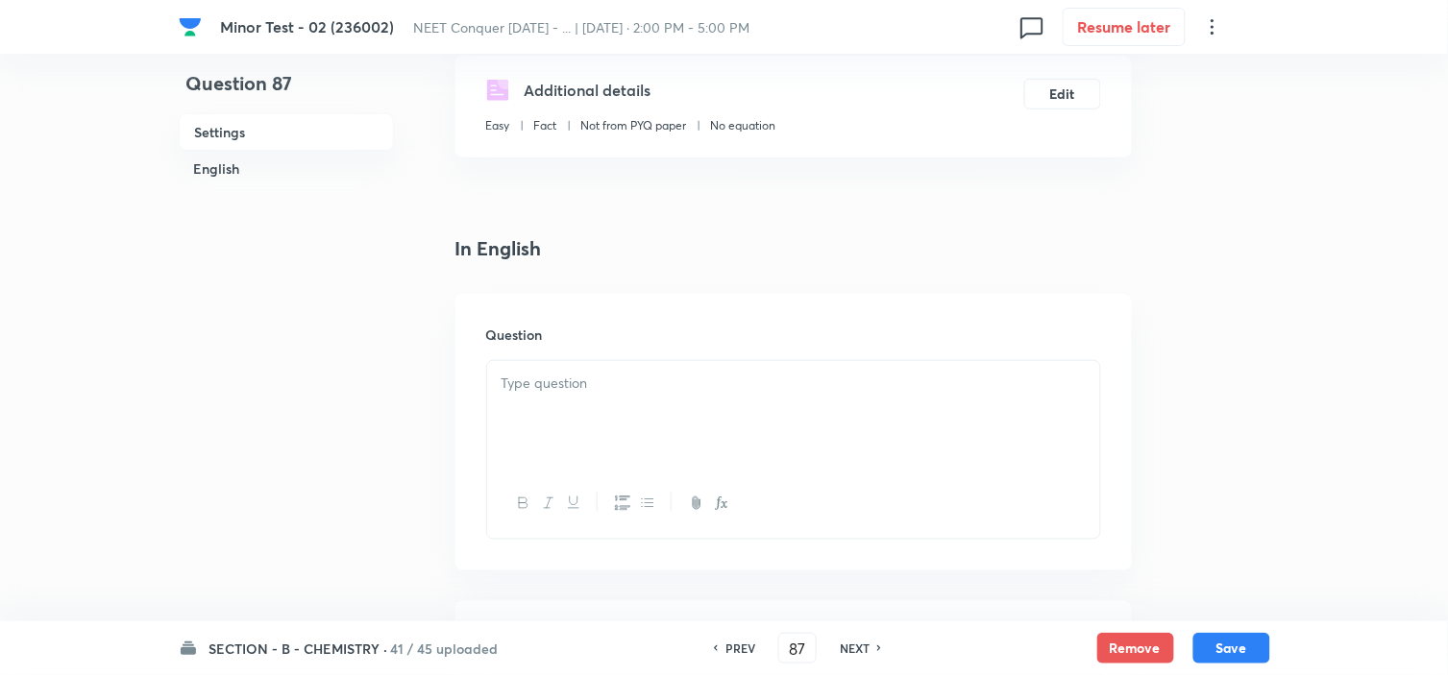
scroll to position [331, 0]
click at [720, 388] on p at bounding box center [793, 383] width 584 height 22
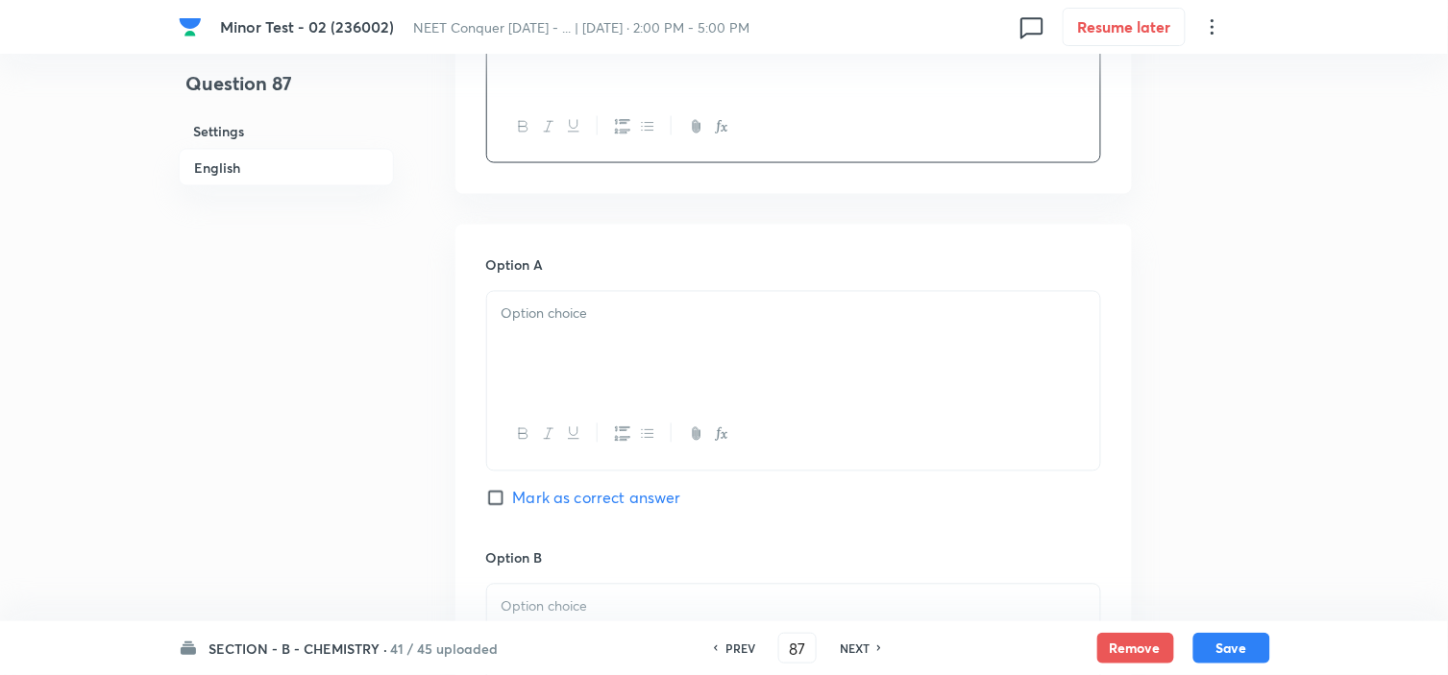
scroll to position [708, 0]
click at [634, 358] on div at bounding box center [793, 345] width 613 height 108
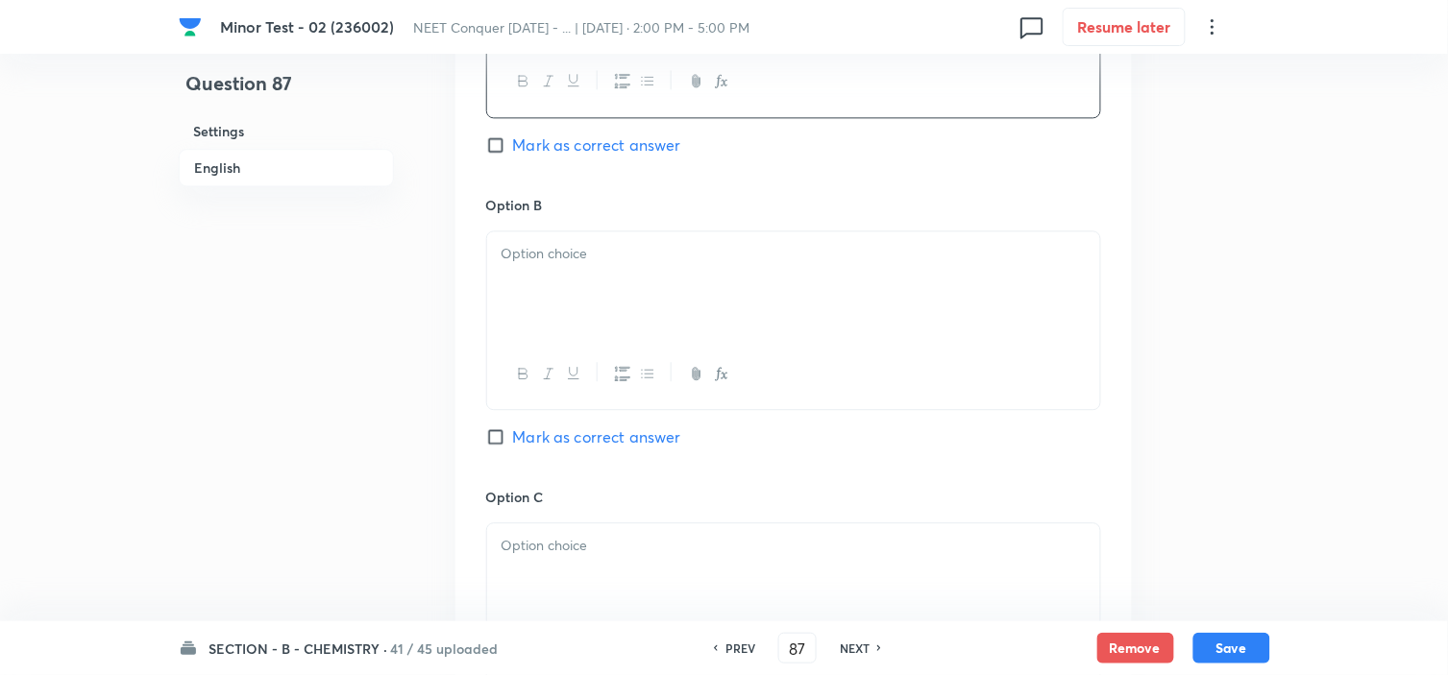
scroll to position [1062, 0]
click at [629, 260] on p at bounding box center [793, 253] width 584 height 22
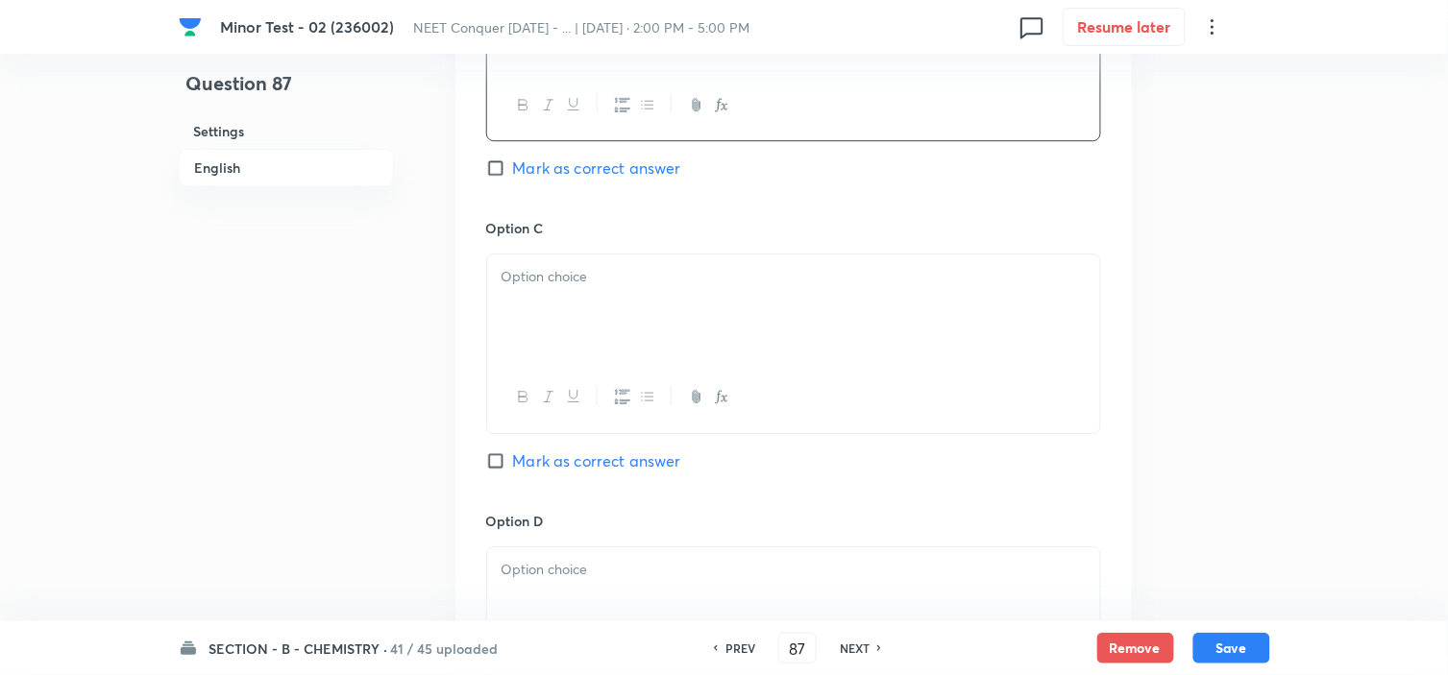
scroll to position [1330, 0]
click at [572, 289] on div at bounding box center [793, 308] width 613 height 108
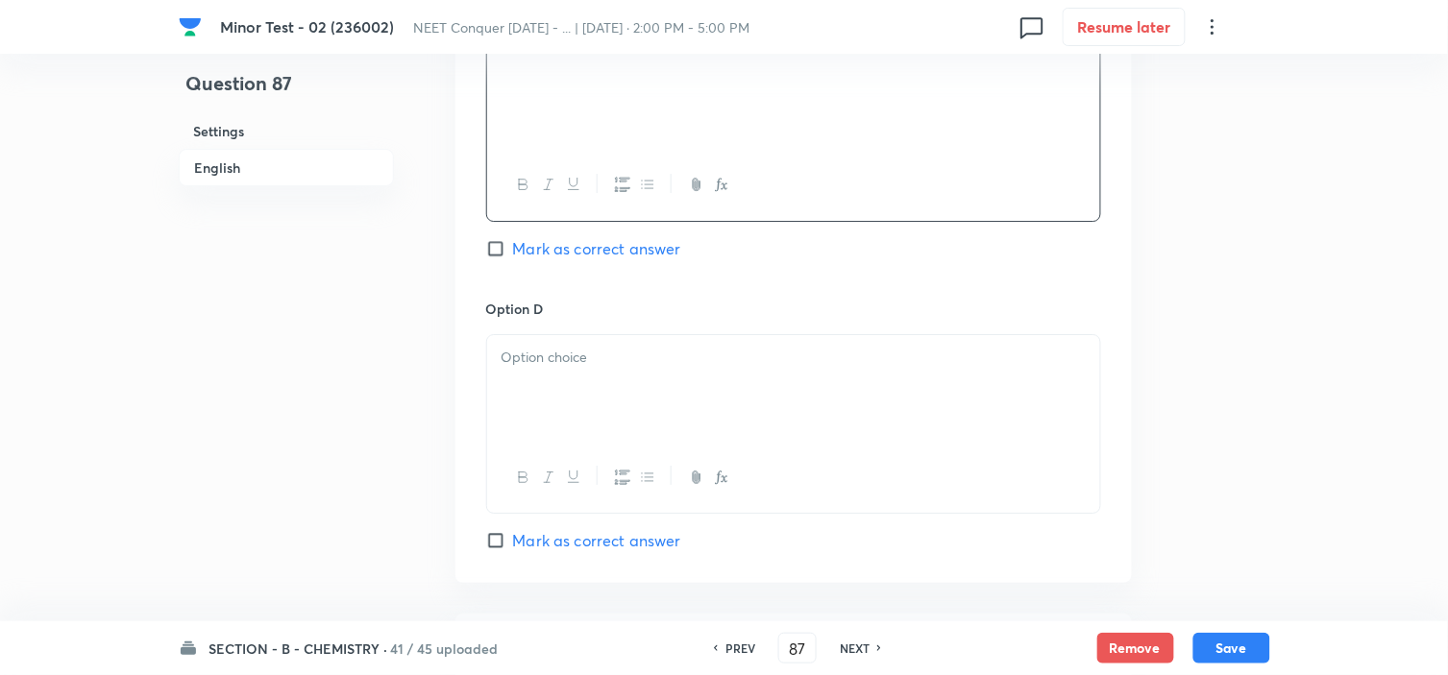
scroll to position [1545, 0]
click at [534, 350] on p at bounding box center [793, 355] width 584 height 22
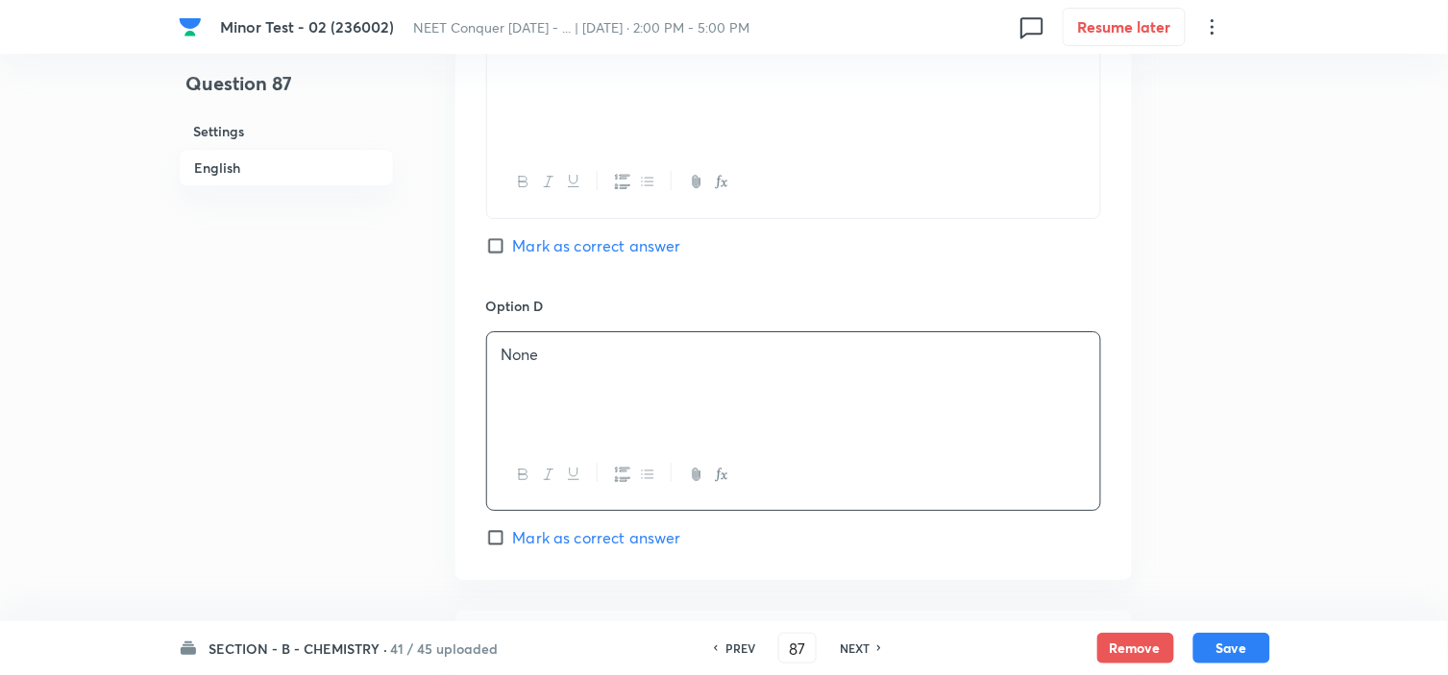
click at [496, 244] on input "Mark as correct answer" at bounding box center [499, 245] width 27 height 19
checkbox input "true"
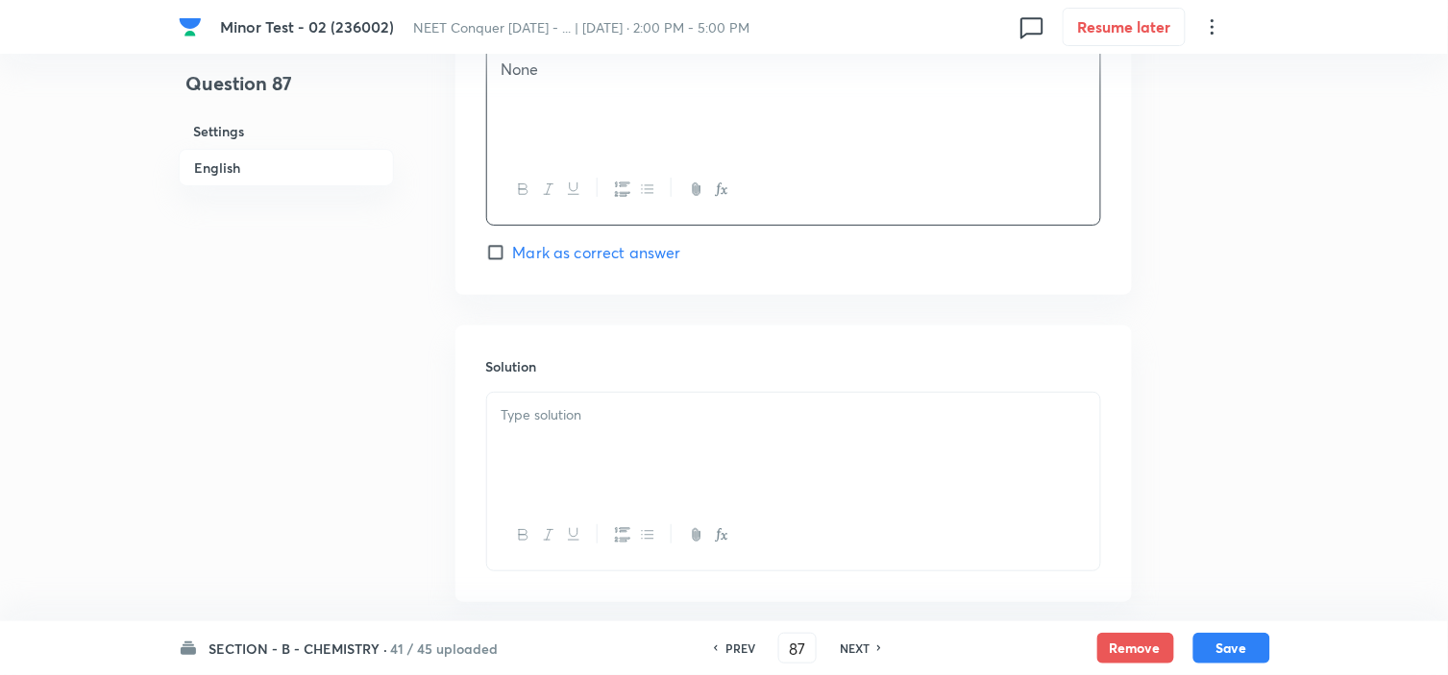
scroll to position [1929, 0]
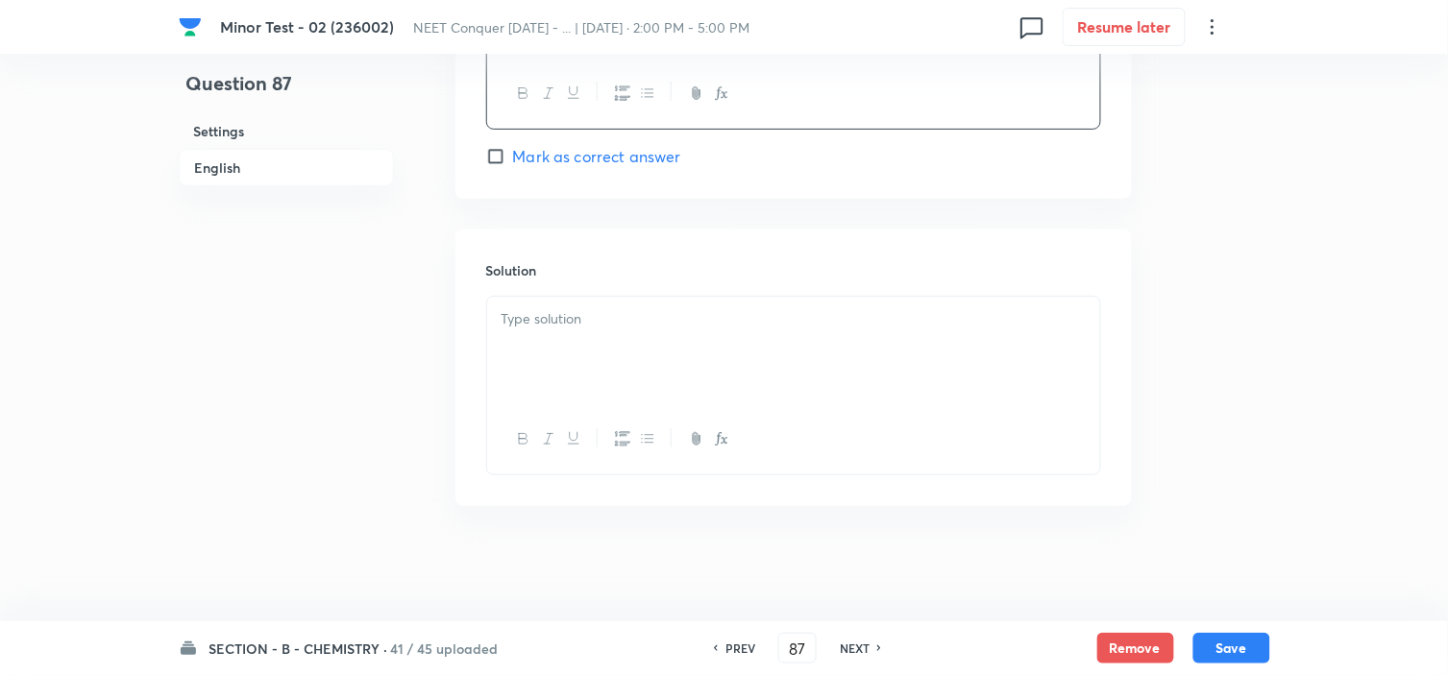
click at [583, 329] on p at bounding box center [793, 319] width 584 height 22
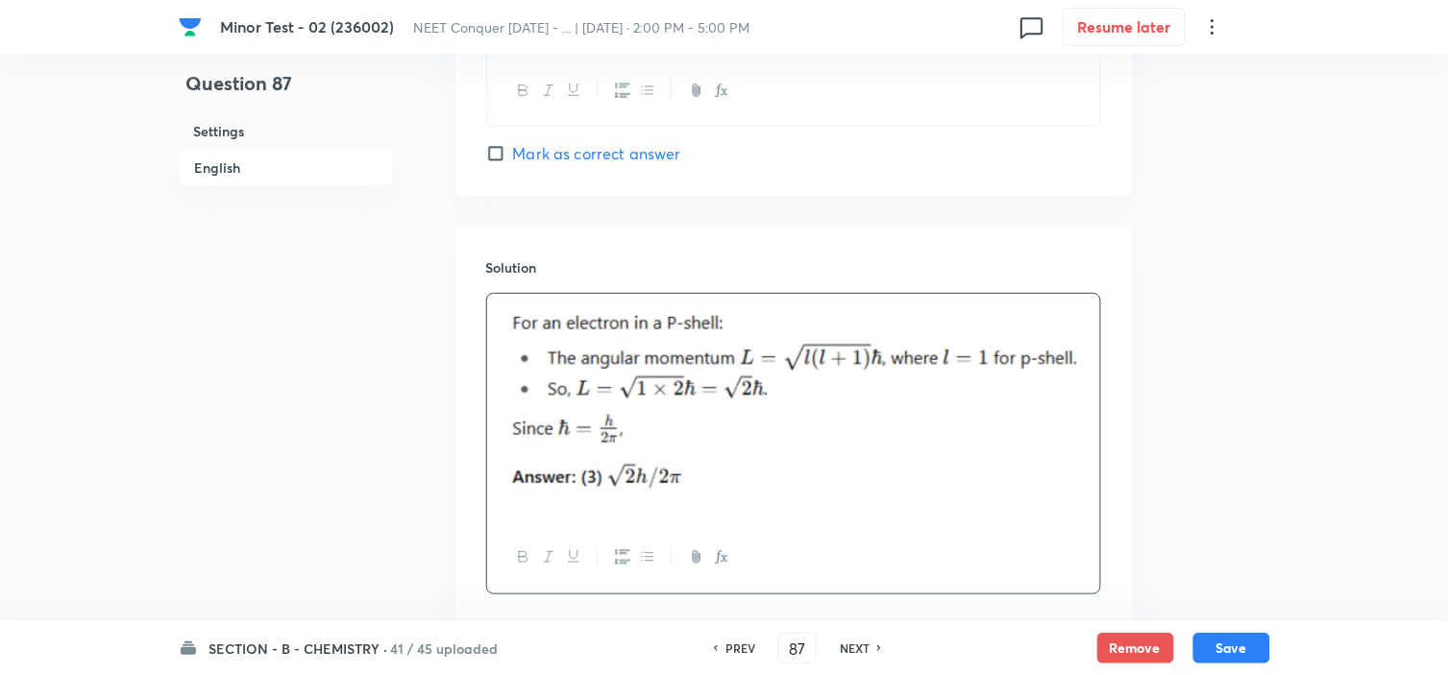
scroll to position [2051, 0]
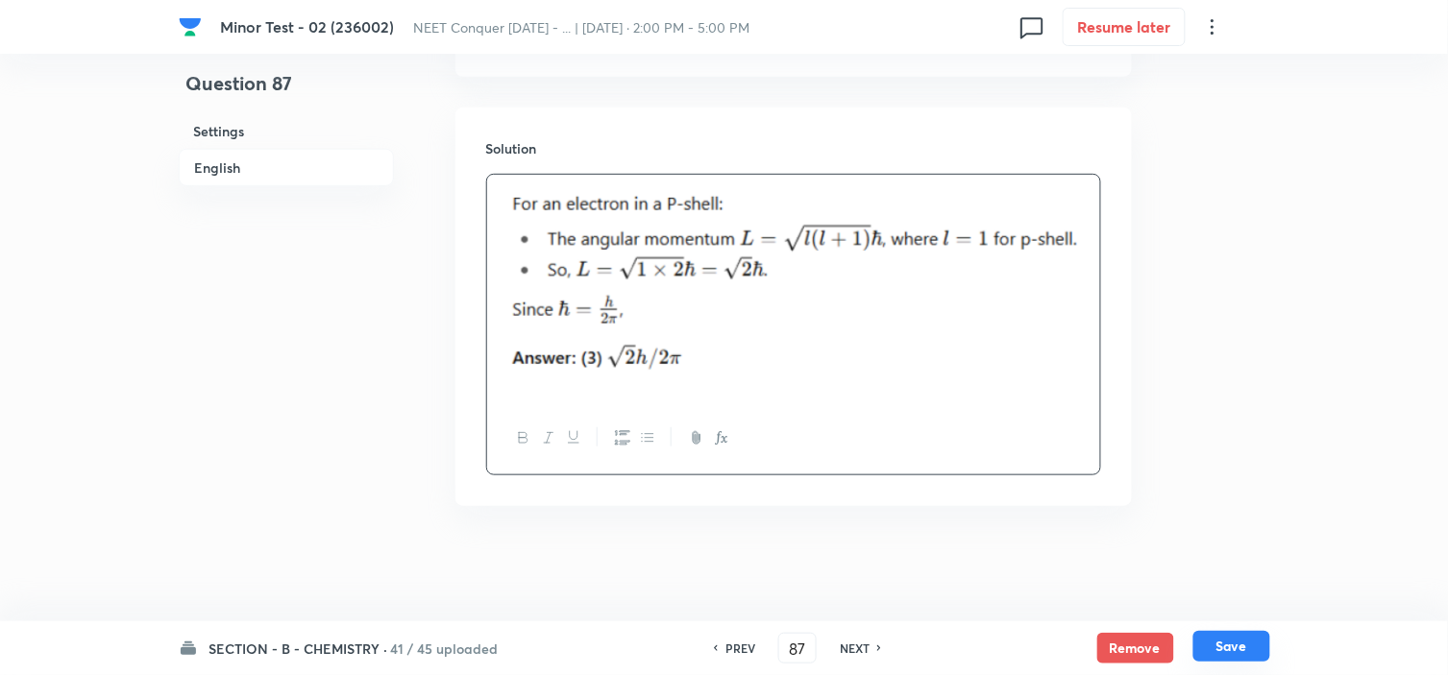
click at [1213, 639] on button "Save" at bounding box center [1231, 646] width 77 height 31
type input "88"
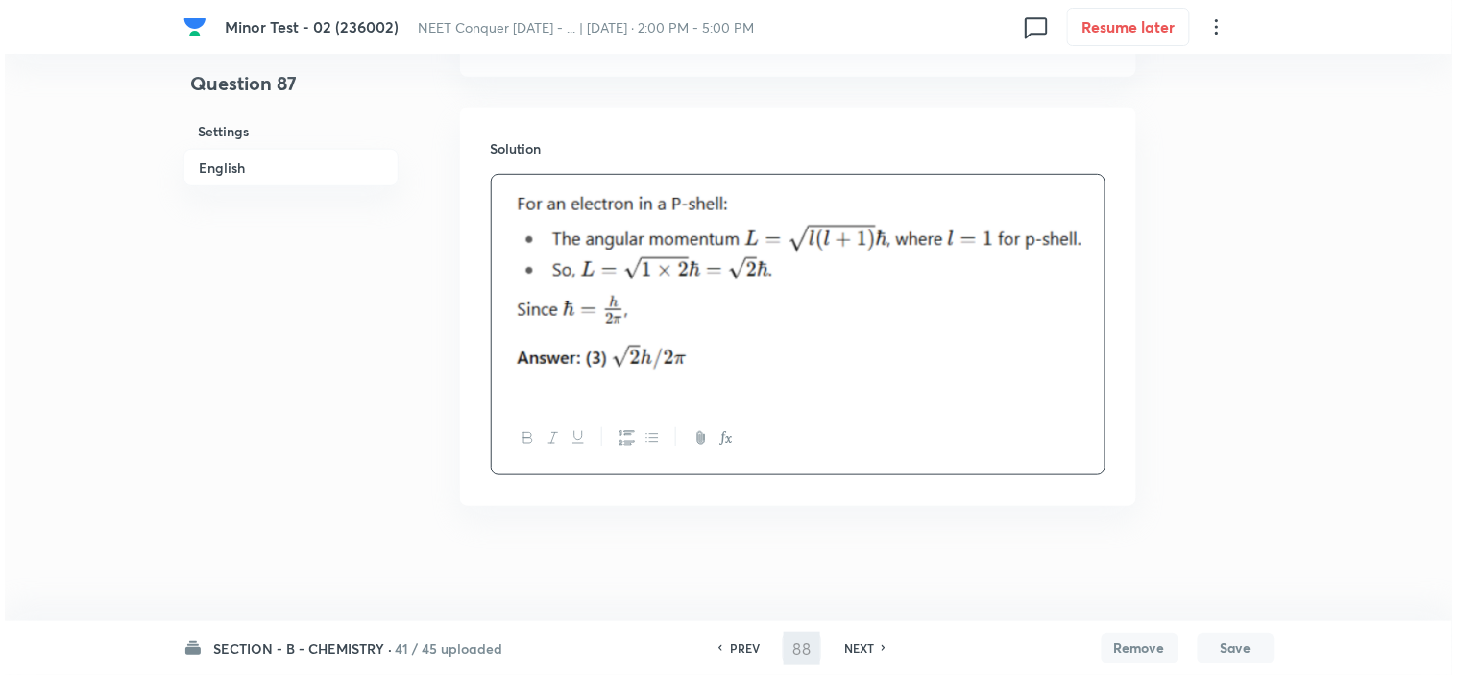
scroll to position [0, 0]
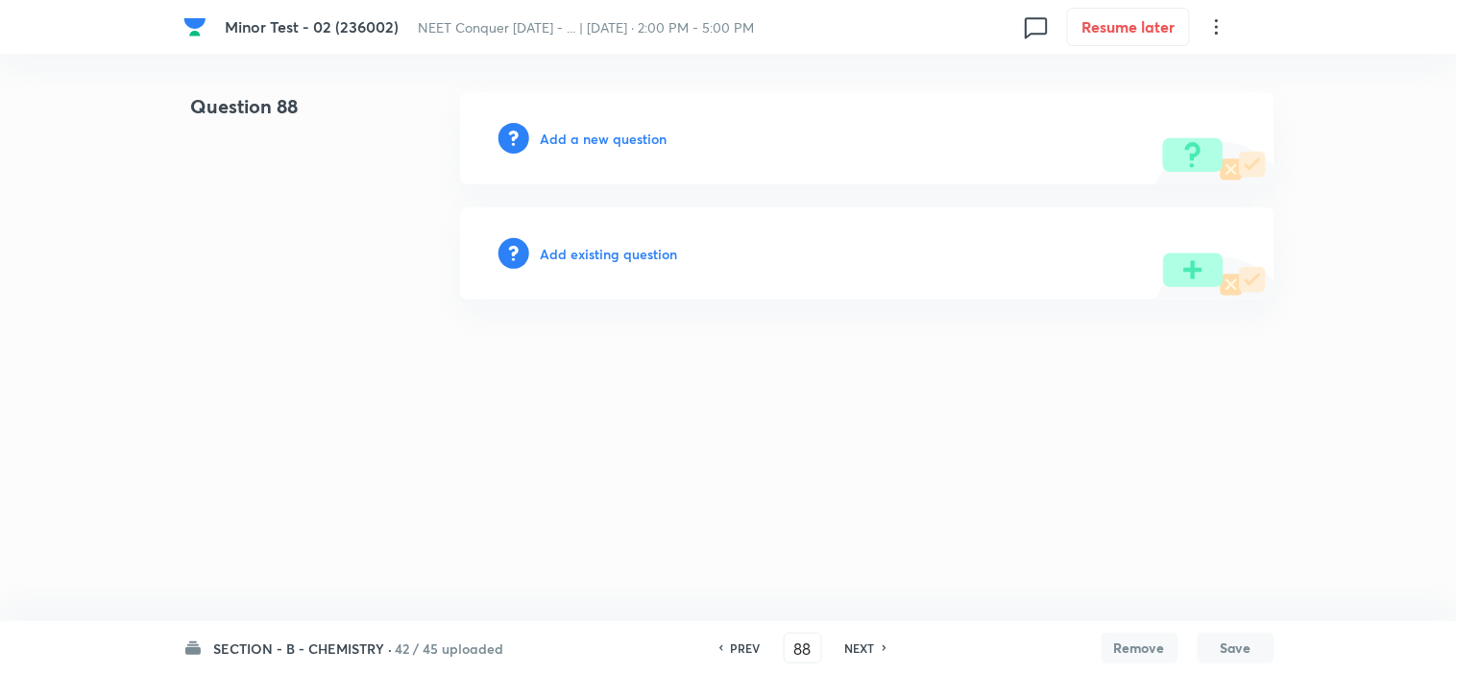
click at [584, 144] on h6 "Add a new question" at bounding box center [604, 139] width 127 height 20
click at [584, 144] on h6 "Choose a question type" at bounding box center [615, 139] width 148 height 20
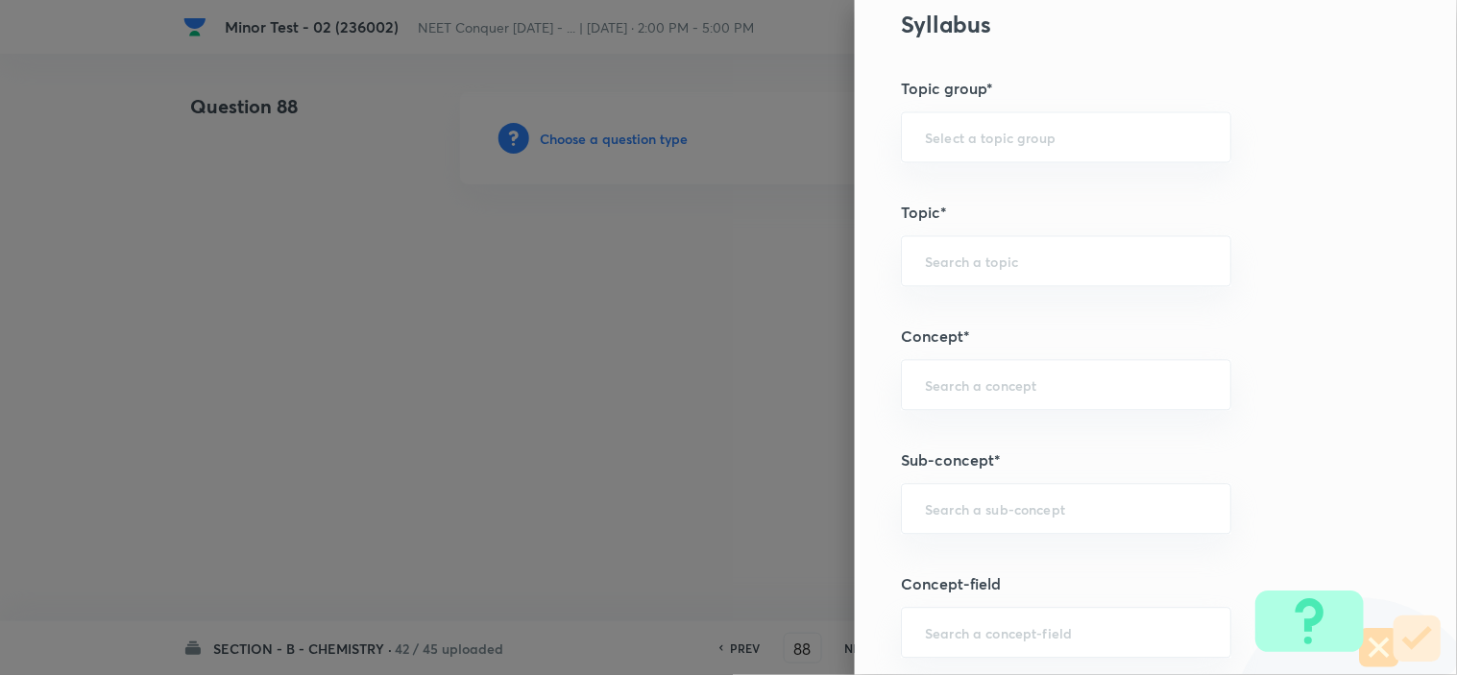
scroll to position [919, 0]
click at [1020, 512] on input "text" at bounding box center [1066, 509] width 282 height 18
paste input "atomic structure"
click at [1012, 559] on li "Atomic Structure" at bounding box center [1049, 565] width 329 height 35
type input "Atomic Structure"
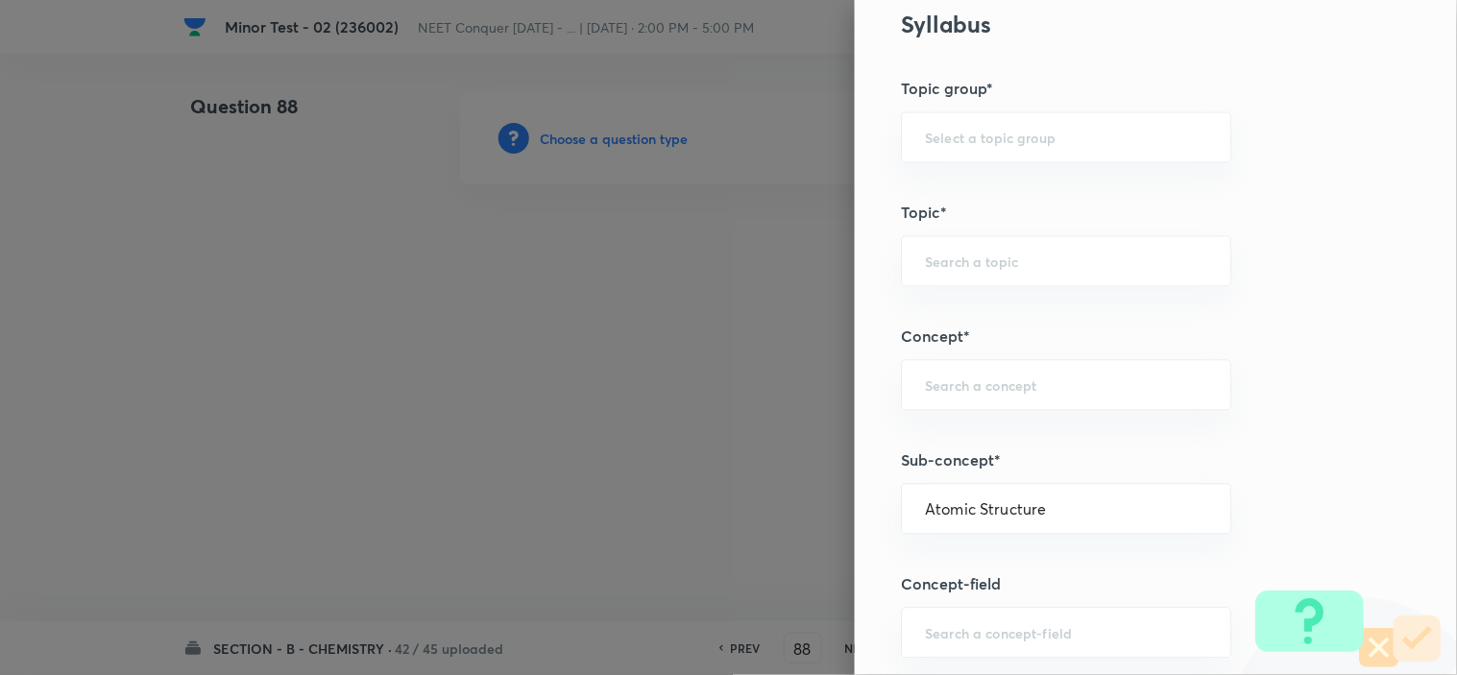
type input "Chemistry"
type input "Organic Chemistry"
type input "Basic Principles"
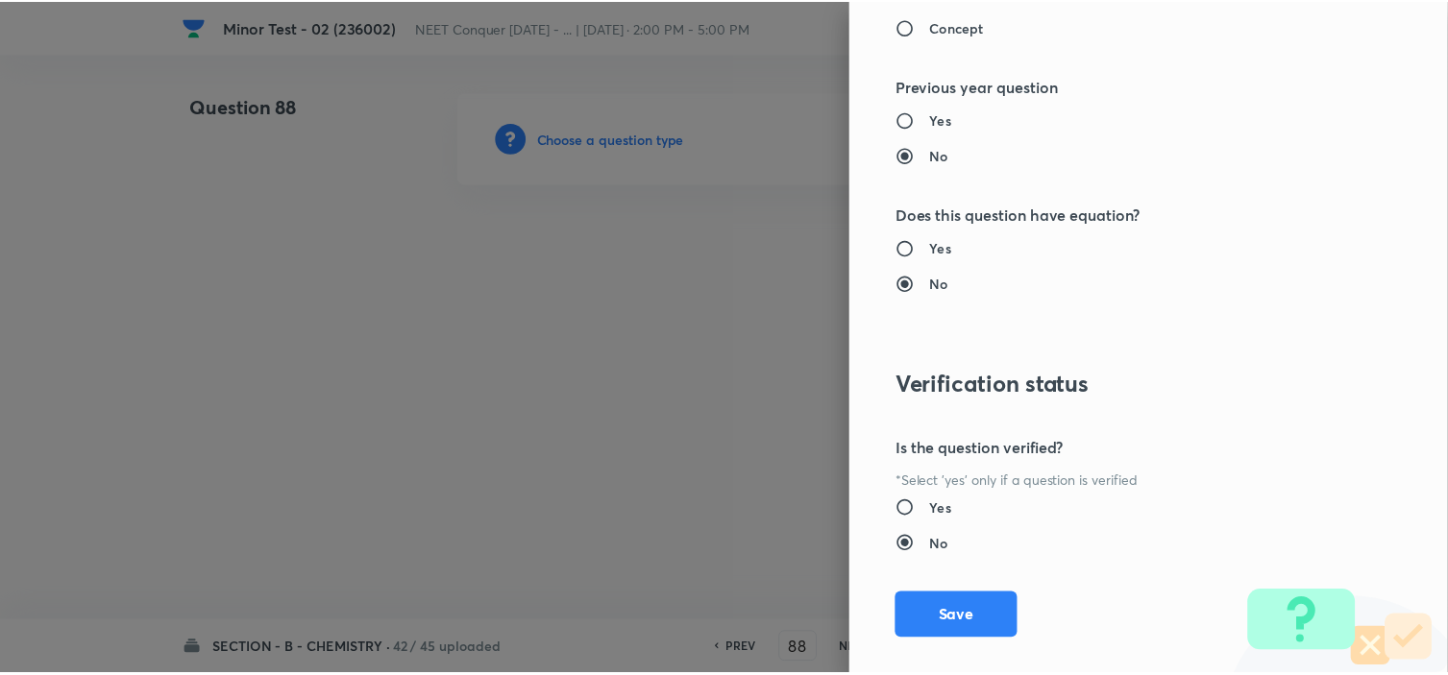
scroll to position [2072, 0]
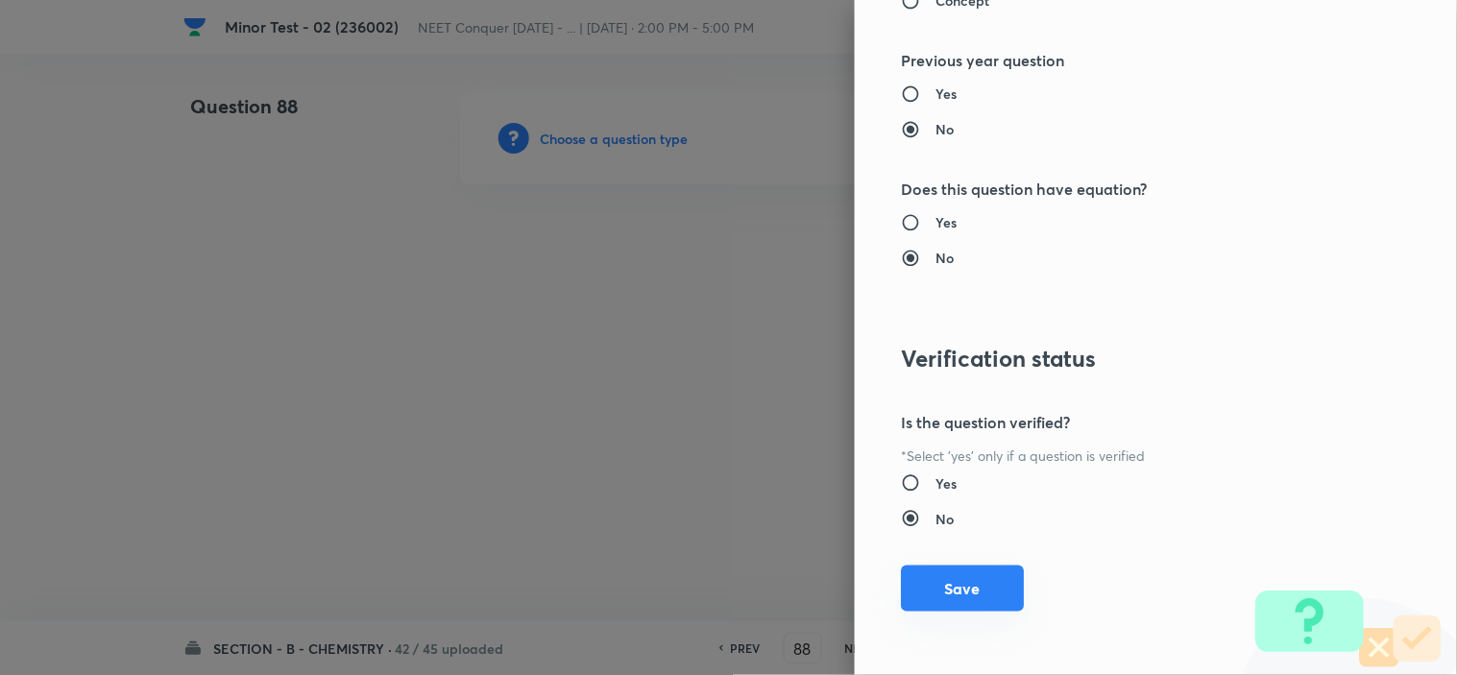
click at [942, 588] on button "Save" at bounding box center [962, 589] width 123 height 46
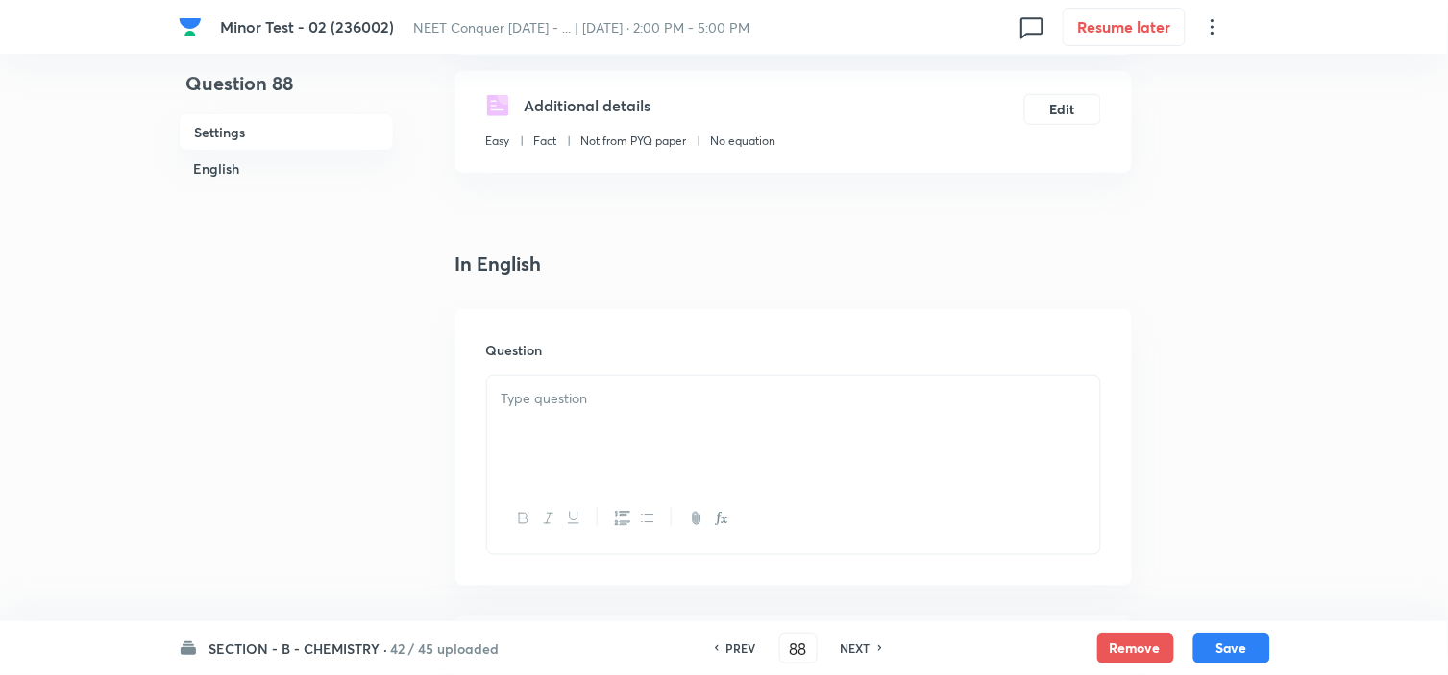
scroll to position [319, 0]
click at [788, 391] on p at bounding box center [793, 395] width 584 height 22
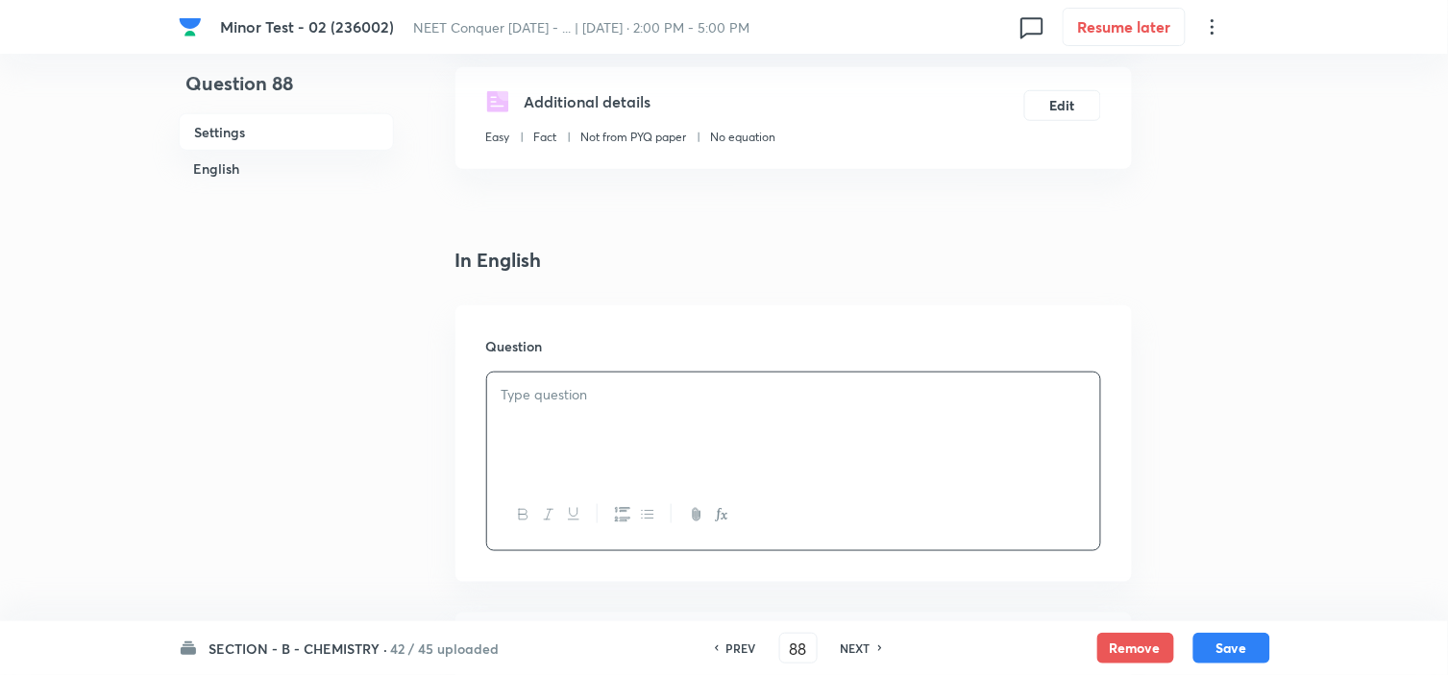
click at [632, 395] on p at bounding box center [793, 395] width 584 height 22
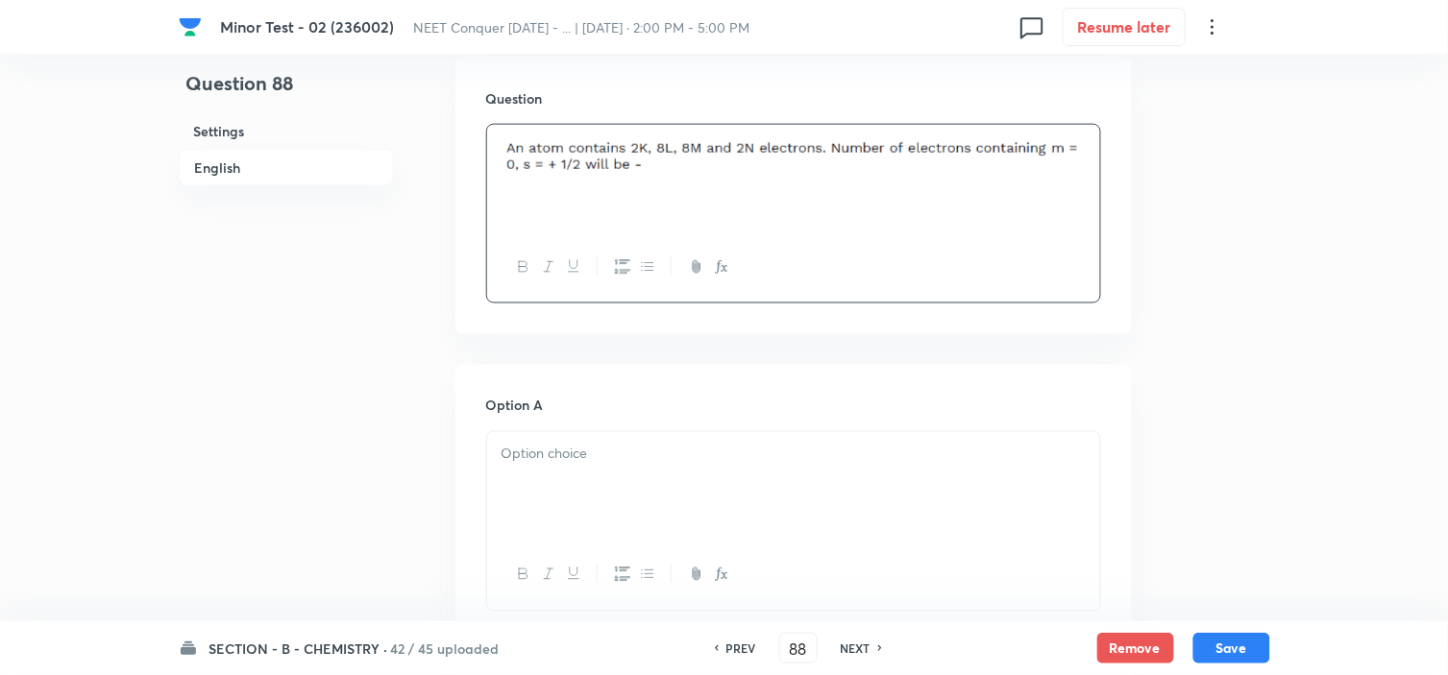
scroll to position [568, 0]
click at [576, 466] on div at bounding box center [793, 485] width 613 height 108
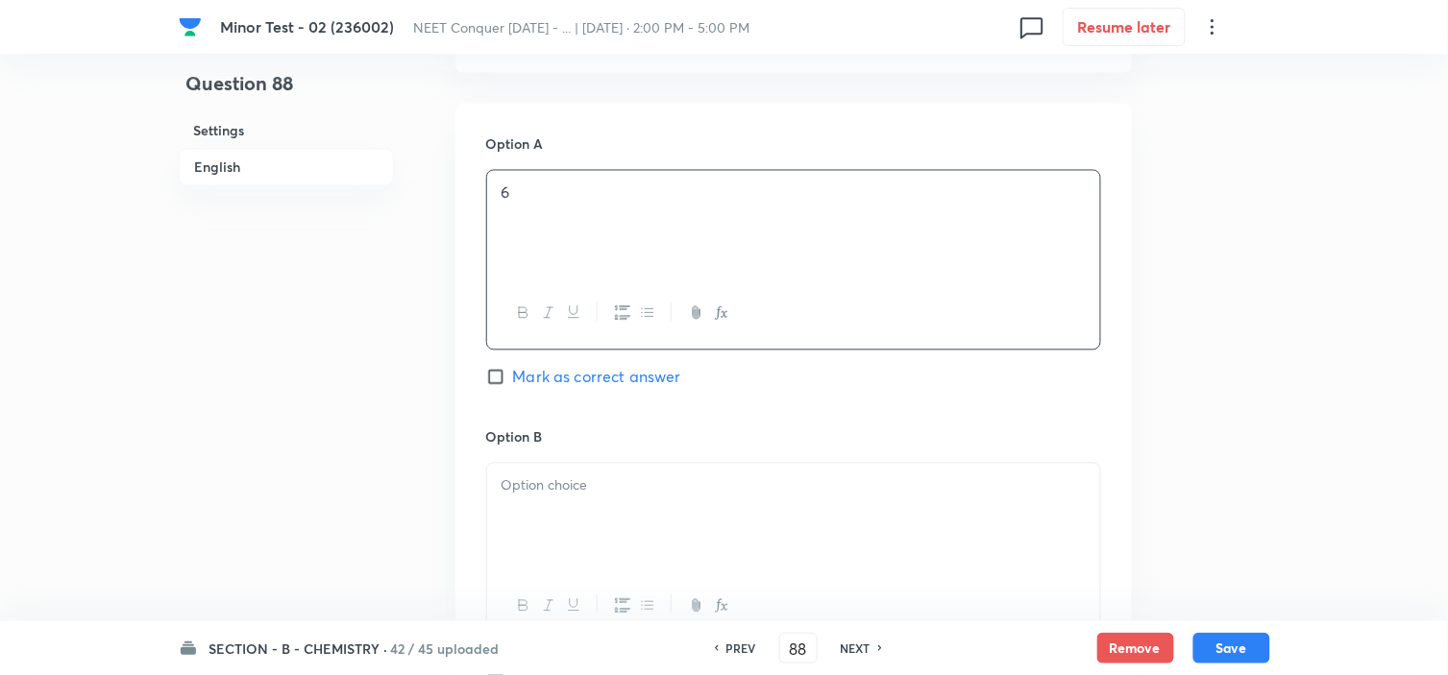
scroll to position [829, 0]
click at [576, 466] on div at bounding box center [793, 517] width 613 height 108
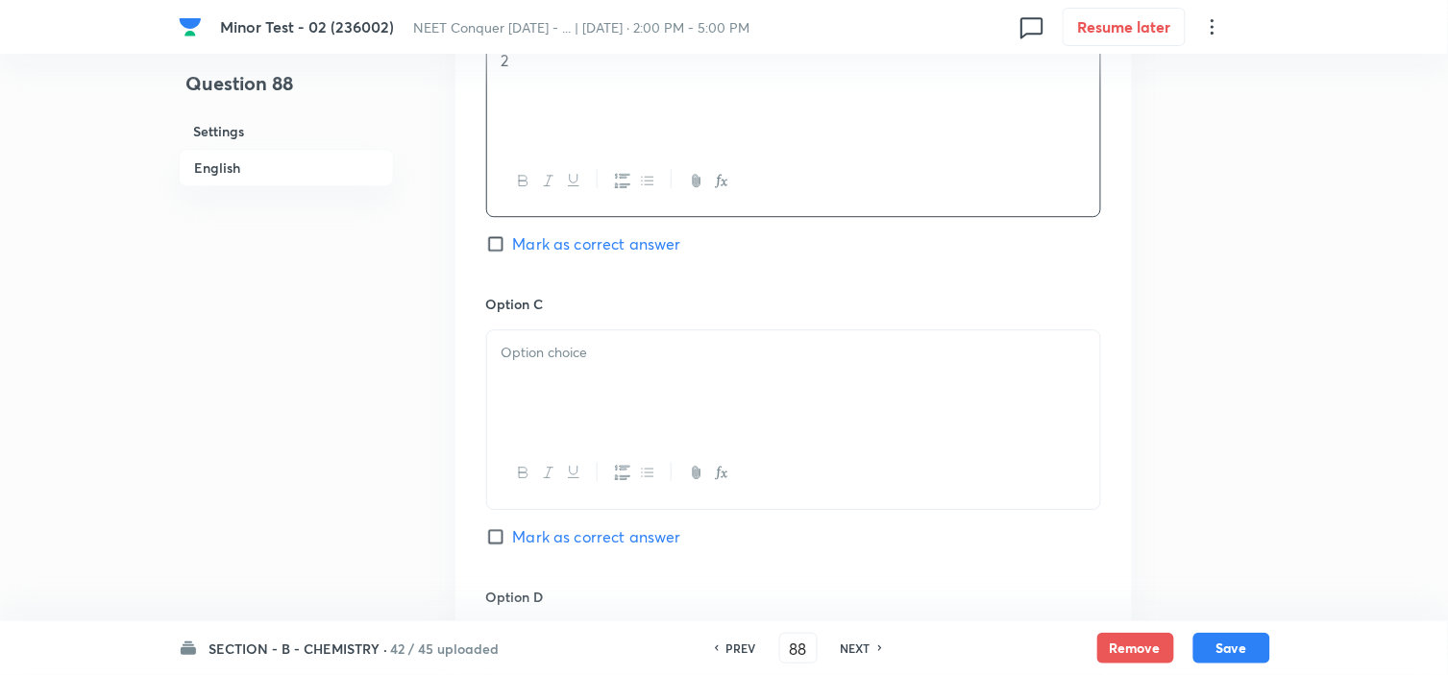
scroll to position [1255, 0]
click at [628, 369] on div at bounding box center [793, 383] width 613 height 108
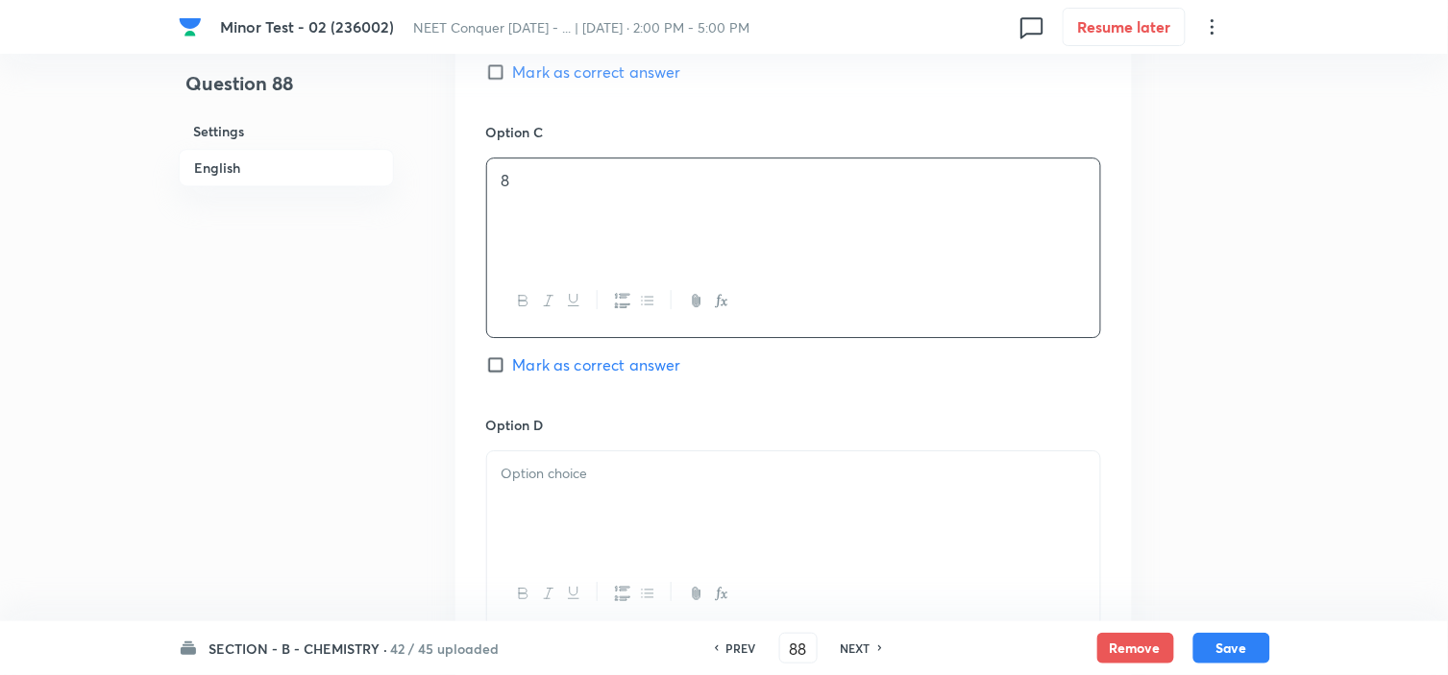
scroll to position [1471, 0]
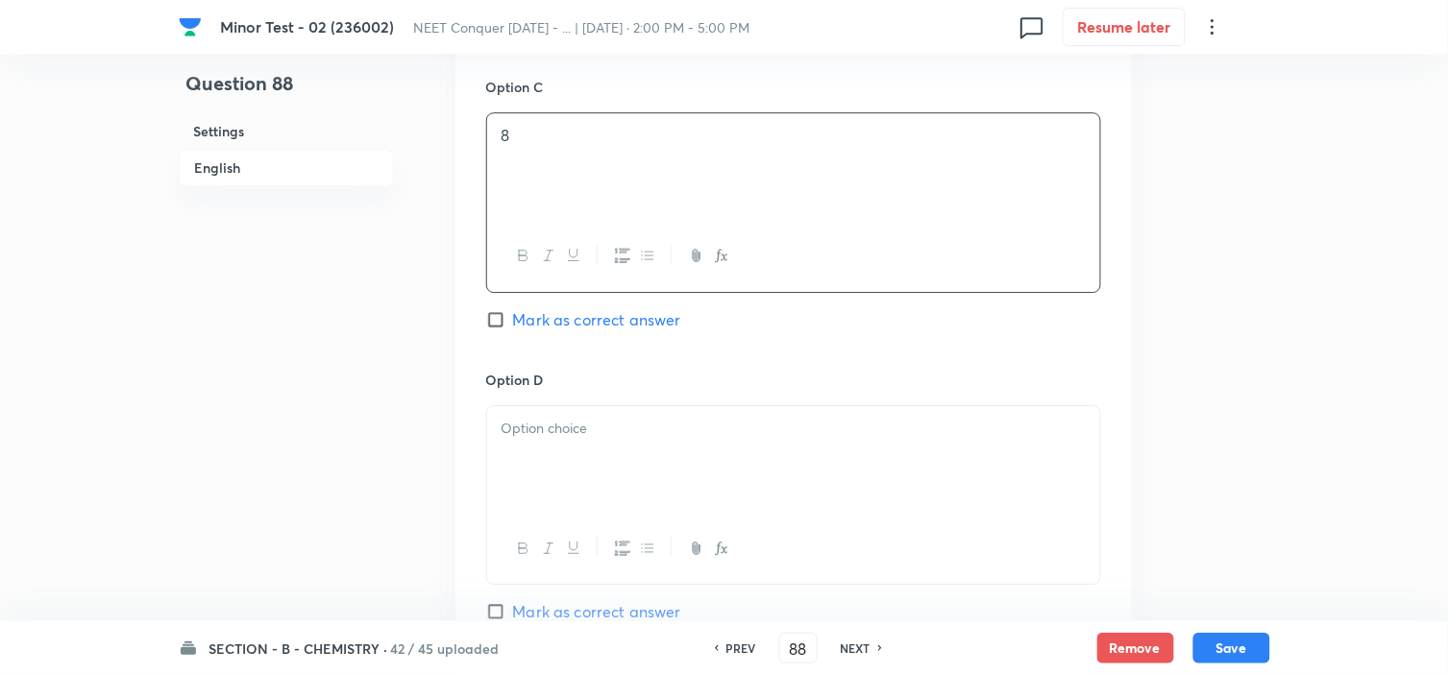
click at [586, 418] on div at bounding box center [793, 460] width 613 height 108
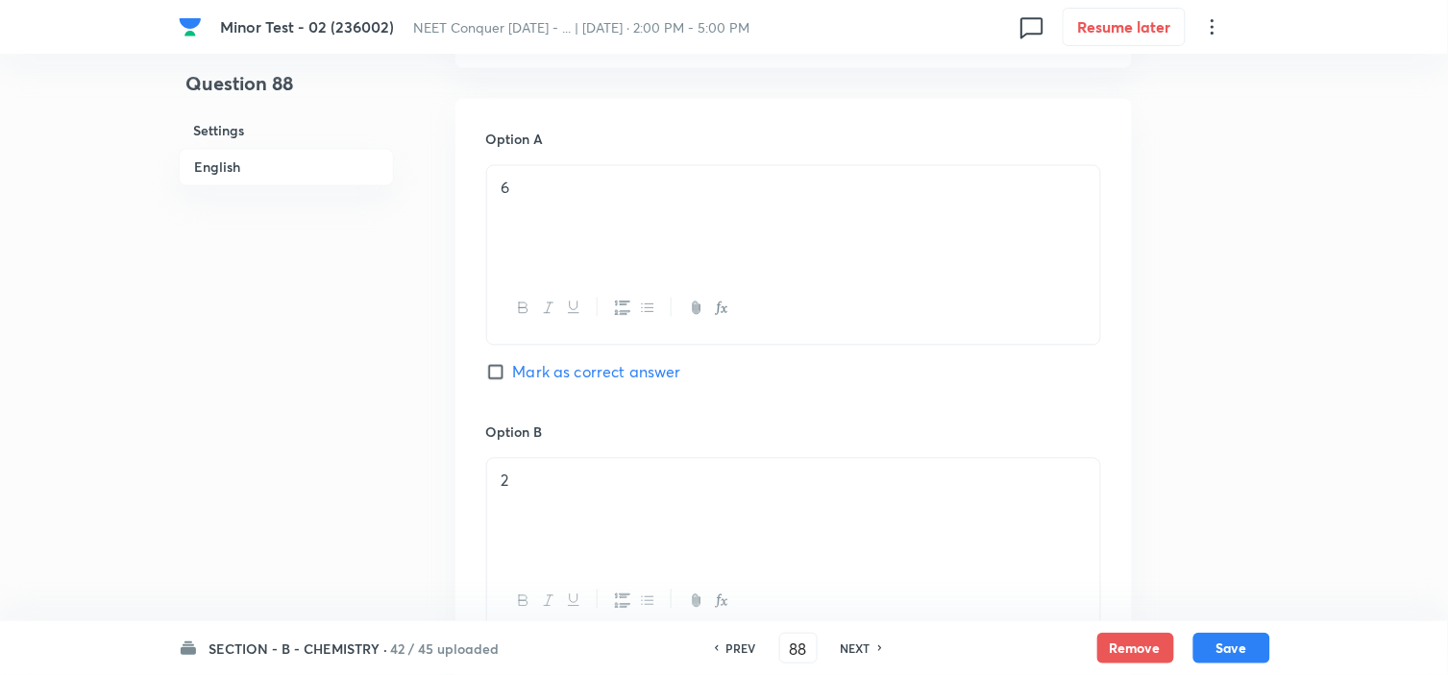
scroll to position [832, 0]
click at [500, 375] on input "Mark as correct answer" at bounding box center [499, 373] width 27 height 19
checkbox input "true"
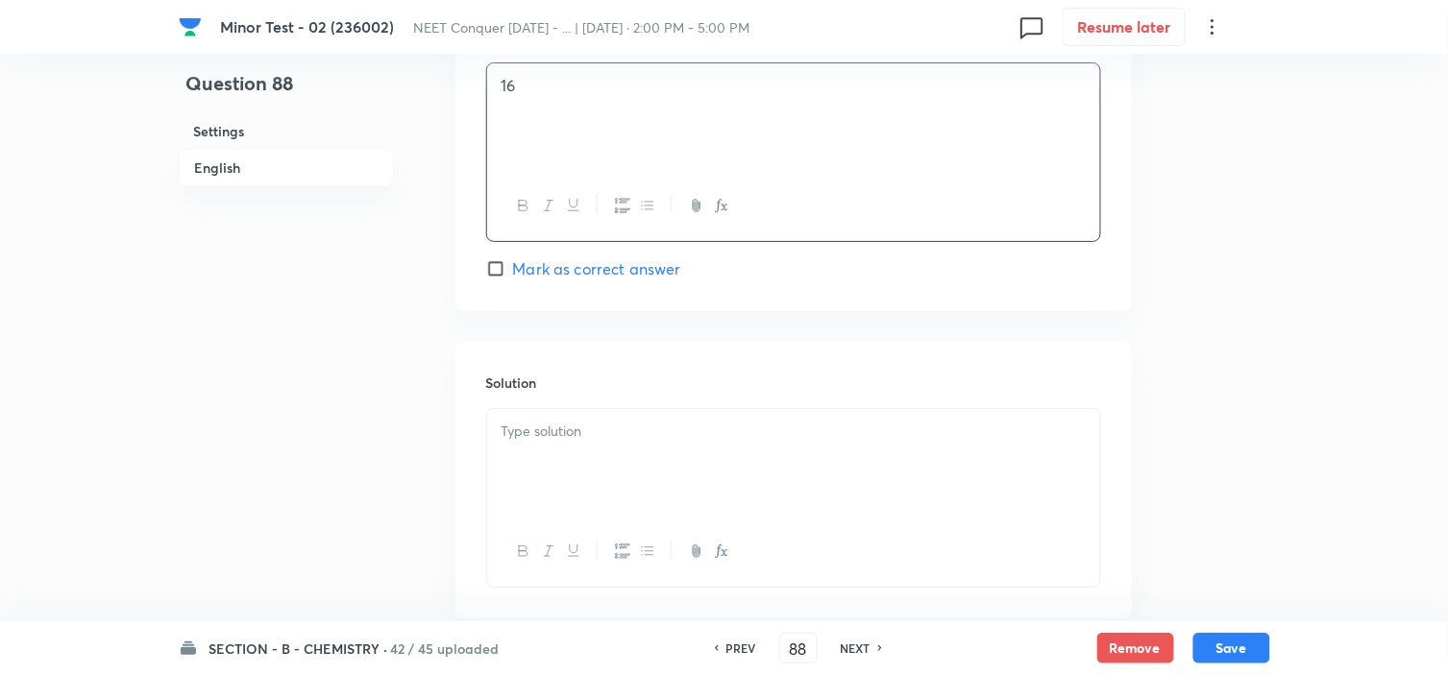
scroll to position [1818, 0]
click at [516, 496] on div at bounding box center [793, 459] width 613 height 108
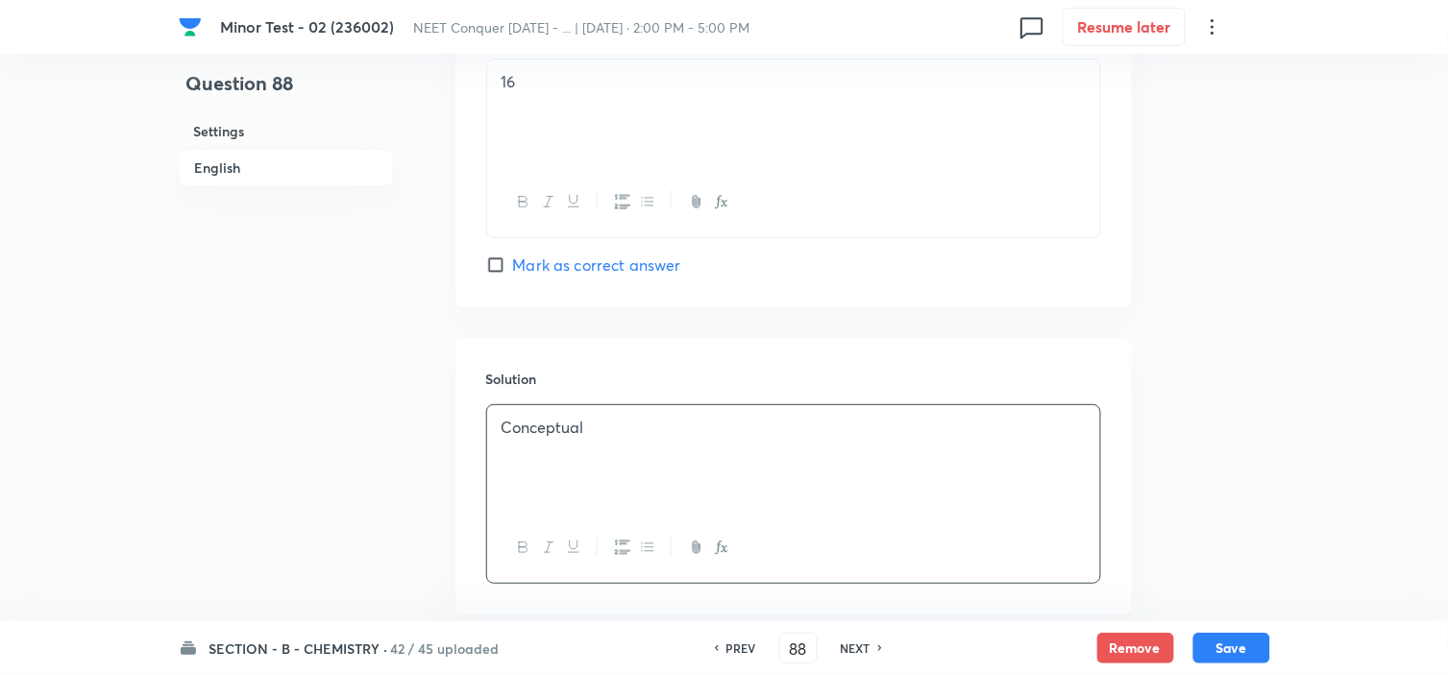
scroll to position [1929, 0]
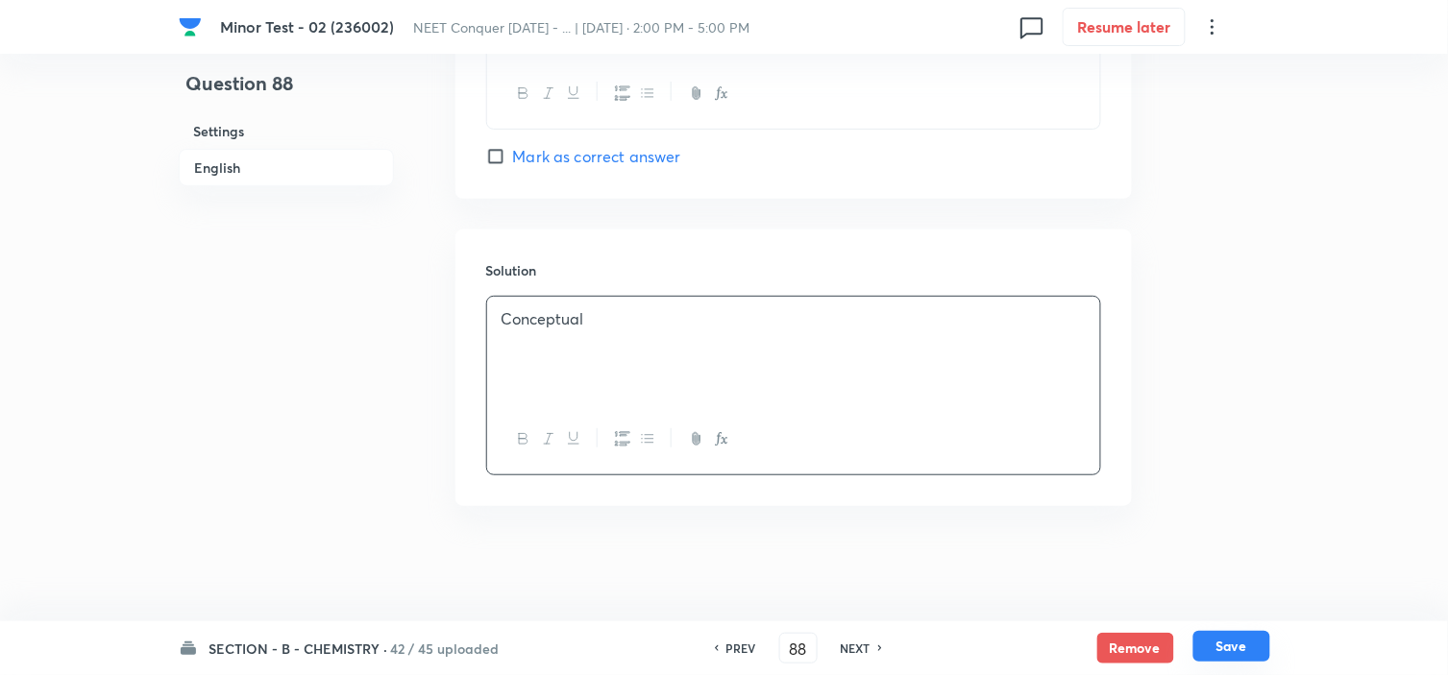
click at [1231, 647] on button "Save" at bounding box center [1231, 646] width 77 height 31
type input "89"
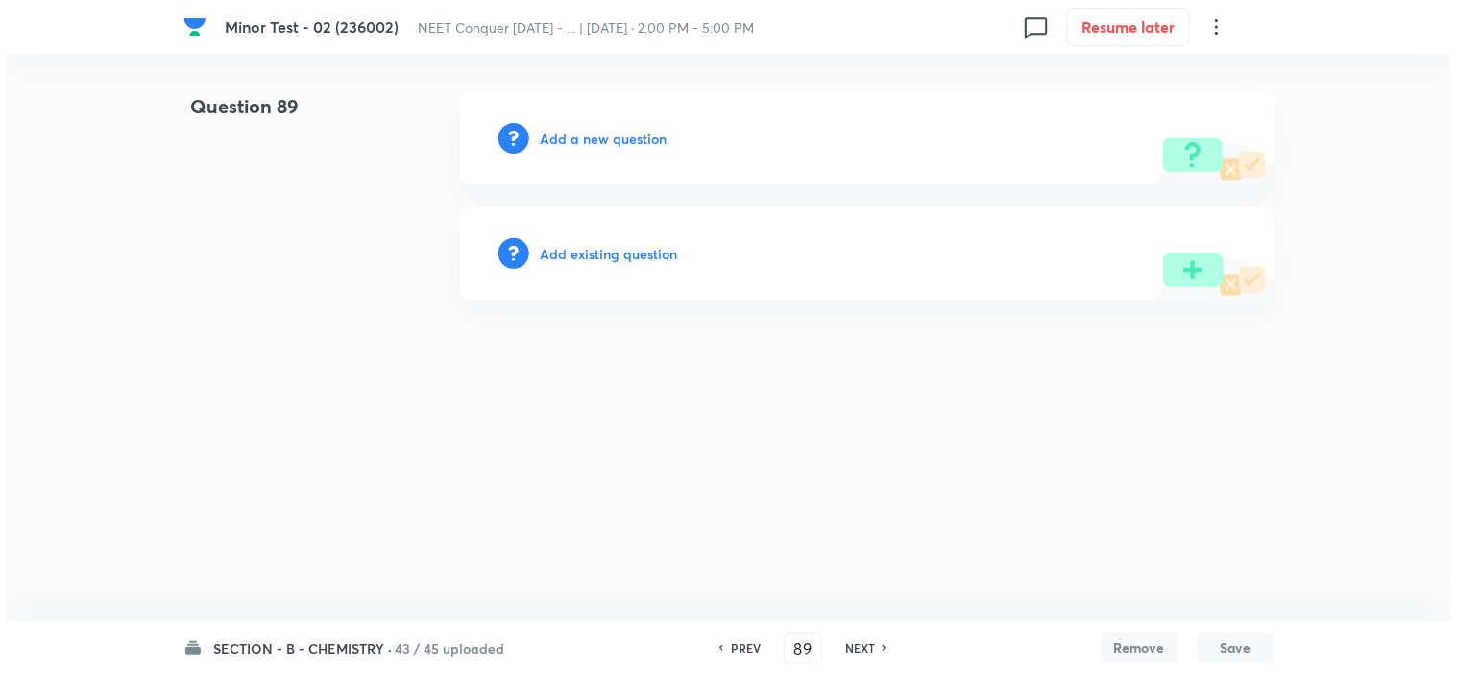
scroll to position [0, 0]
click at [619, 141] on h6 "Add a new question" at bounding box center [604, 139] width 127 height 20
click at [619, 141] on h6 "Choose a question type" at bounding box center [615, 139] width 148 height 20
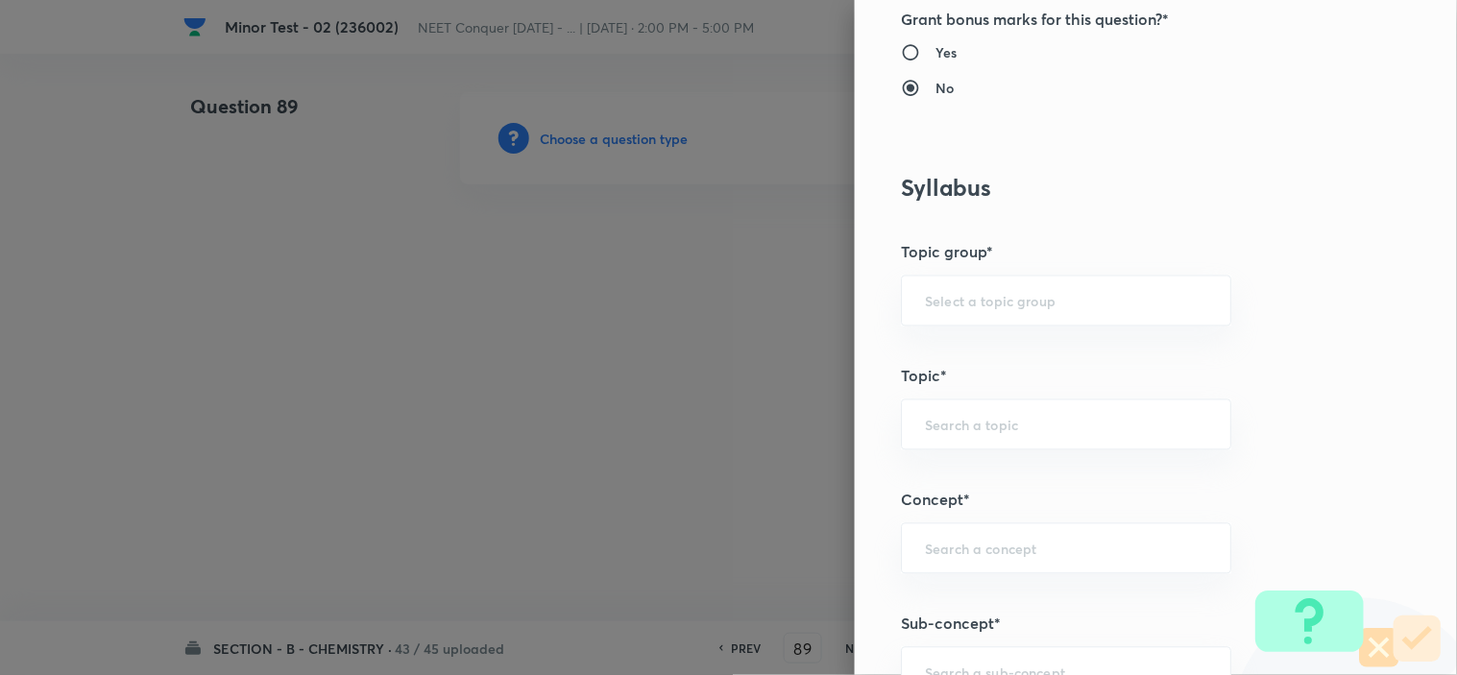
scroll to position [1035, 0]
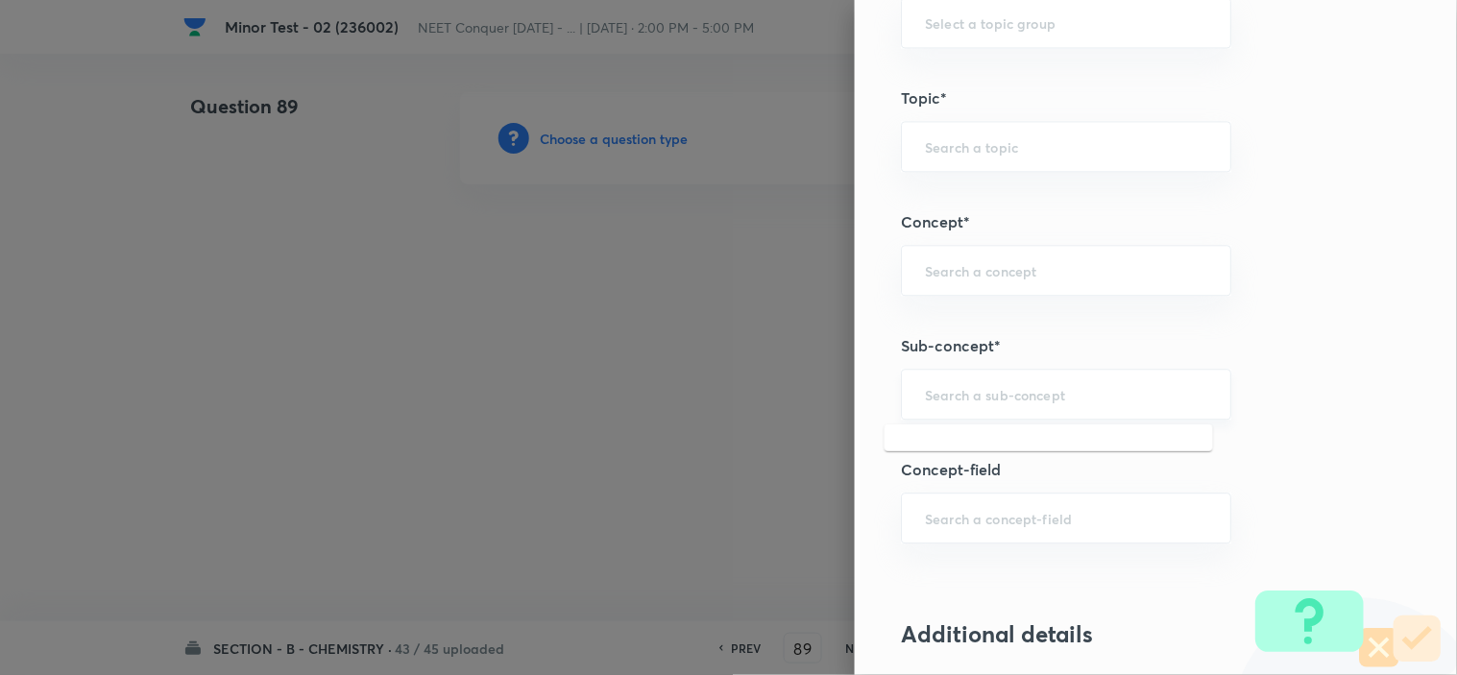
click at [1021, 390] on input "text" at bounding box center [1066, 394] width 282 height 18
paste input "Periodic Table"
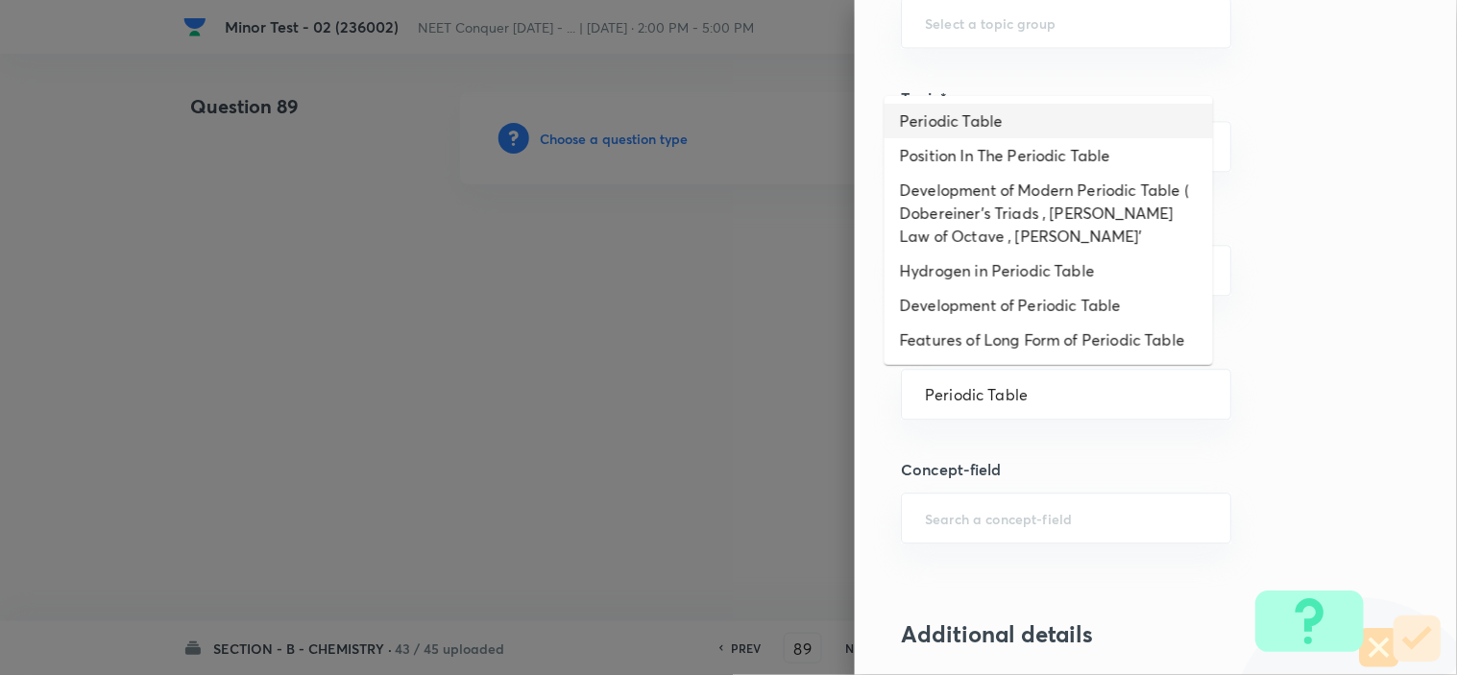
click at [1083, 136] on li "Periodic Table" at bounding box center [1049, 121] width 329 height 35
type input "Periodic Table"
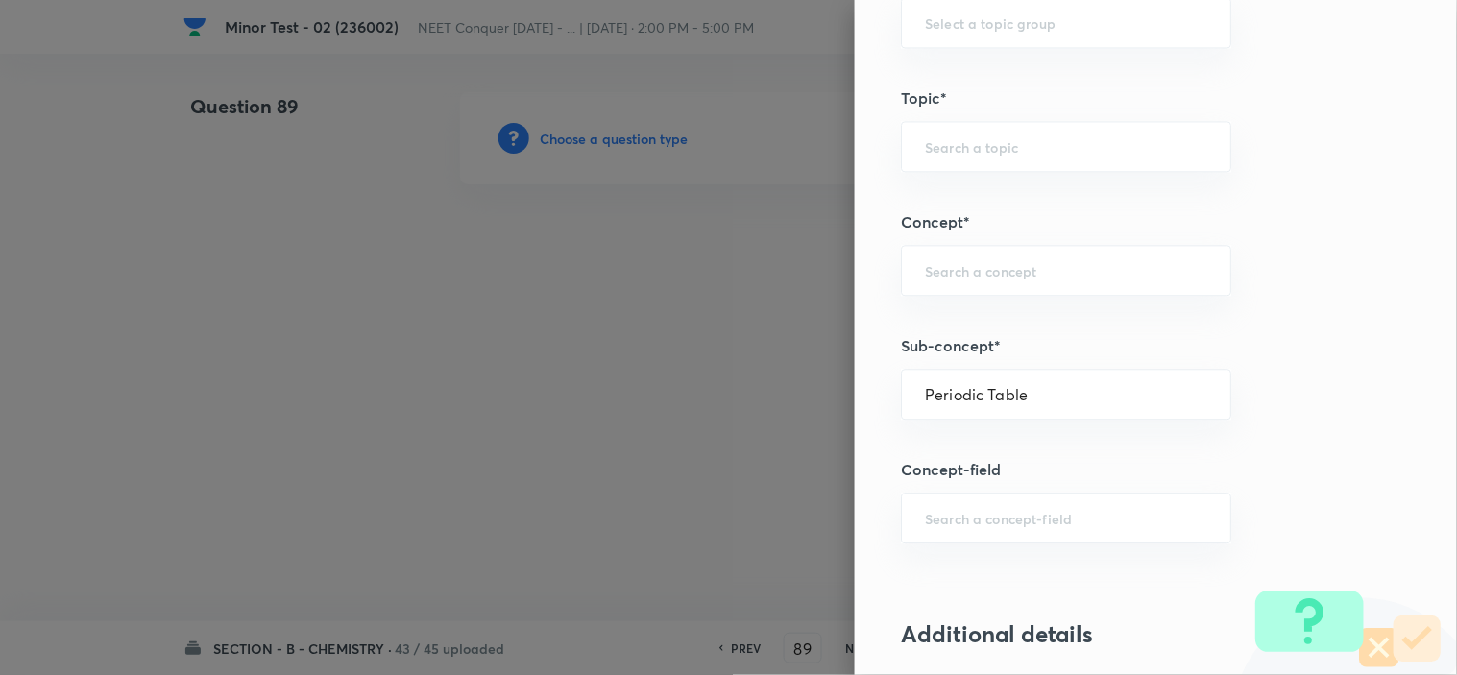
type input "Chemistry"
type input "Inorganic Chemistry"
type input "Periodic Table & Properties"
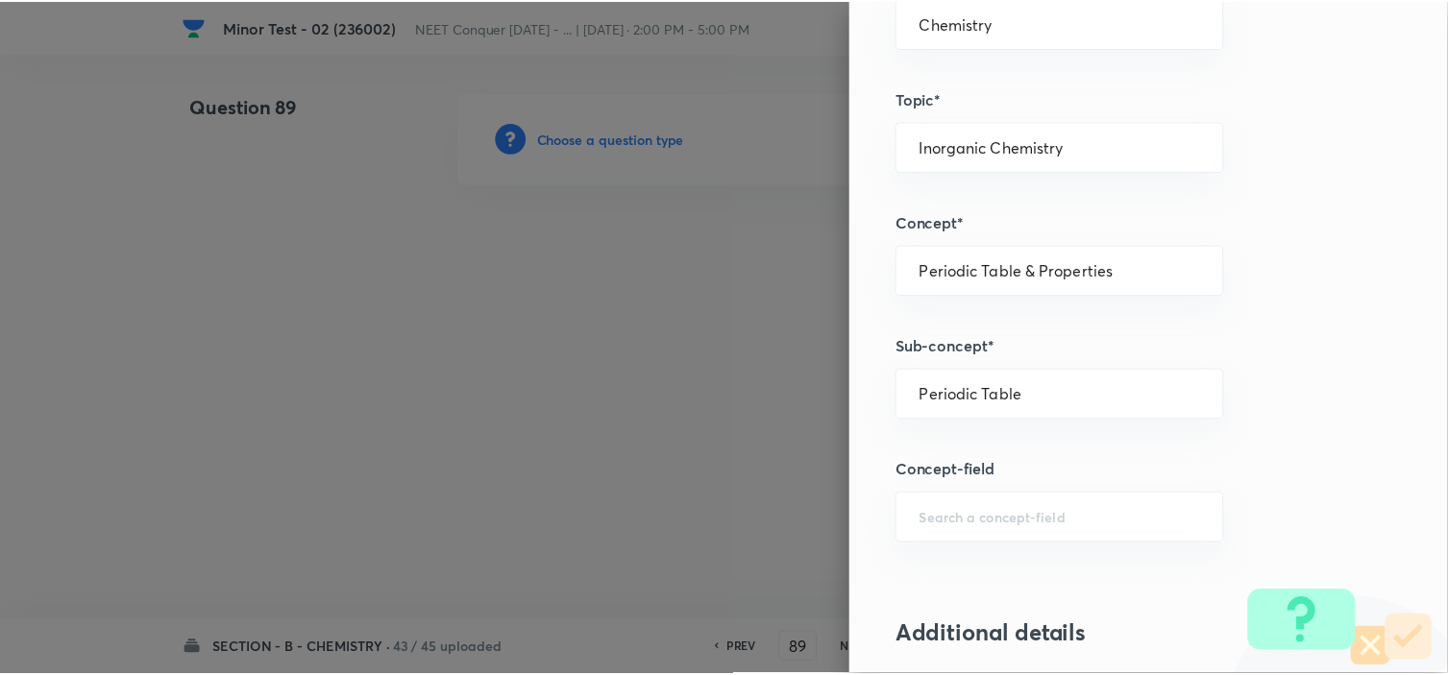
scroll to position [2072, 0]
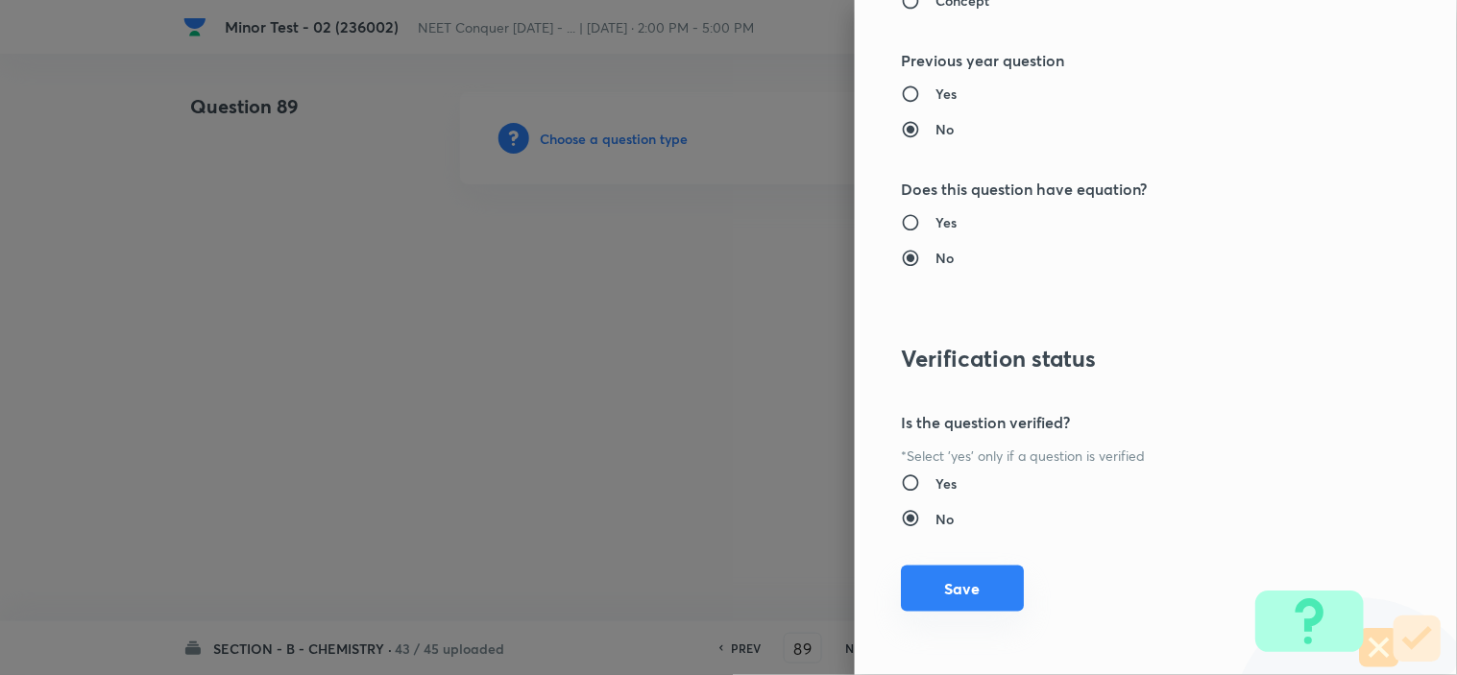
click at [915, 584] on button "Save" at bounding box center [962, 589] width 123 height 46
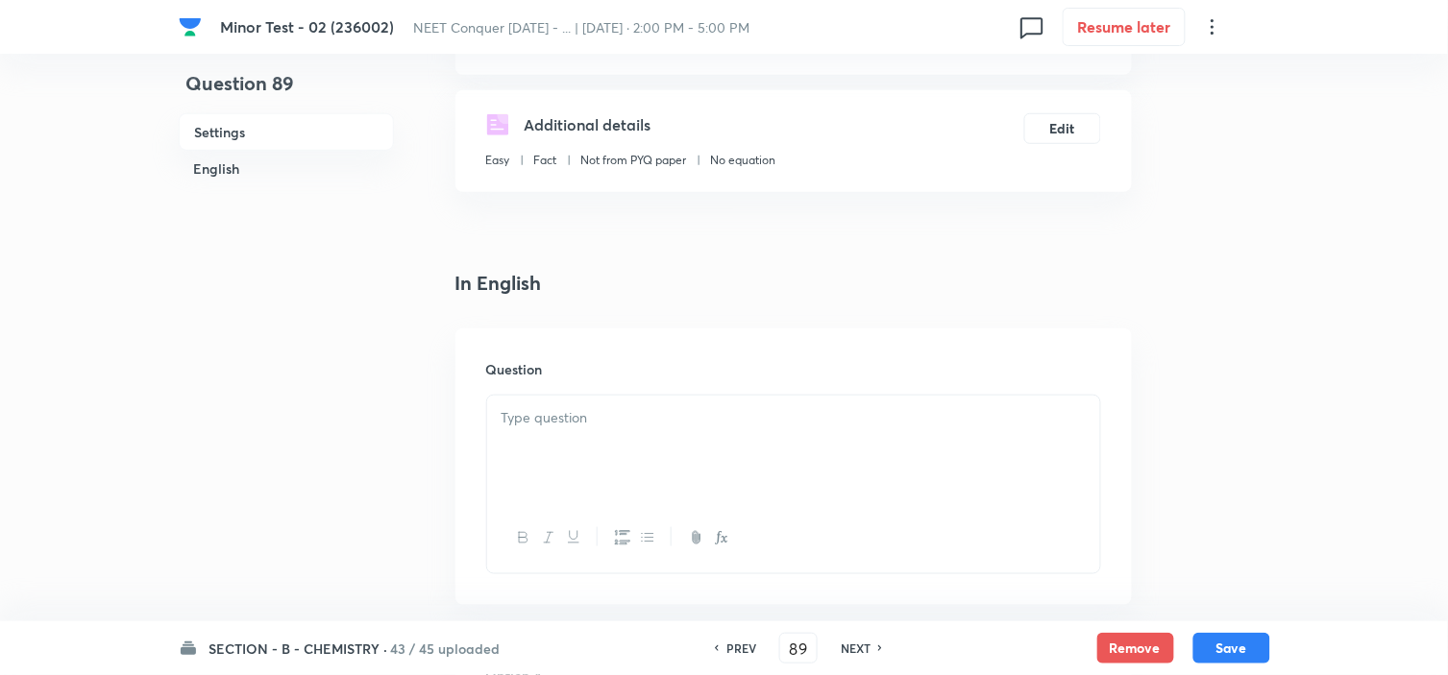
scroll to position [310, 0]
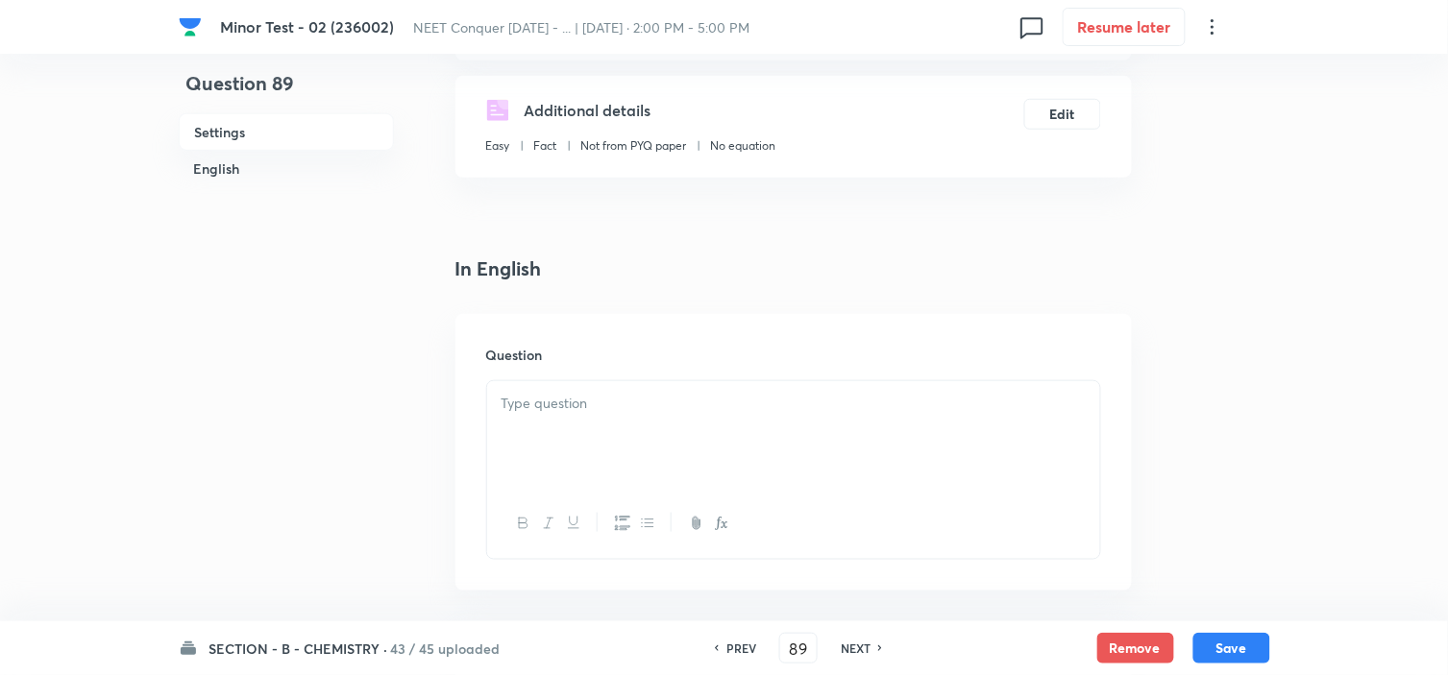
click at [720, 426] on div at bounding box center [793, 435] width 613 height 108
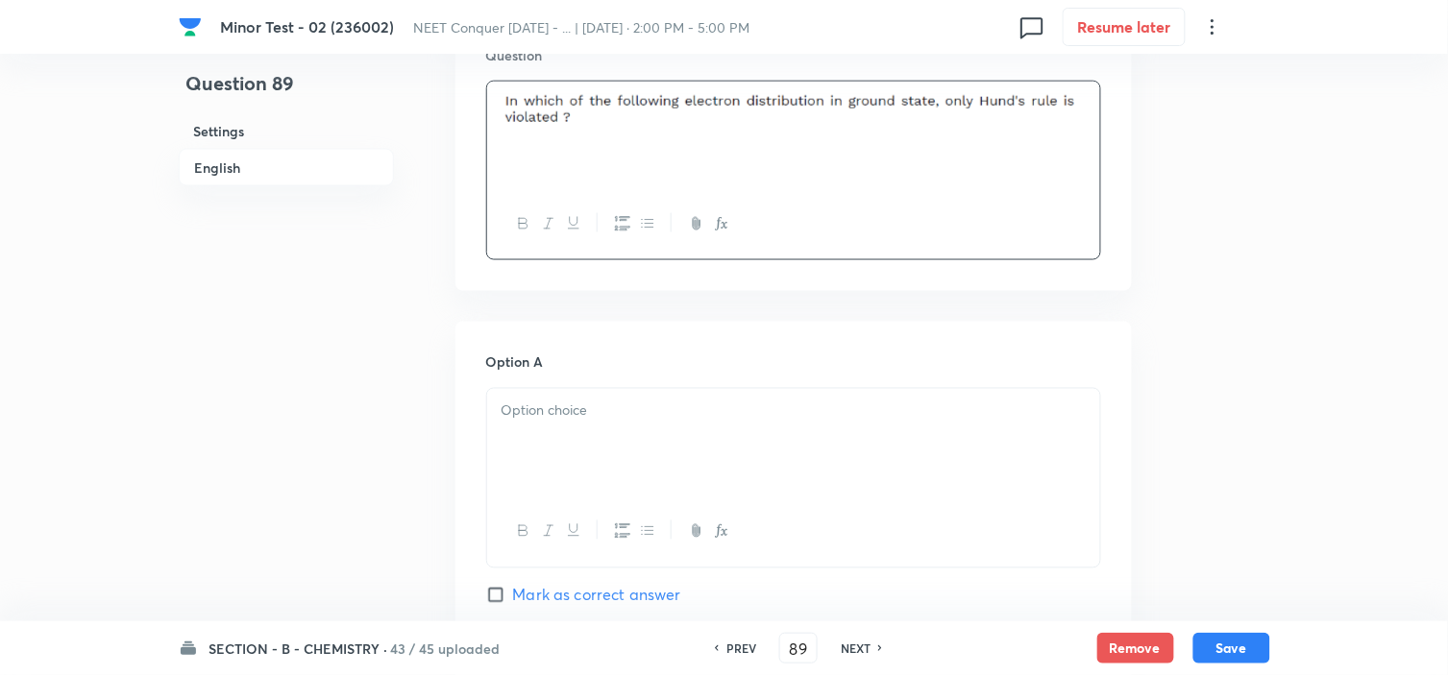
scroll to position [635, 0]
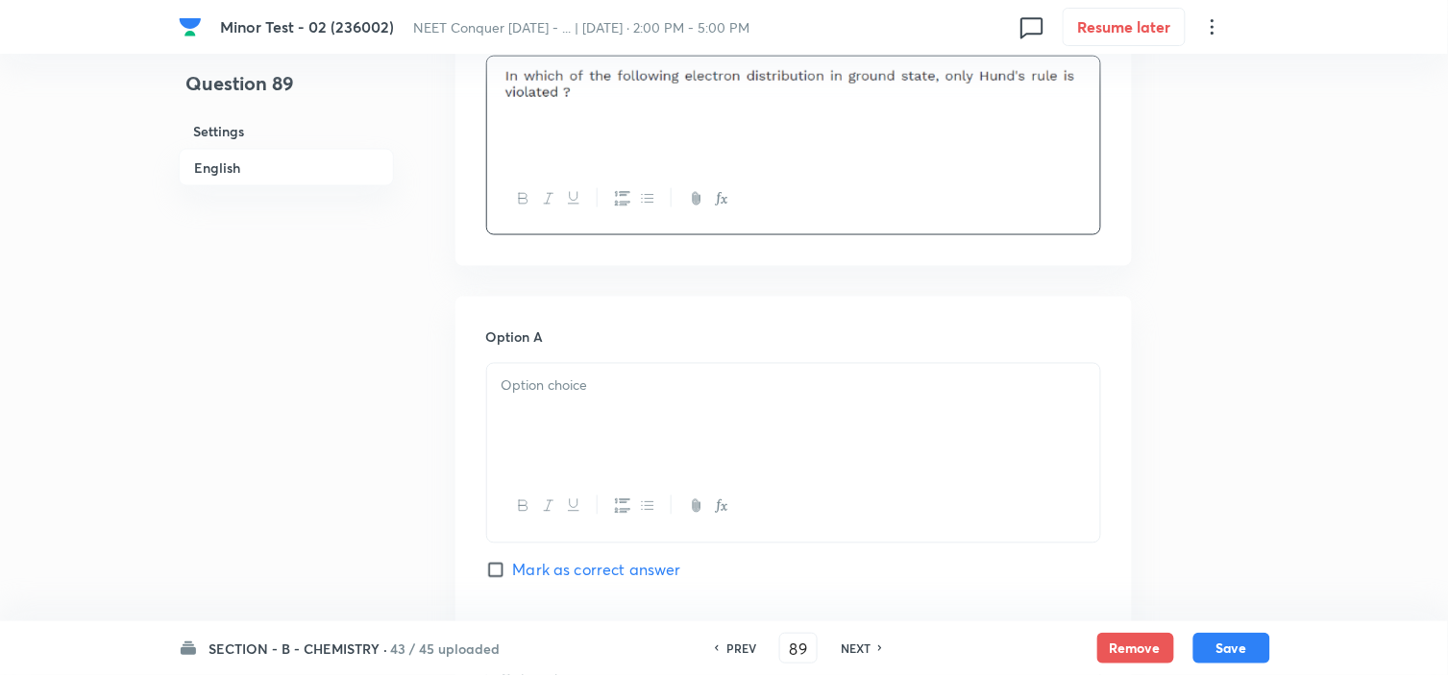
click at [564, 404] on div at bounding box center [793, 418] width 613 height 108
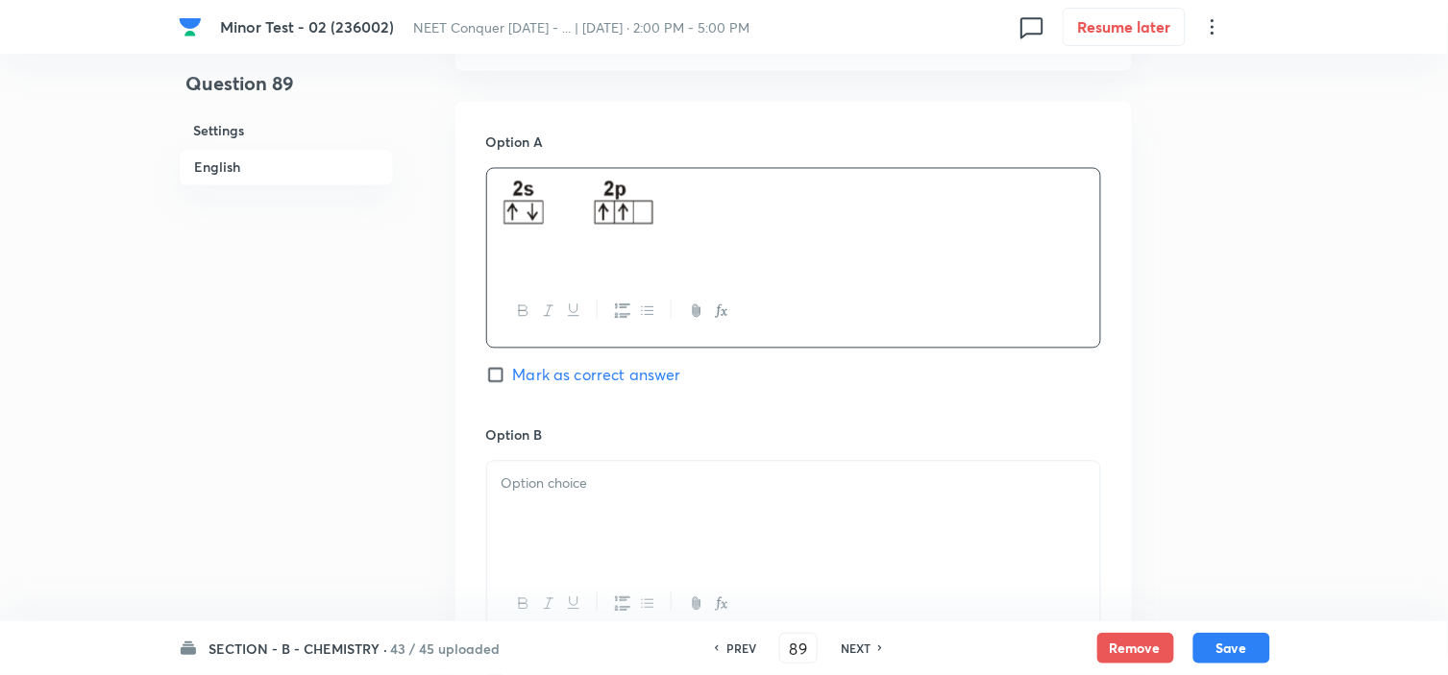
scroll to position [831, 0]
click at [647, 484] on p at bounding box center [793, 484] width 584 height 22
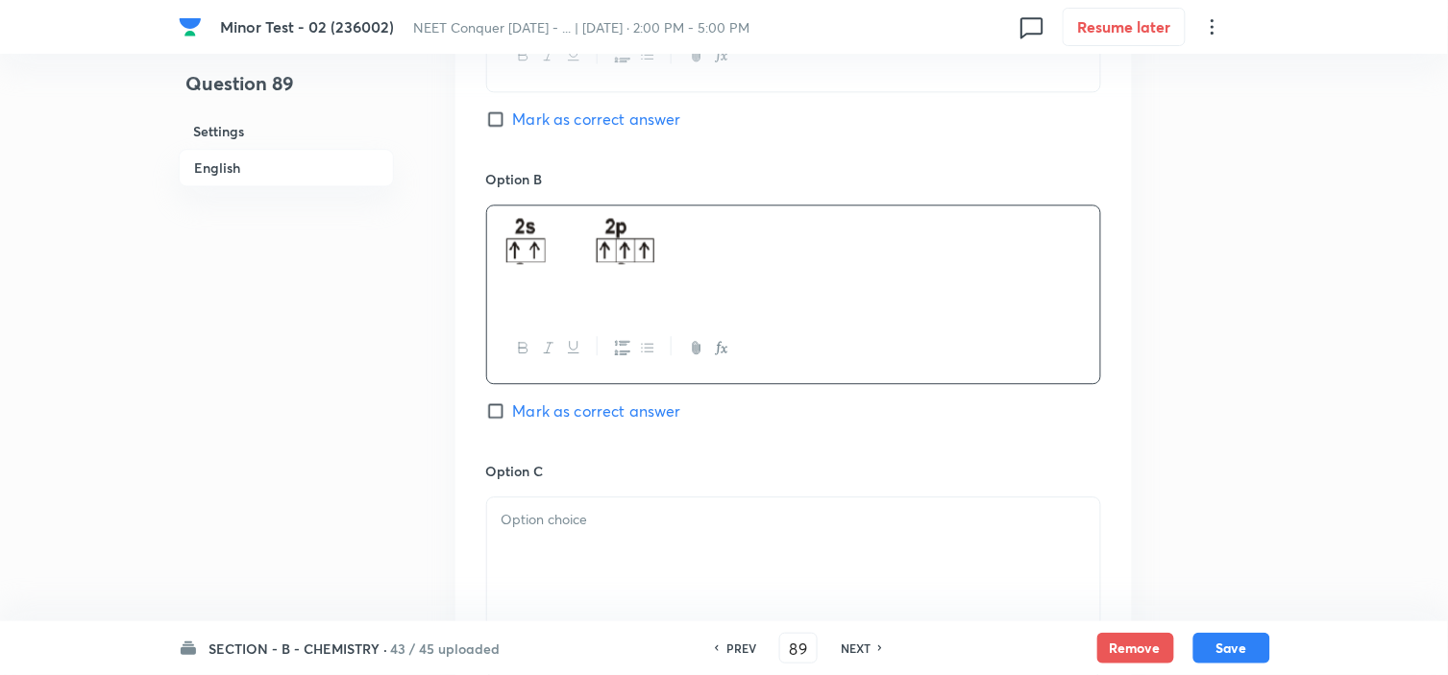
scroll to position [1087, 0]
click at [620, 550] on body "Minor Test - 02 (236002) NEET Conquer September 2025 - ... | Oct 5, 2025 · 2:00…" at bounding box center [724, 213] width 1448 height 2417
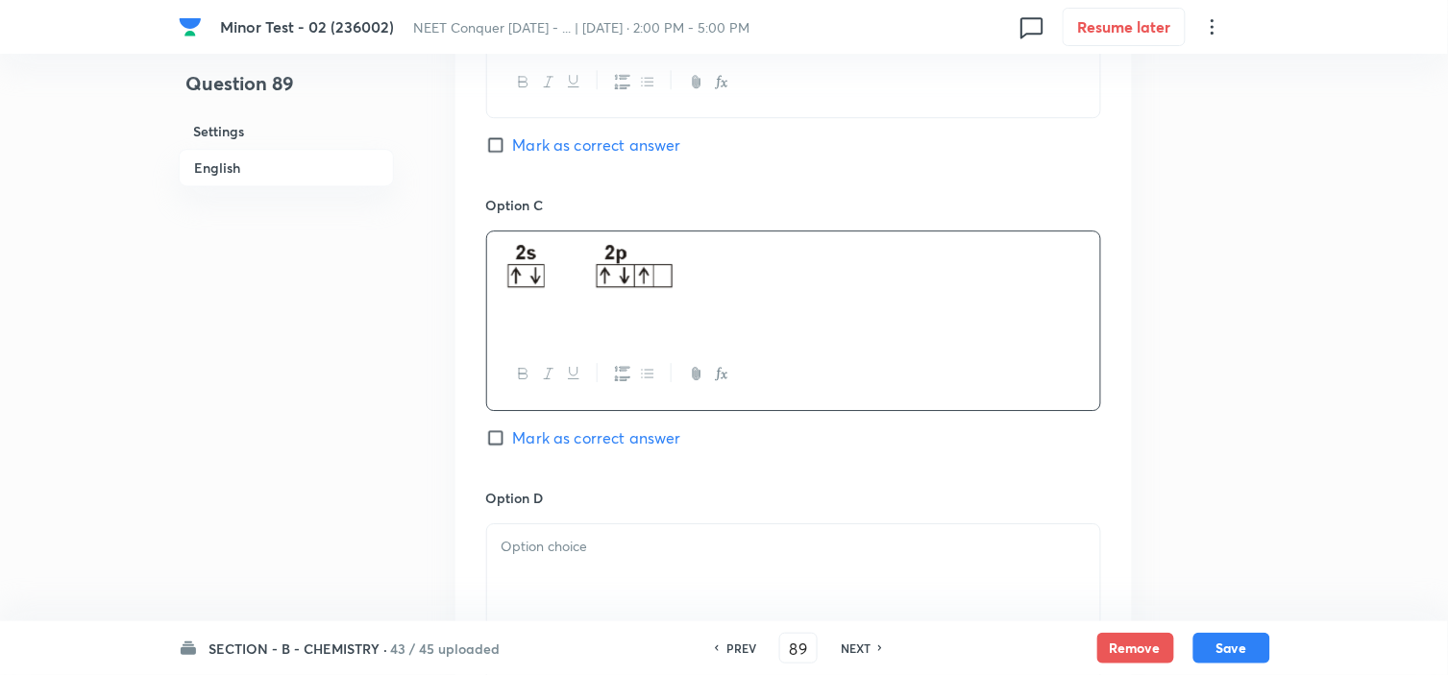
scroll to position [1355, 0]
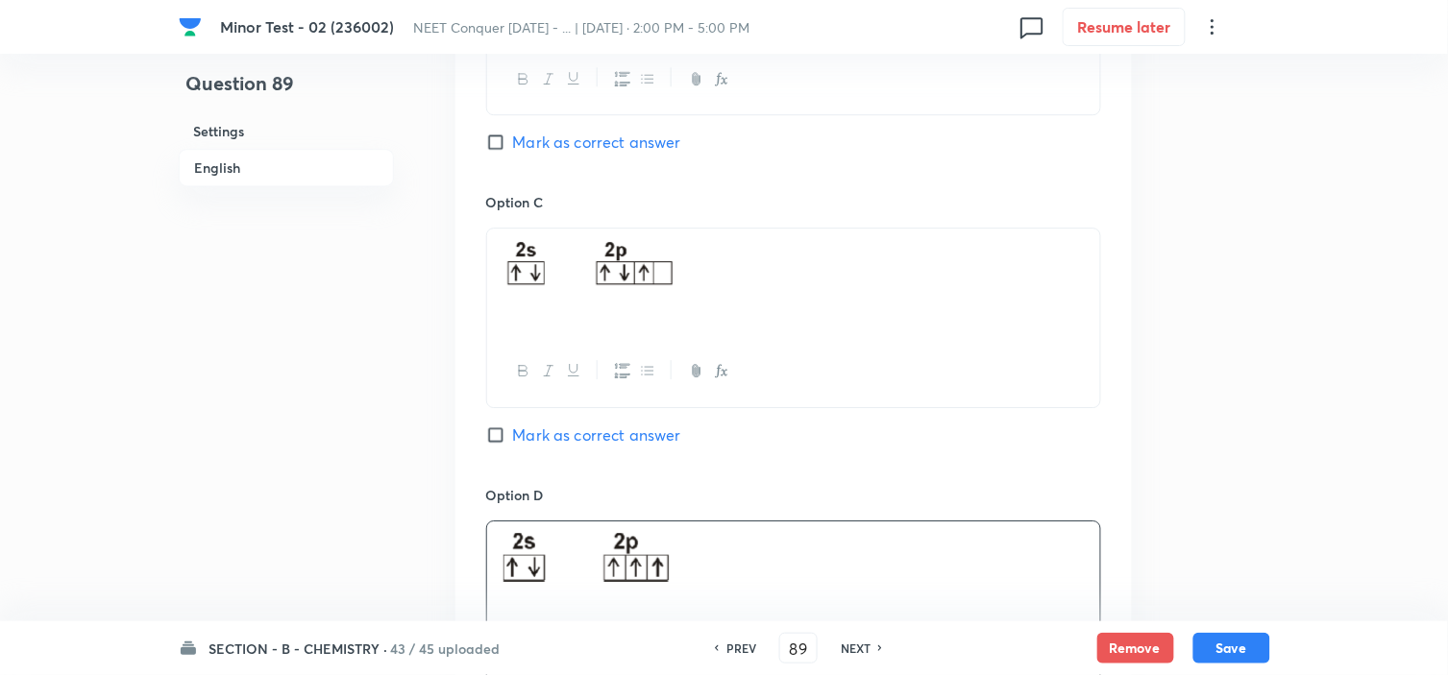
click at [500, 445] on input "Mark as correct answer" at bounding box center [499, 435] width 27 height 19
checkbox input "true"
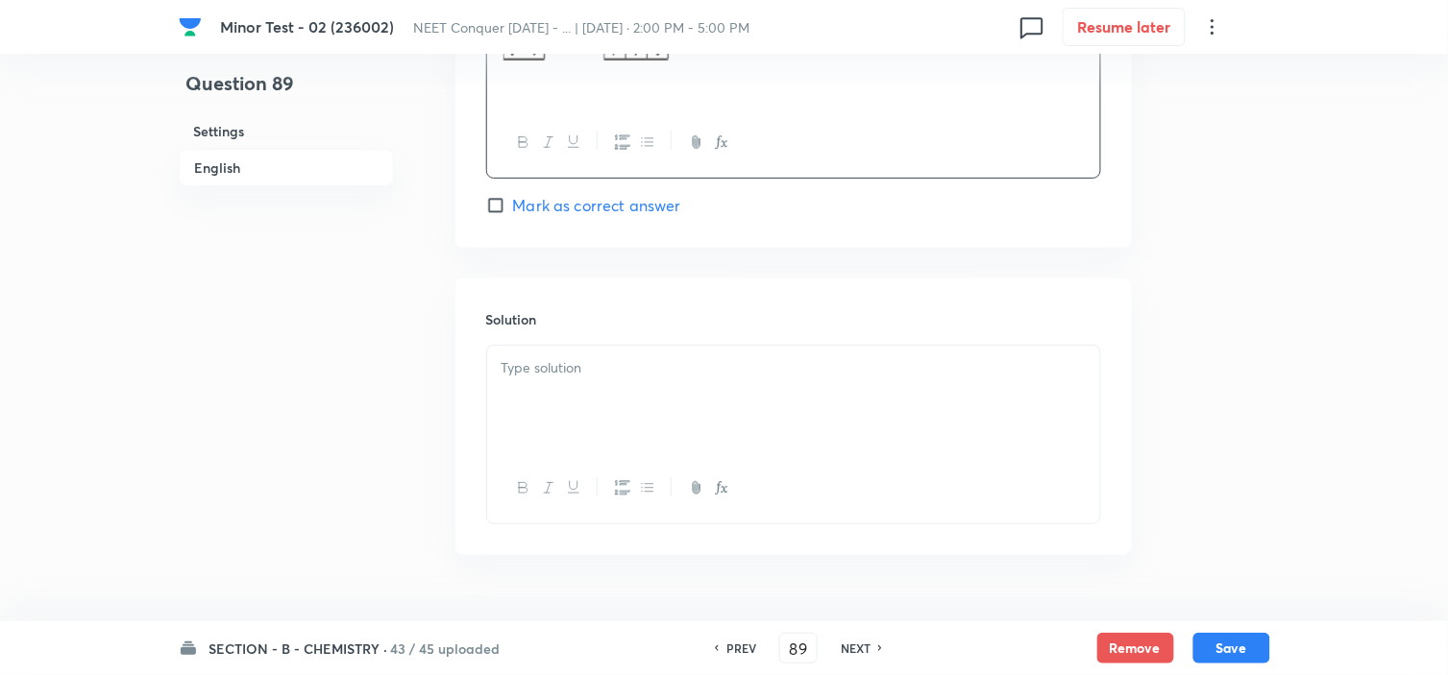
scroll to position [1878, 0]
click at [621, 404] on div at bounding box center [793, 399] width 613 height 108
click at [637, 404] on div at bounding box center [793, 399] width 613 height 108
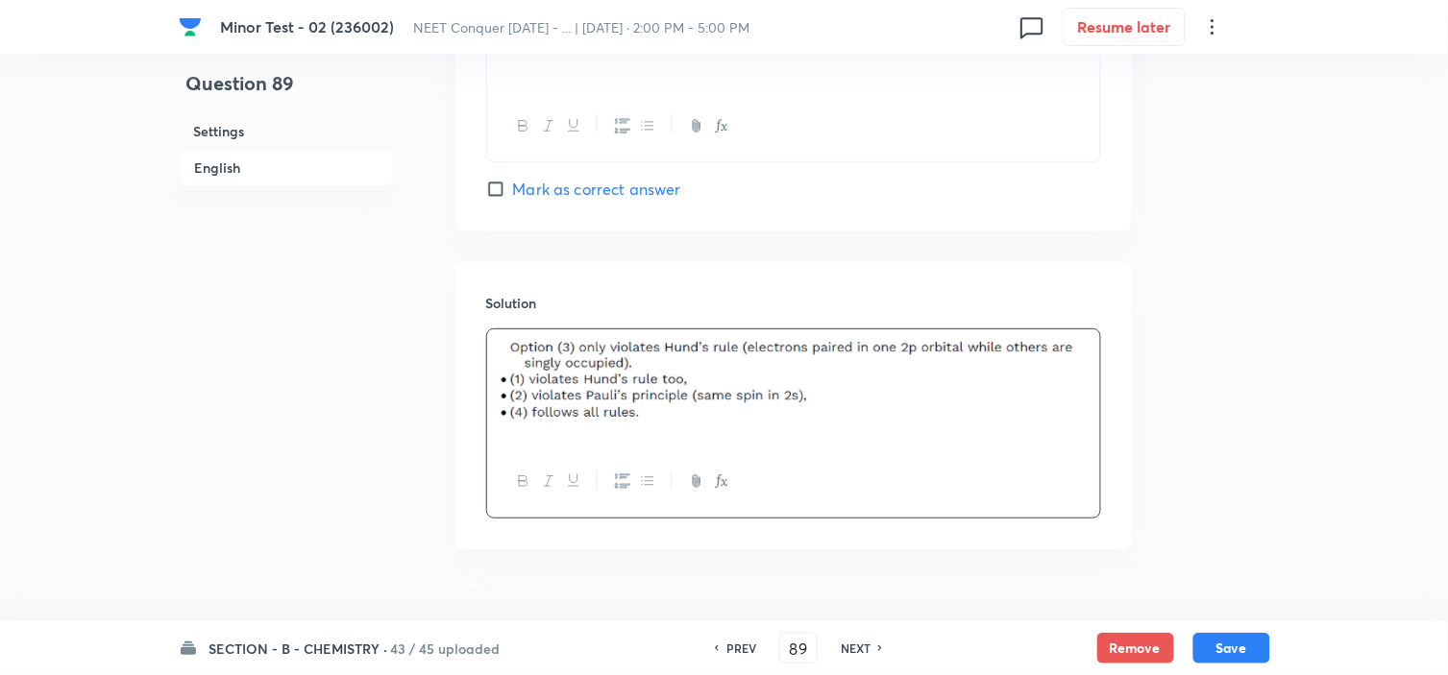
scroll to position [1909, 0]
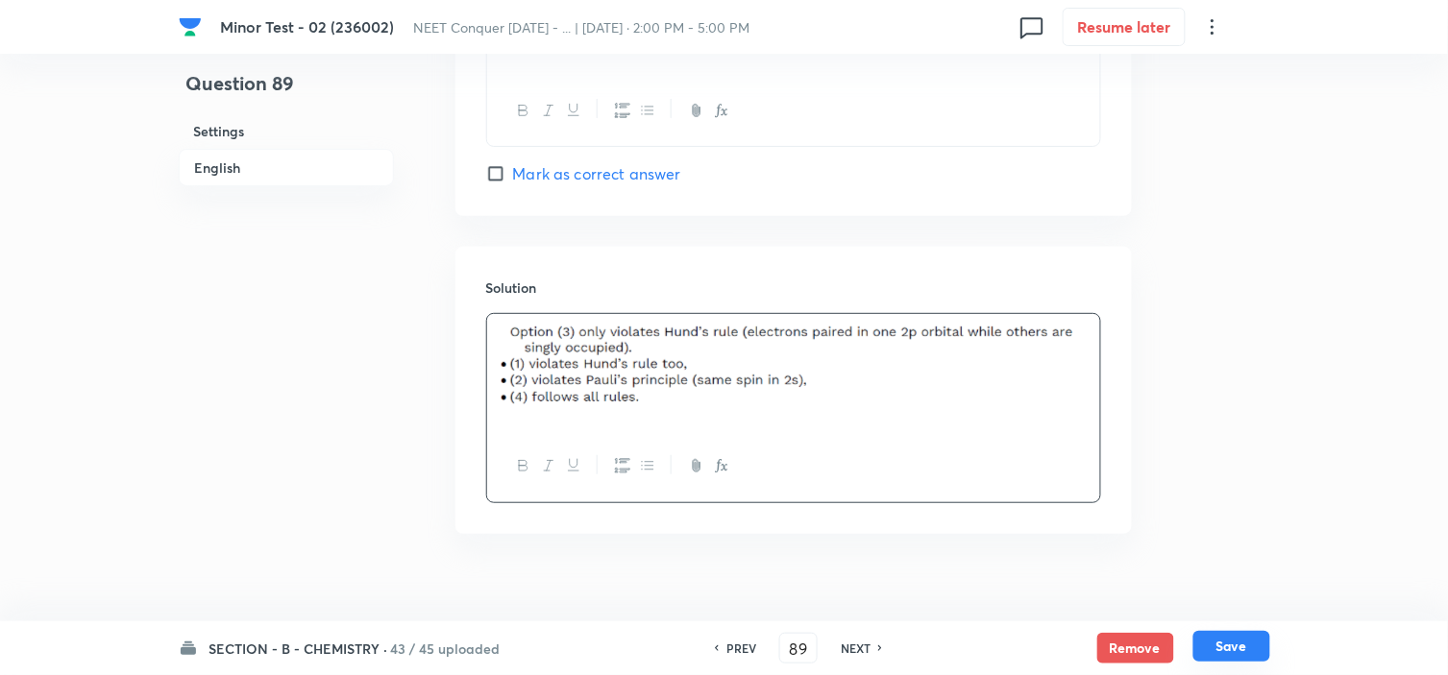
click at [1251, 654] on button "Save" at bounding box center [1231, 646] width 77 height 31
type input "90"
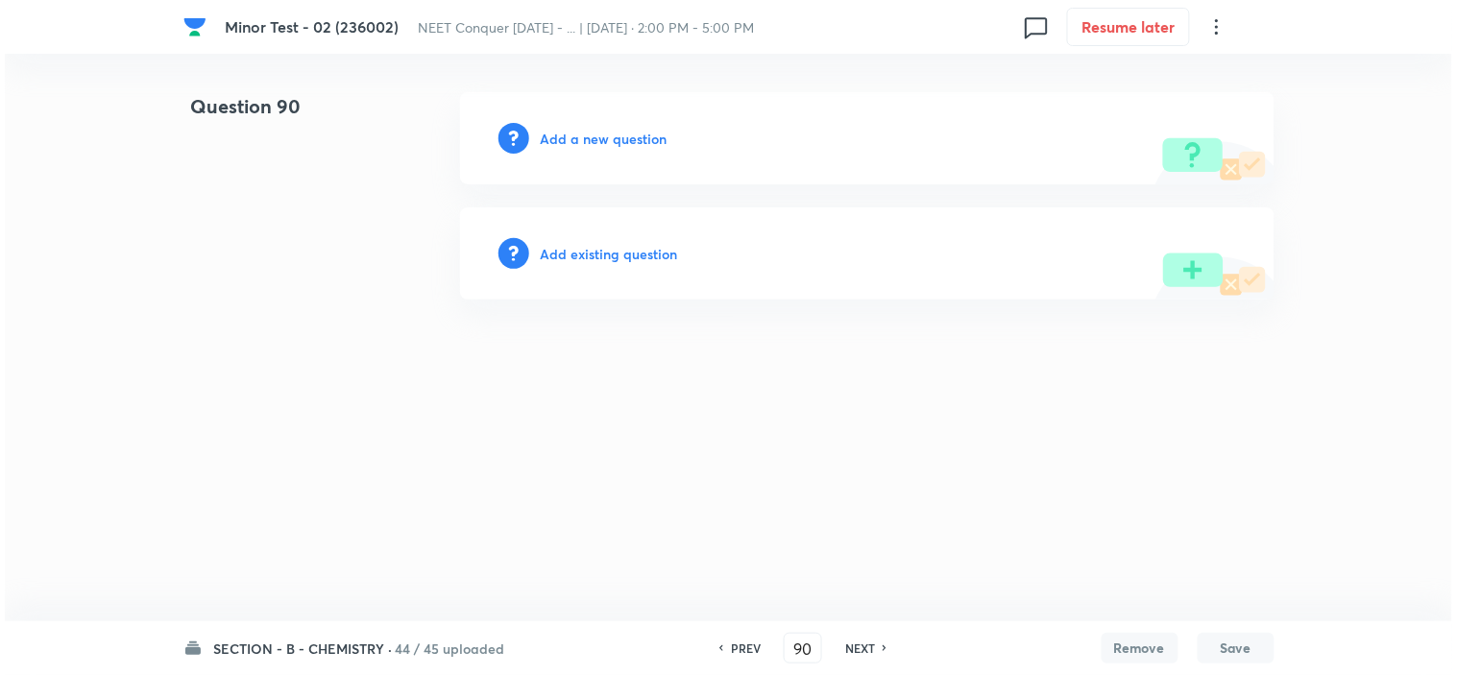
scroll to position [0, 0]
click at [620, 139] on h6 "Add a new question" at bounding box center [604, 139] width 127 height 20
click at [620, 139] on h6 "Choose a question type" at bounding box center [615, 139] width 148 height 20
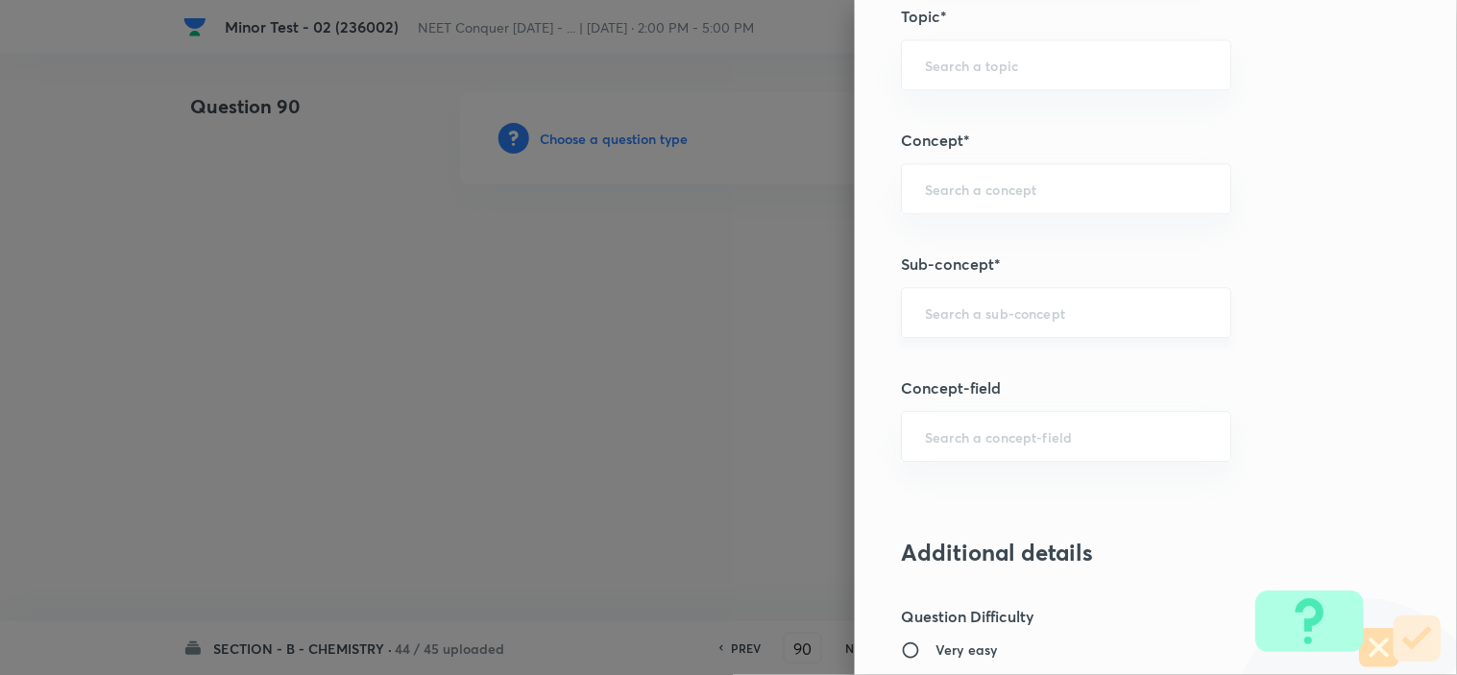
scroll to position [1117, 0]
click at [981, 319] on input "text" at bounding box center [1066, 312] width 282 height 18
paste input "atomic structure"
click at [975, 368] on li "Atomic Structure" at bounding box center [1049, 367] width 329 height 35
type input "Atomic Structure"
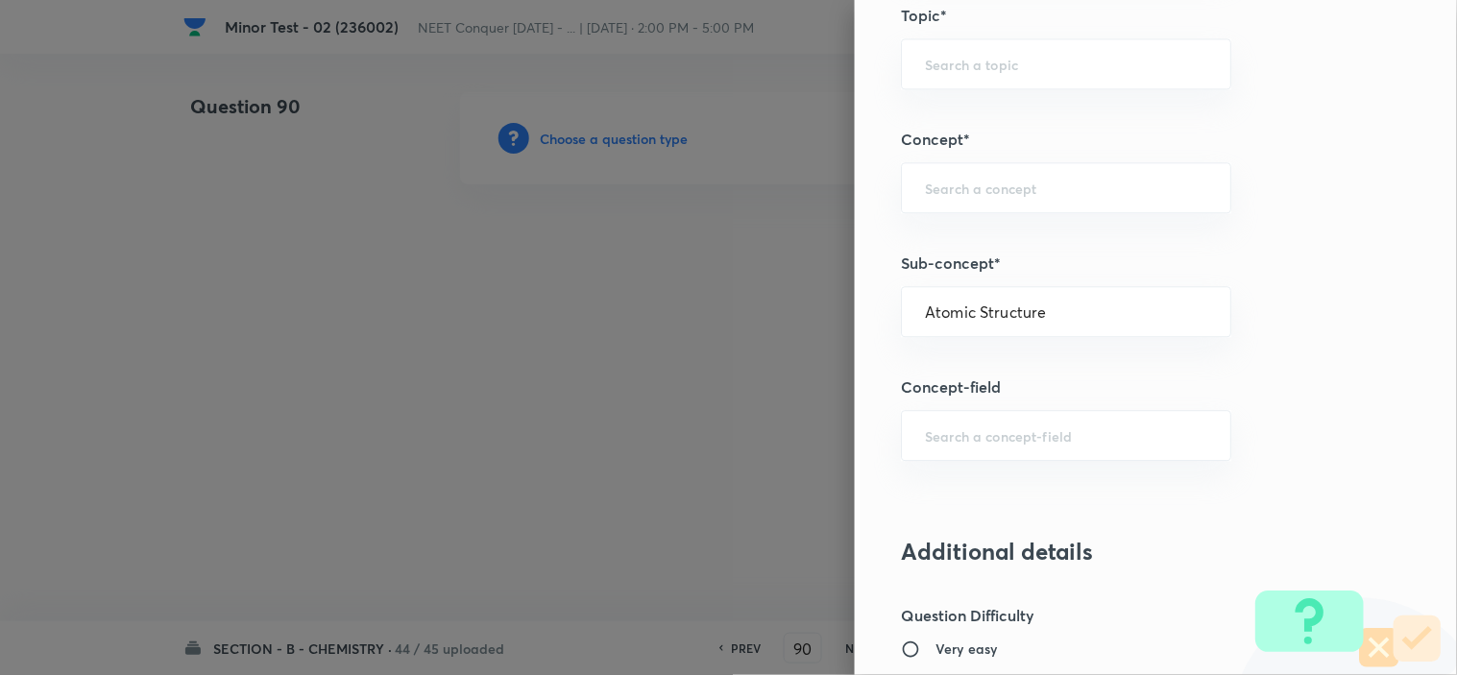
type input "Chemistry"
type input "Organic Chemistry"
type input "Basic Principles"
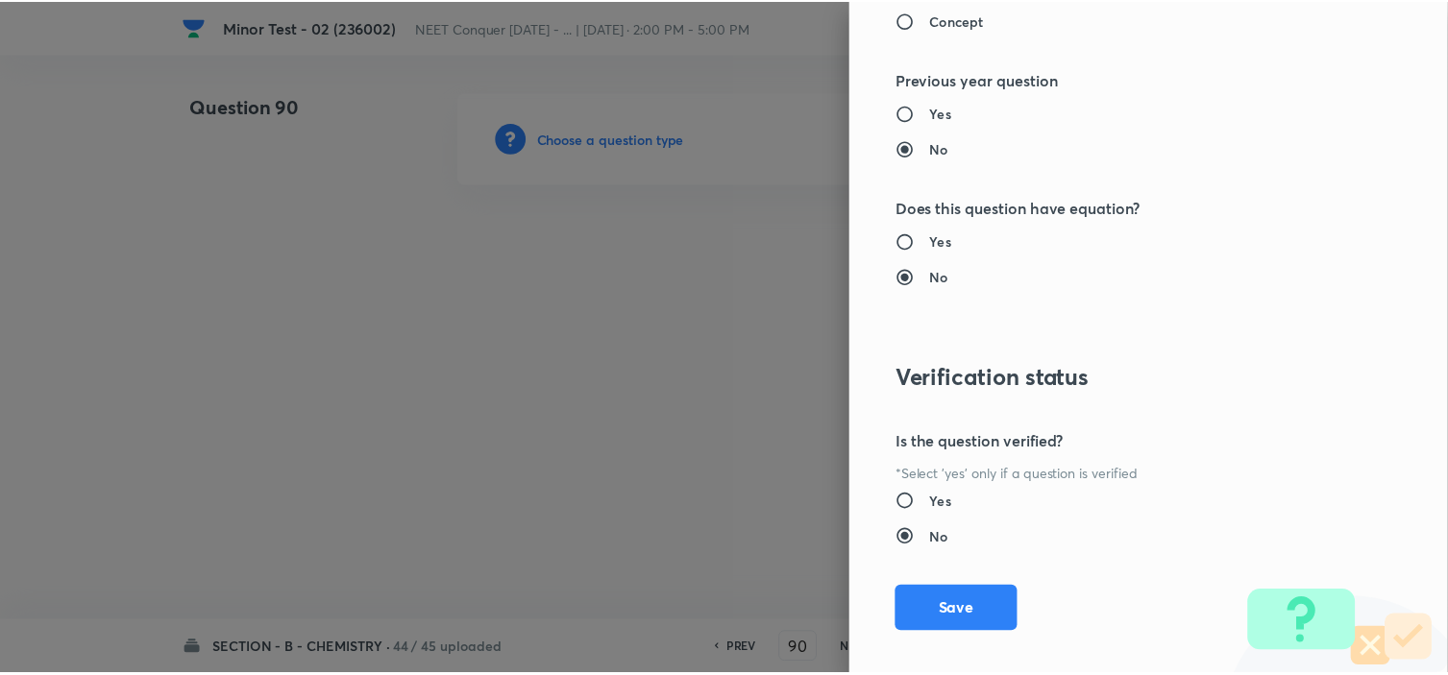
scroll to position [2072, 0]
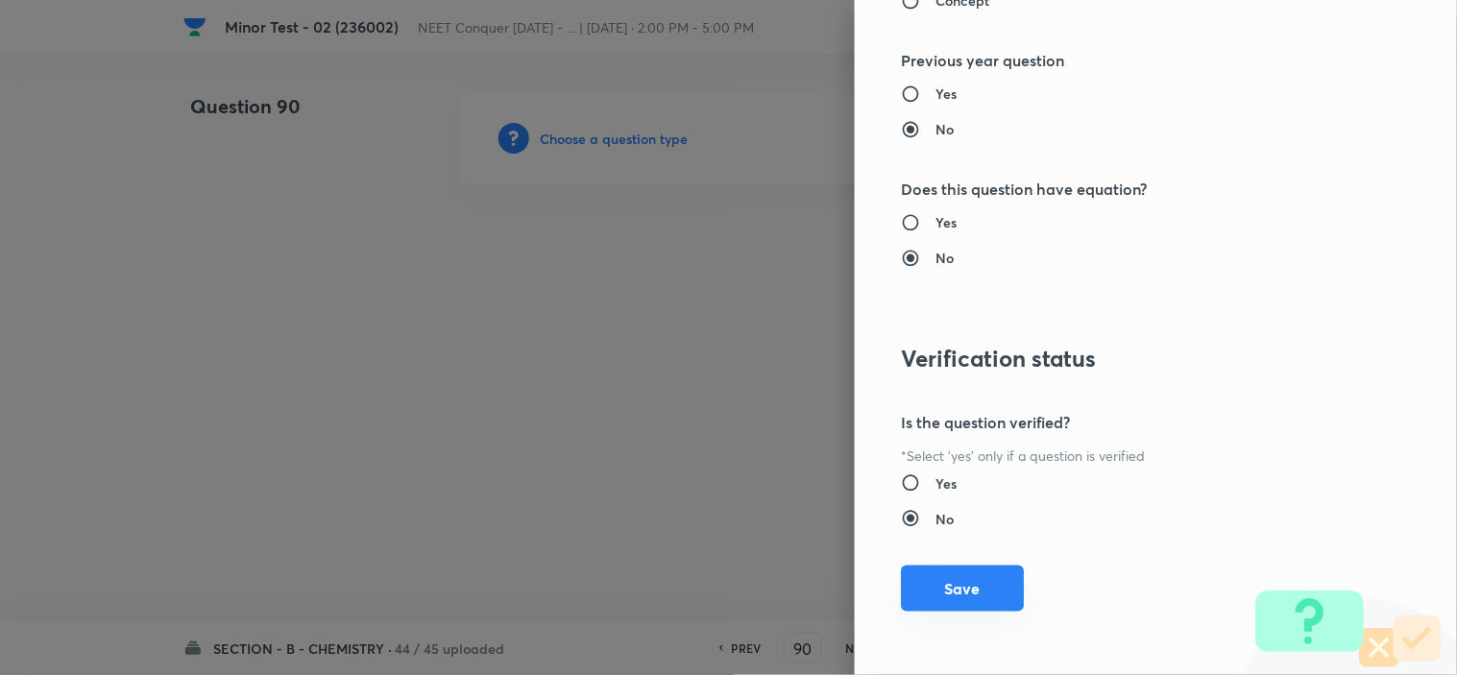
click at [952, 592] on button "Save" at bounding box center [962, 589] width 123 height 46
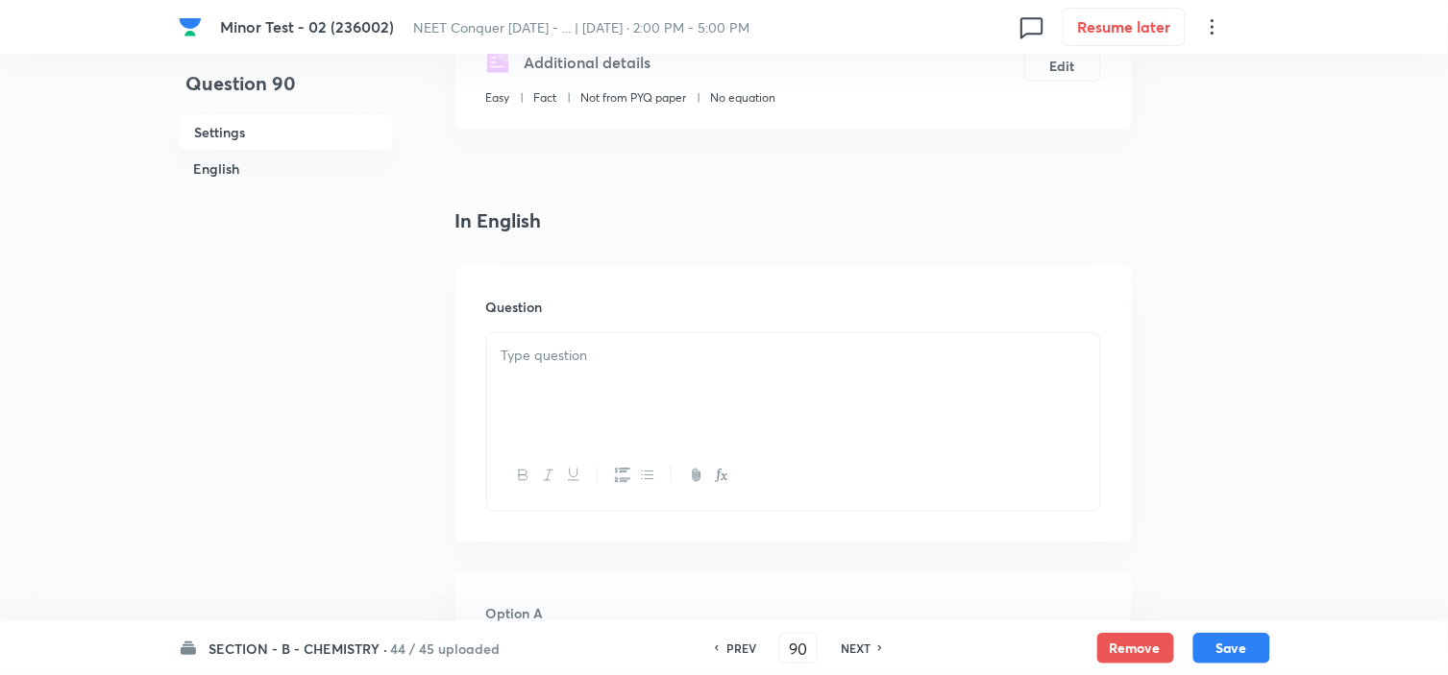
scroll to position [359, 0]
click at [632, 346] on p at bounding box center [793, 355] width 584 height 22
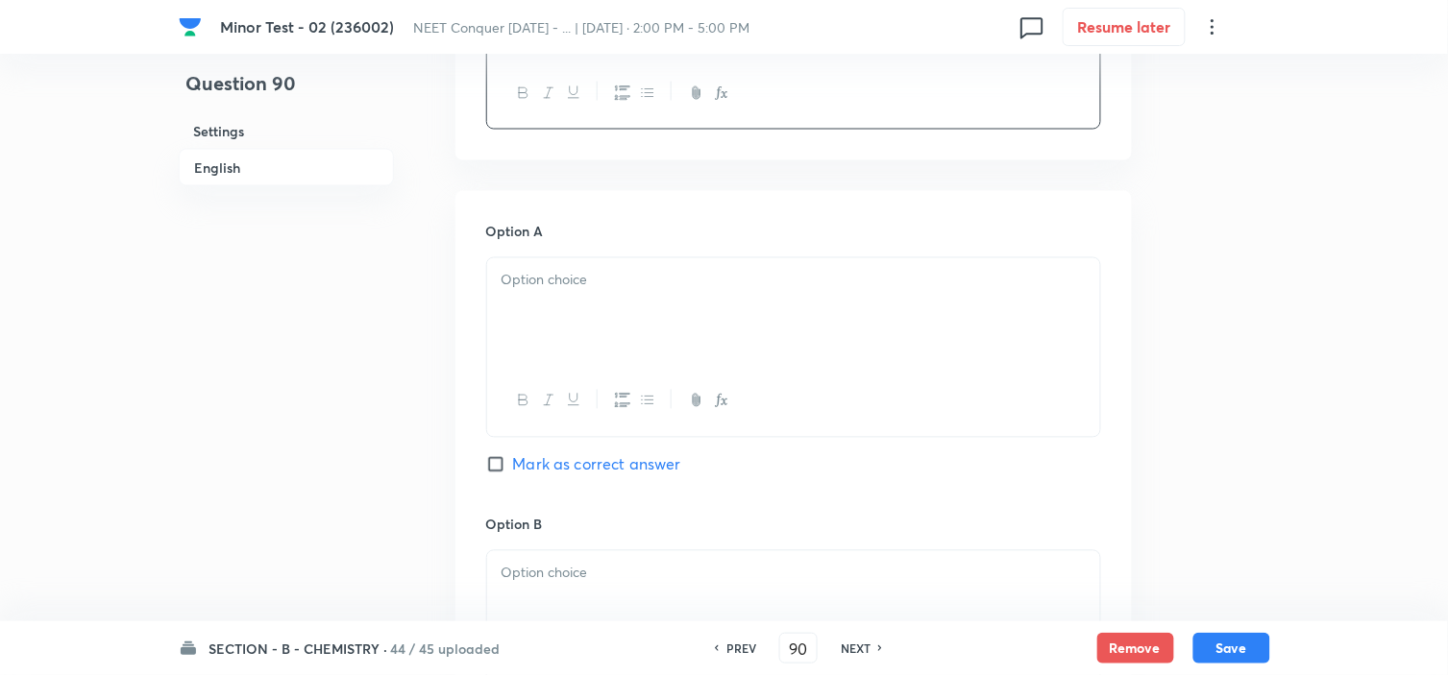
scroll to position [759, 0]
click at [557, 333] on div at bounding box center [793, 310] width 613 height 108
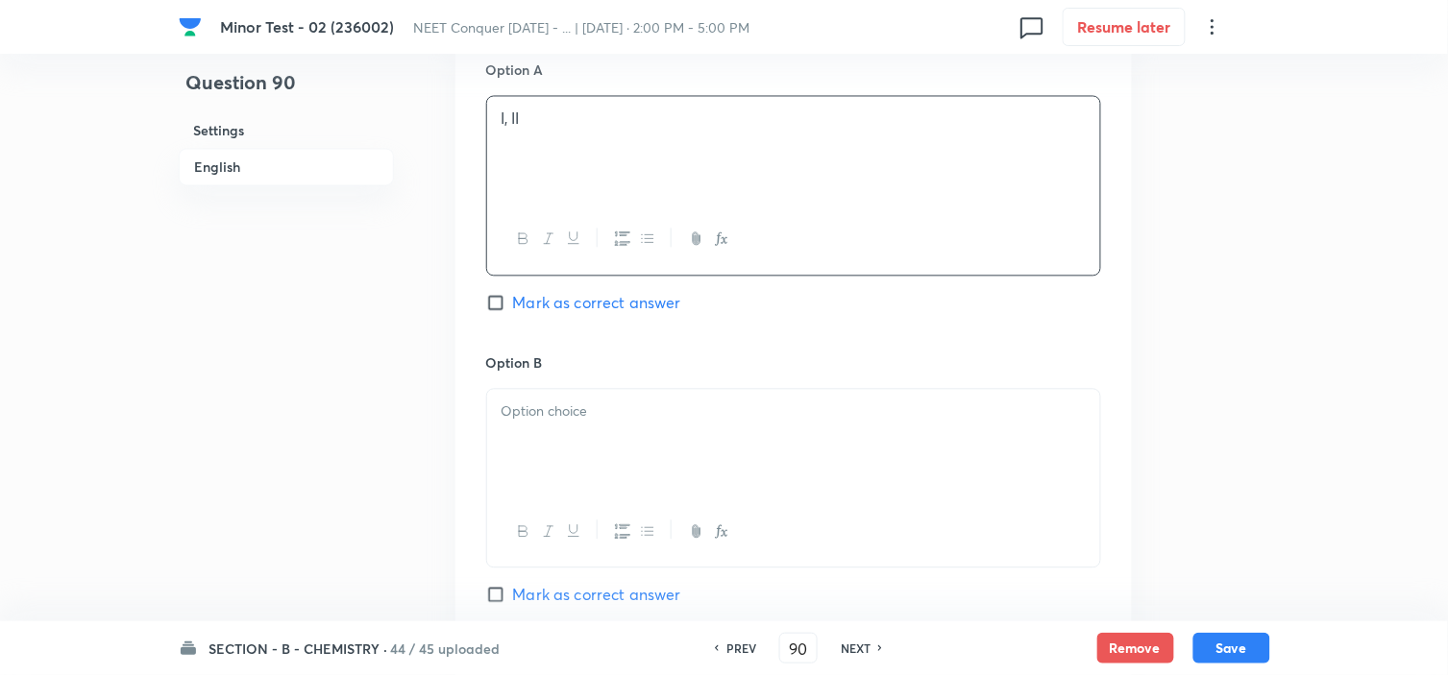
scroll to position [919, 0]
click at [559, 424] on div at bounding box center [793, 443] width 613 height 108
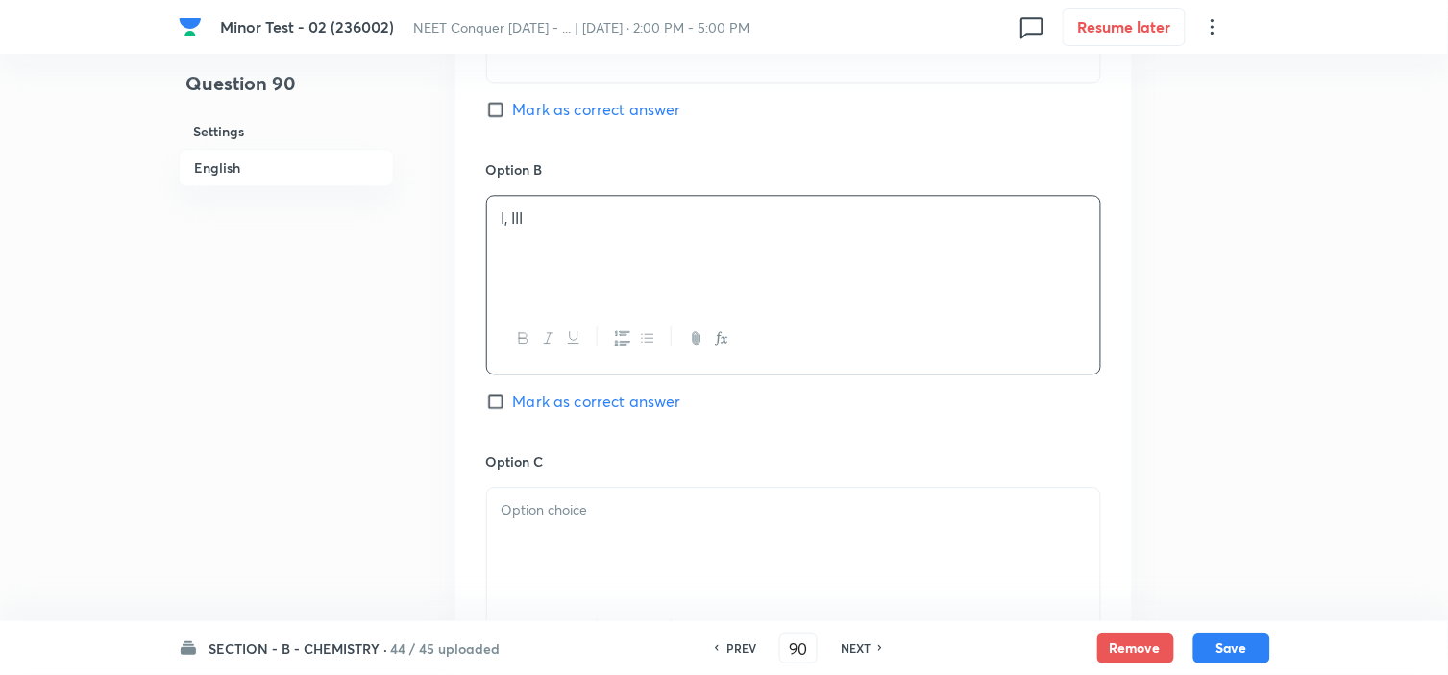
scroll to position [1116, 0]
click at [559, 509] on p at bounding box center [793, 507] width 584 height 22
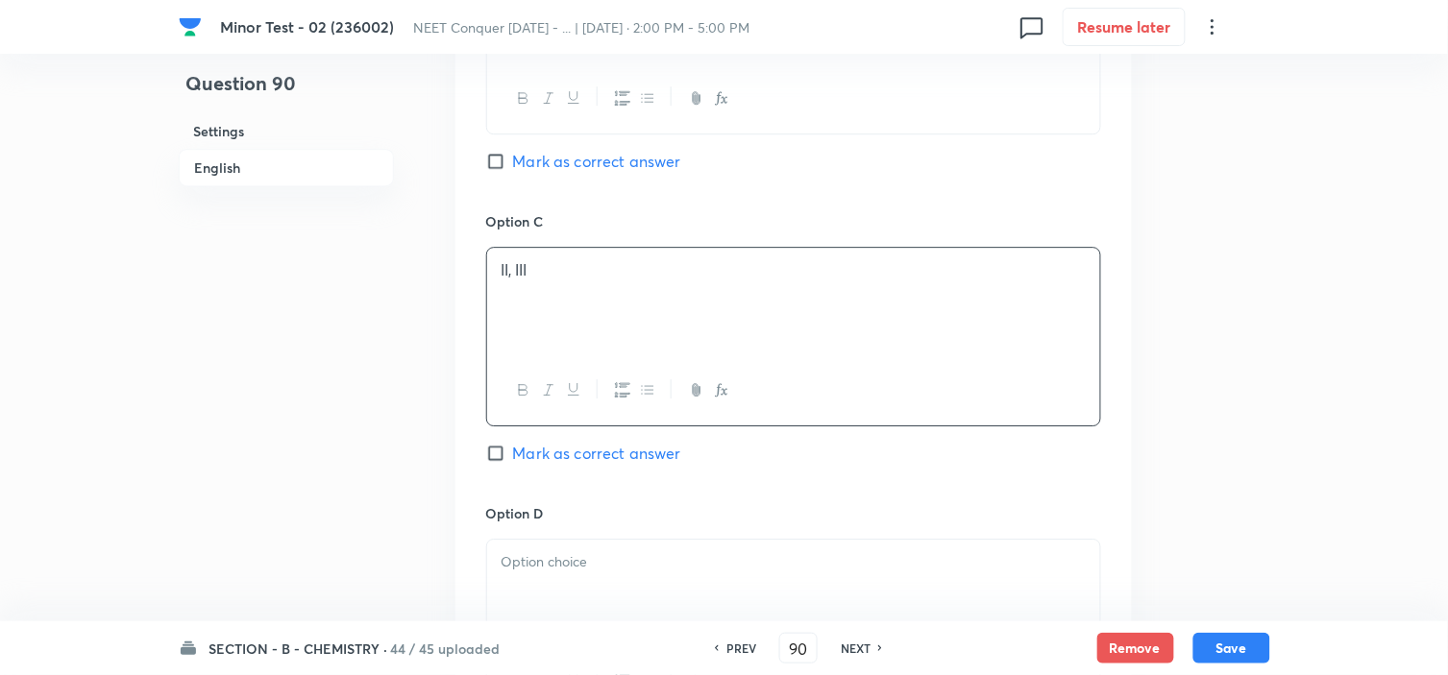
scroll to position [1375, 0]
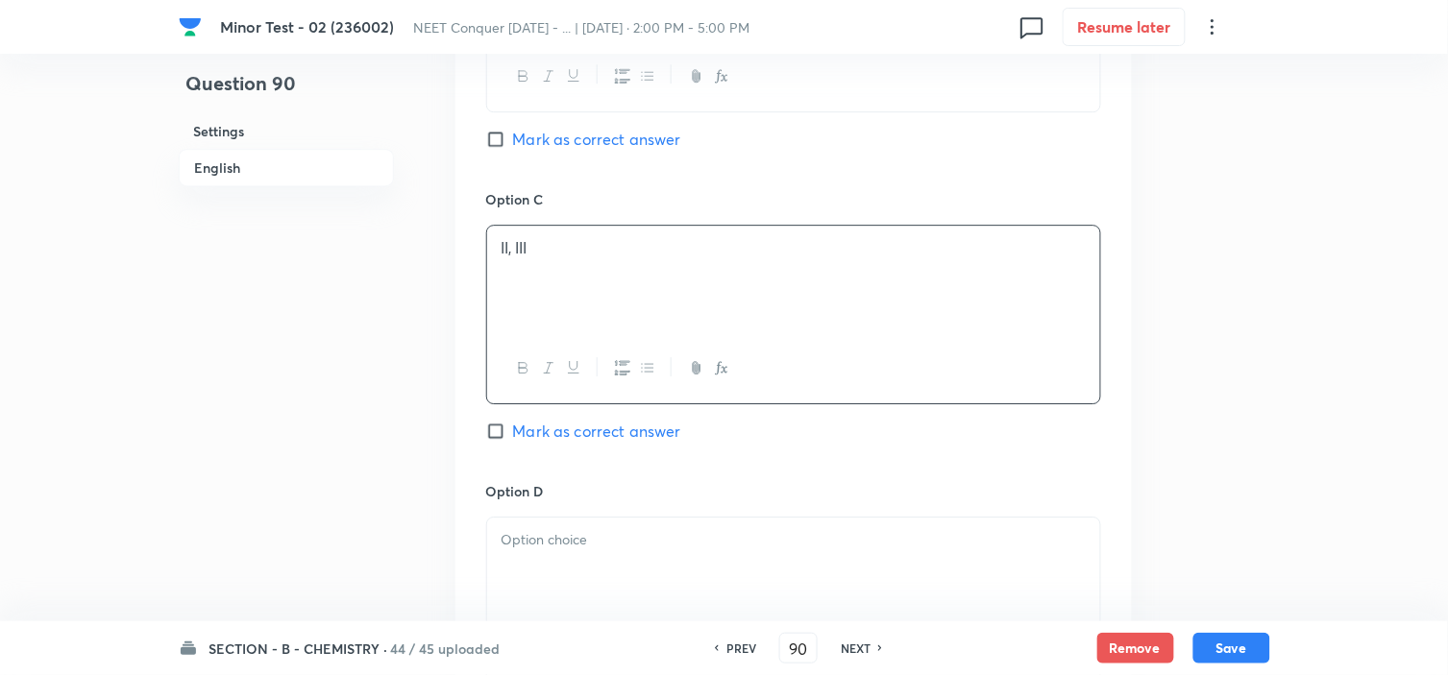
click at [552, 548] on p at bounding box center [793, 540] width 584 height 22
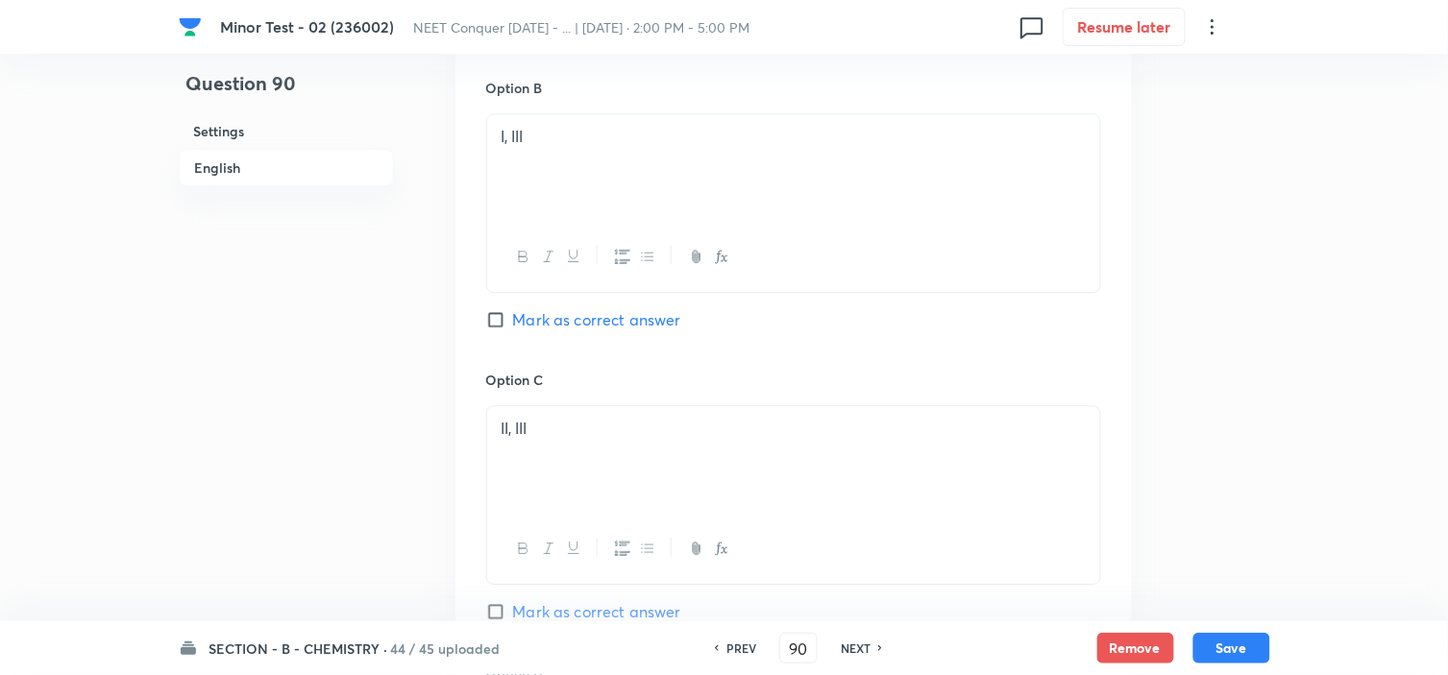
scroll to position [1189, 0]
click at [497, 336] on label "Mark as correct answer" at bounding box center [583, 324] width 195 height 23
click at [497, 334] on input "Mark as correct answer" at bounding box center [499, 324] width 27 height 19
checkbox input "true"
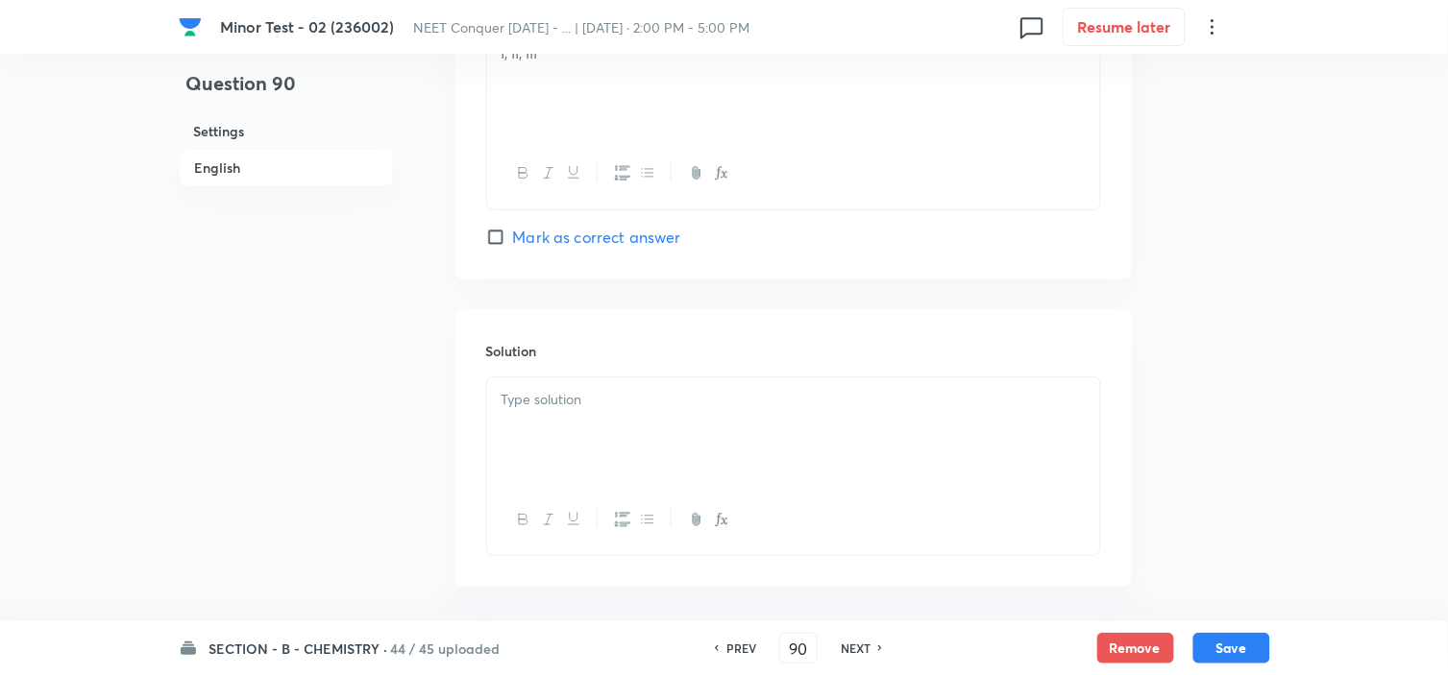
scroll to position [1871, 0]
click at [544, 439] on div at bounding box center [793, 422] width 613 height 108
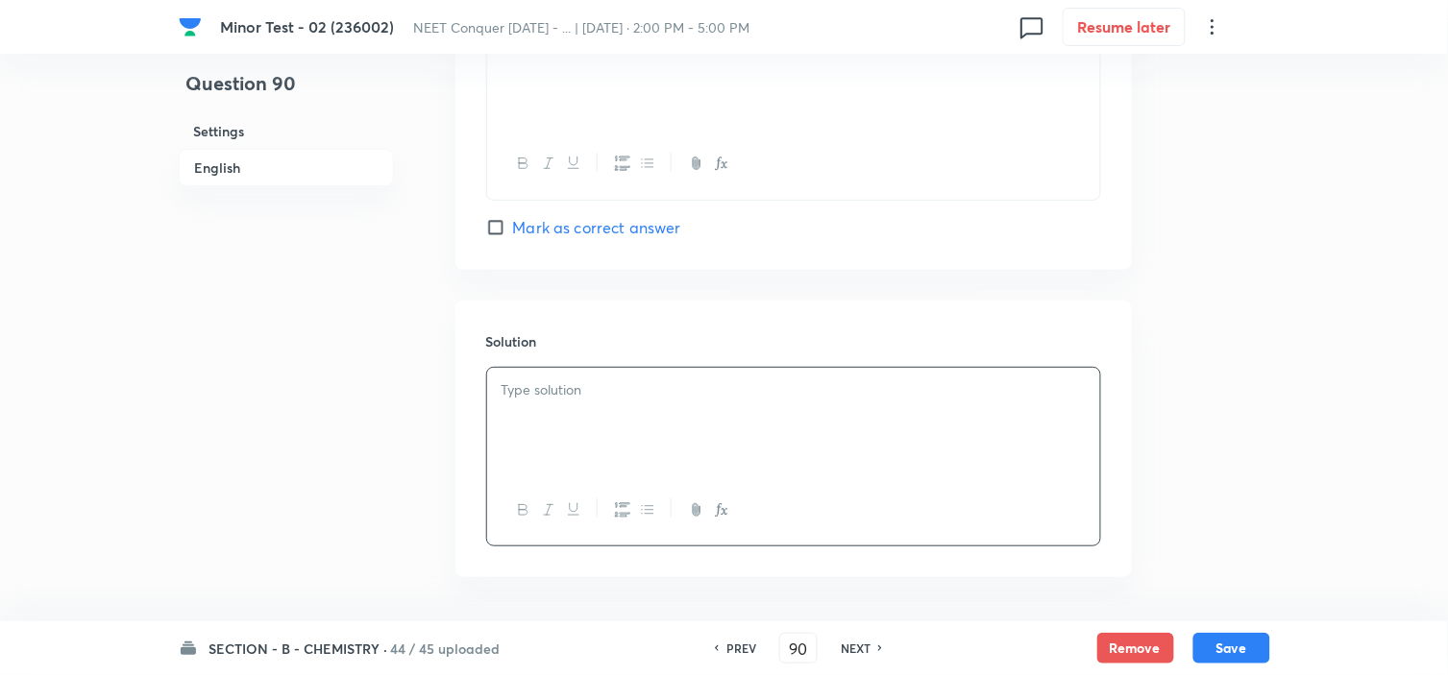
click at [544, 439] on div at bounding box center [793, 422] width 613 height 108
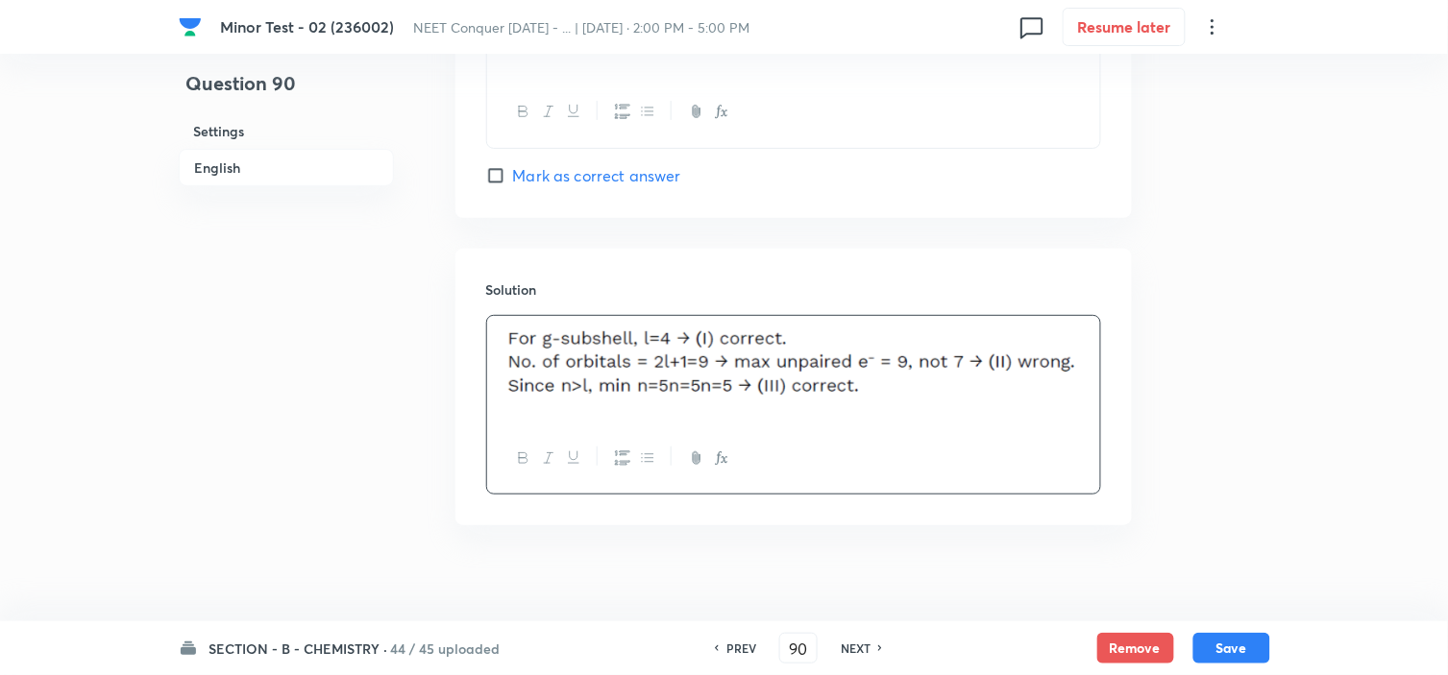
scroll to position [1946, 0]
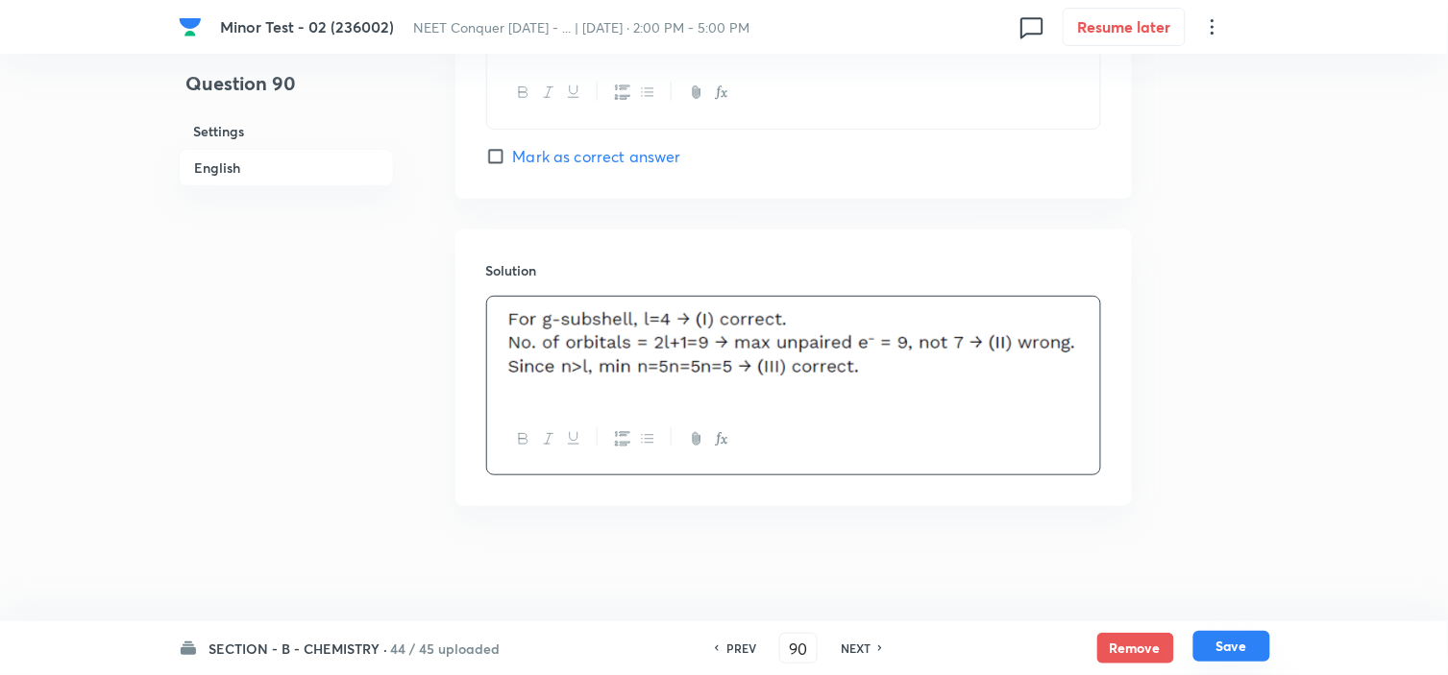
click at [1226, 647] on button "Save" at bounding box center [1231, 646] width 77 height 31
type input "91"
checkbox input "false"
checkbox input "true"
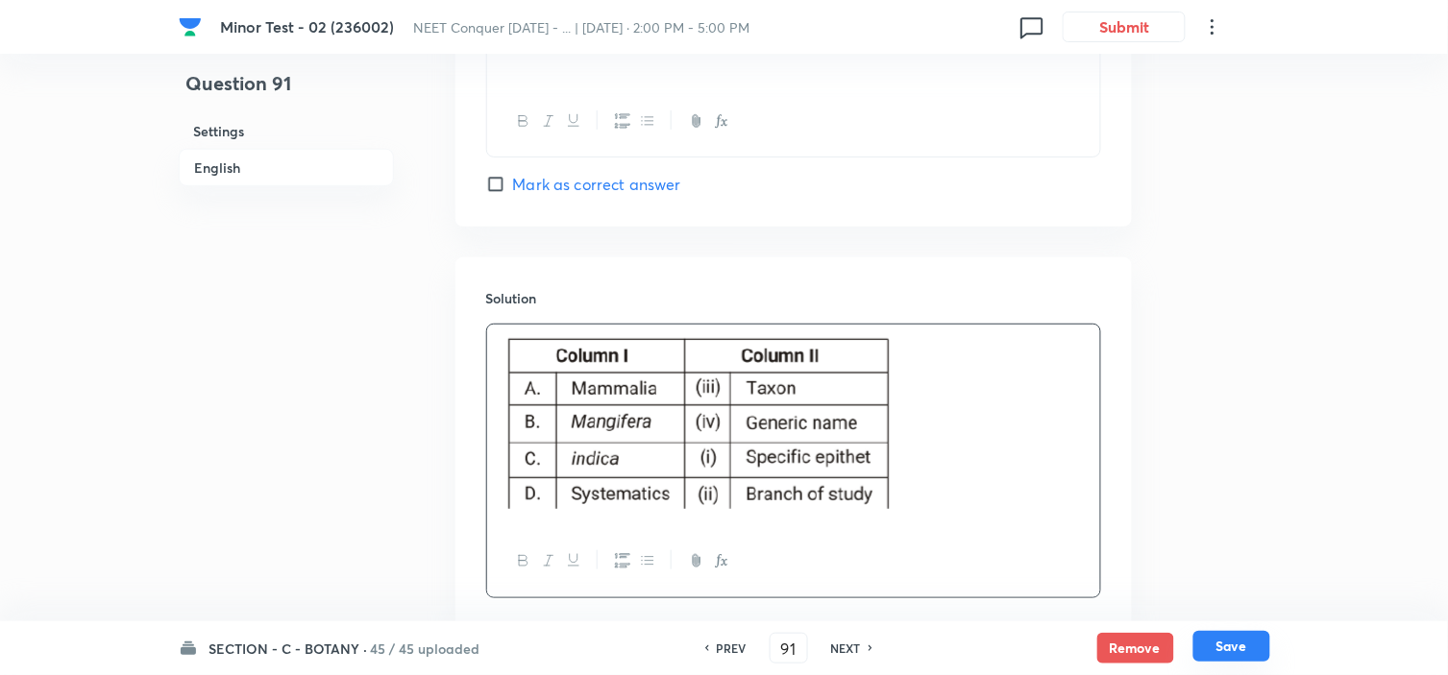
scroll to position [1989, 0]
click at [1226, 647] on button "Save" at bounding box center [1231, 646] width 77 height 31
type input "92"
checkbox input "false"
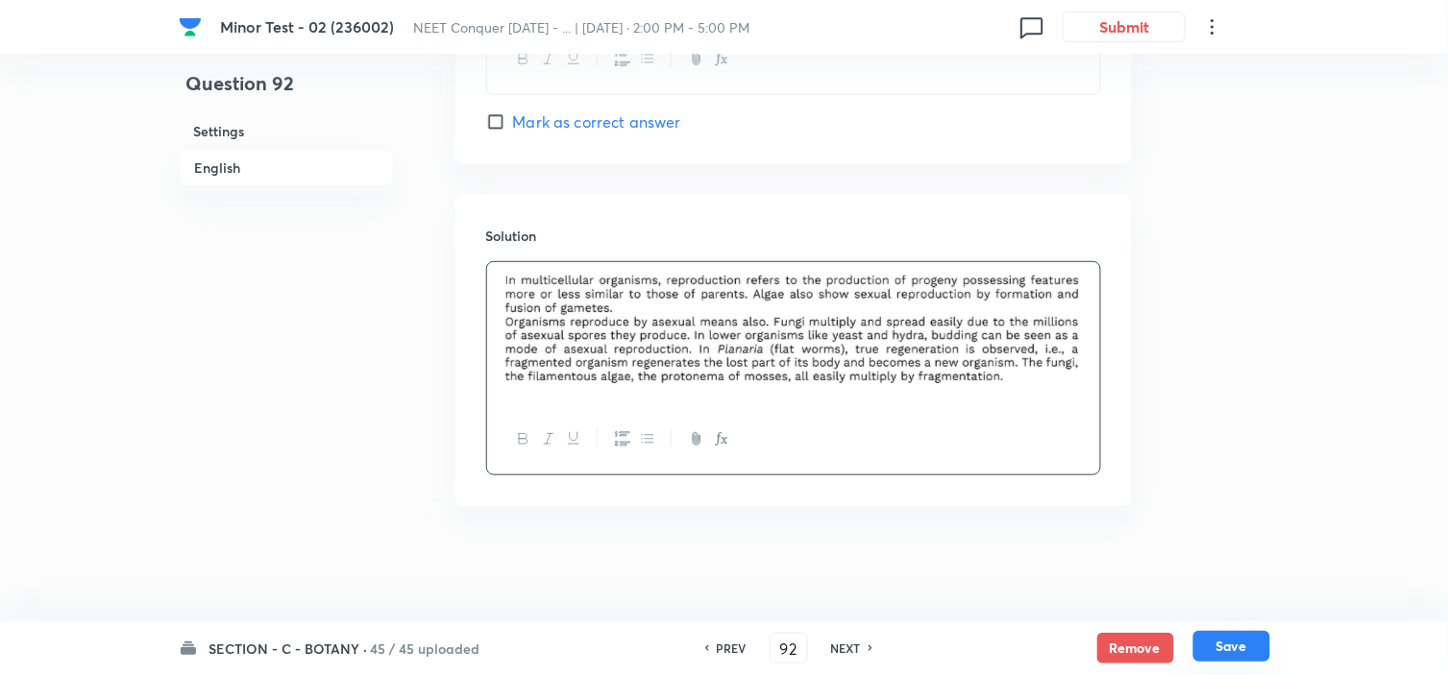
checkbox input "true"
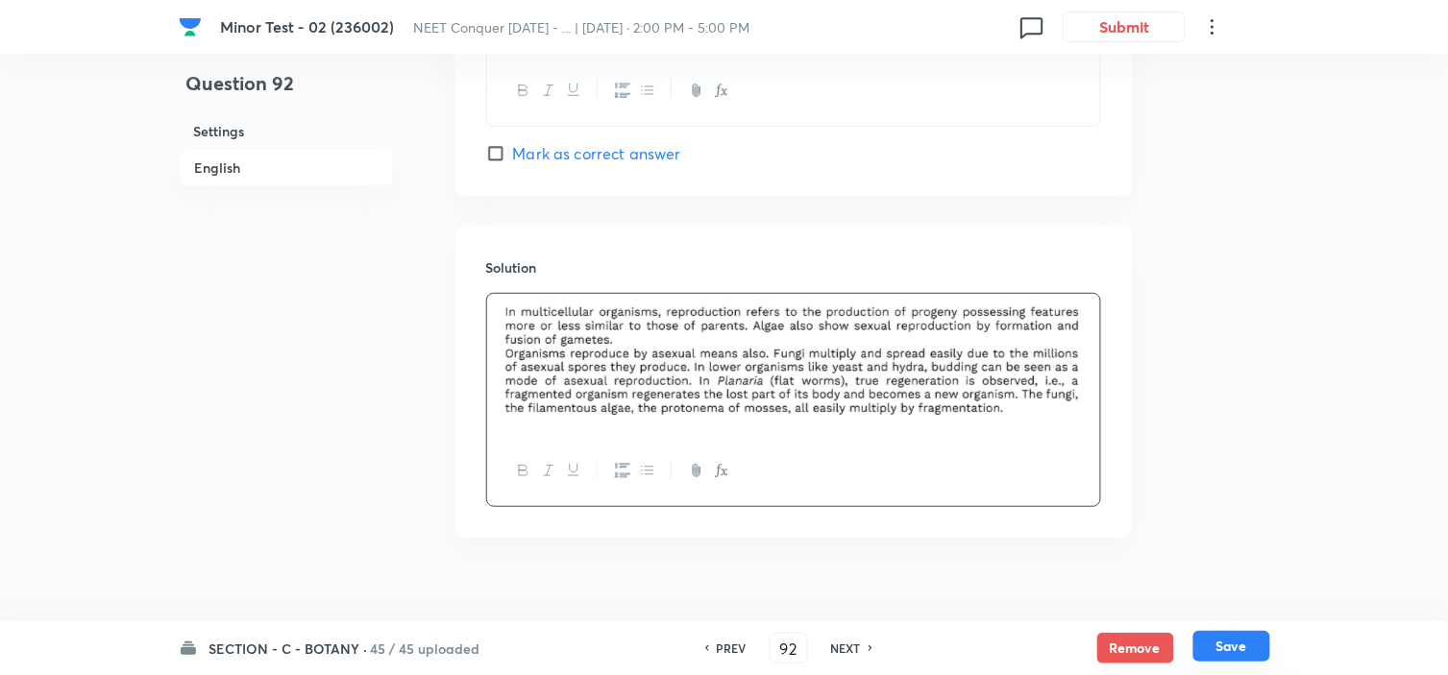
click at [1226, 647] on button "Save" at bounding box center [1231, 646] width 77 height 31
type input "93"
checkbox input "false"
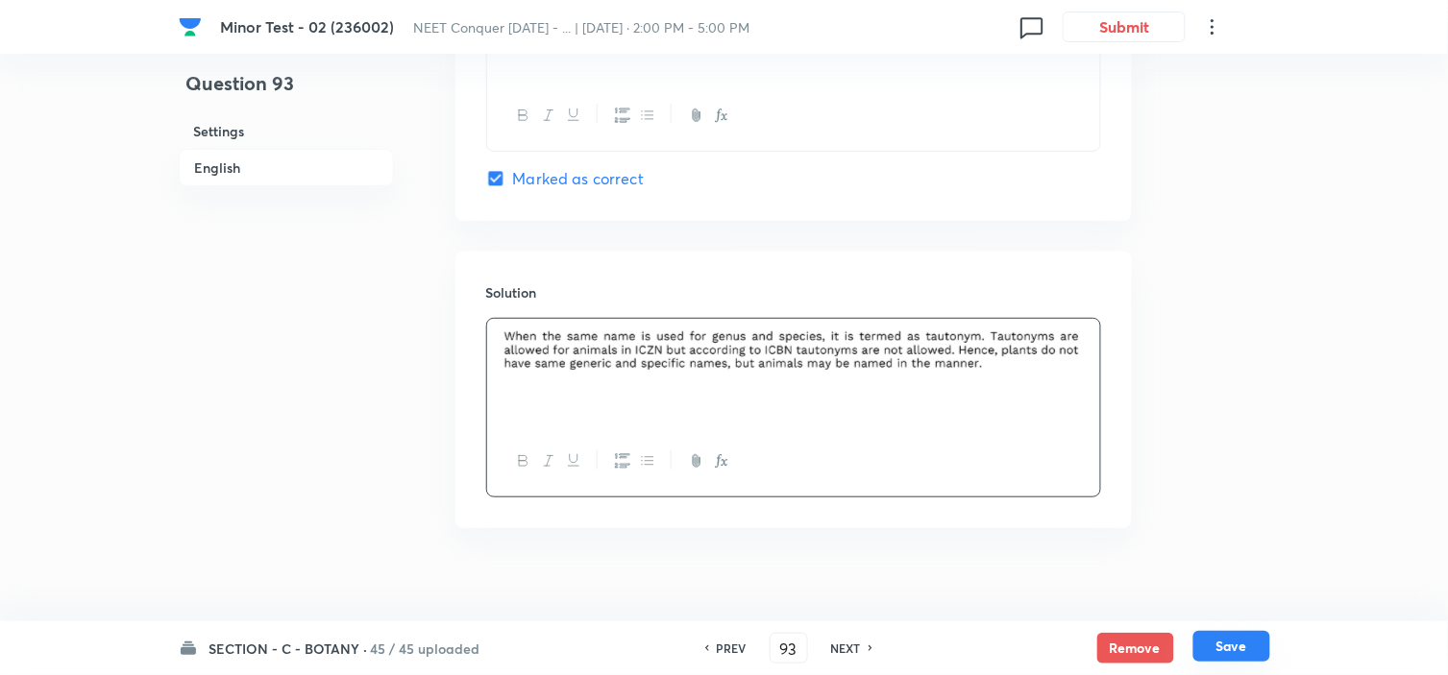
checkbox input "true"
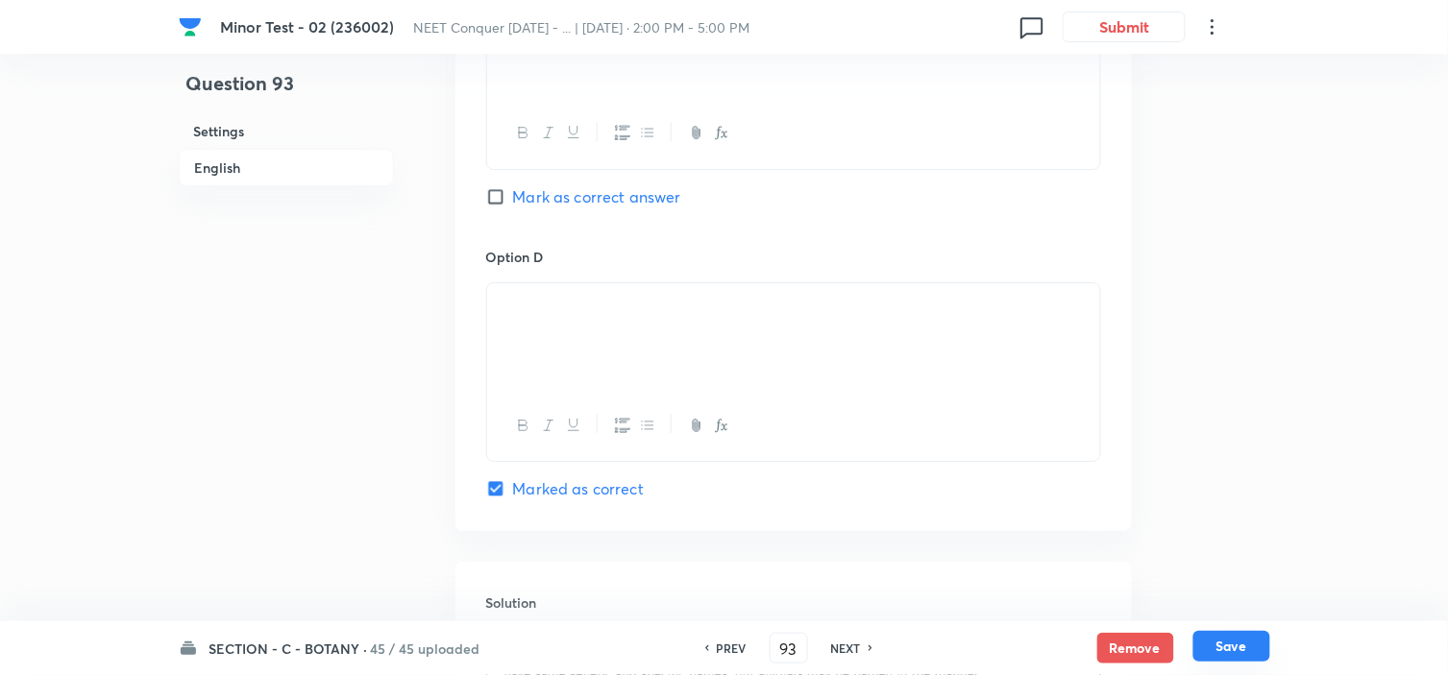
scroll to position [1955, 0]
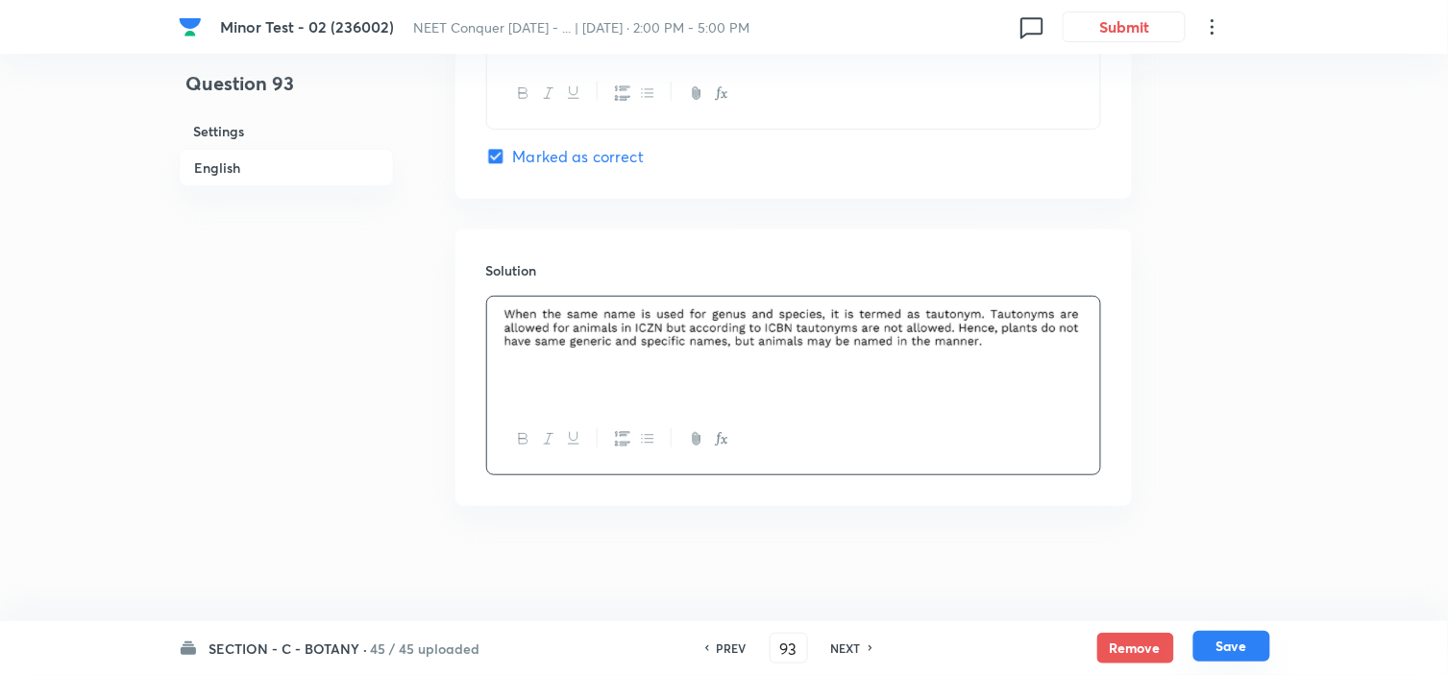
click at [1226, 647] on button "Save" at bounding box center [1231, 646] width 77 height 31
type input "94"
checkbox input "false"
checkbox input "true"
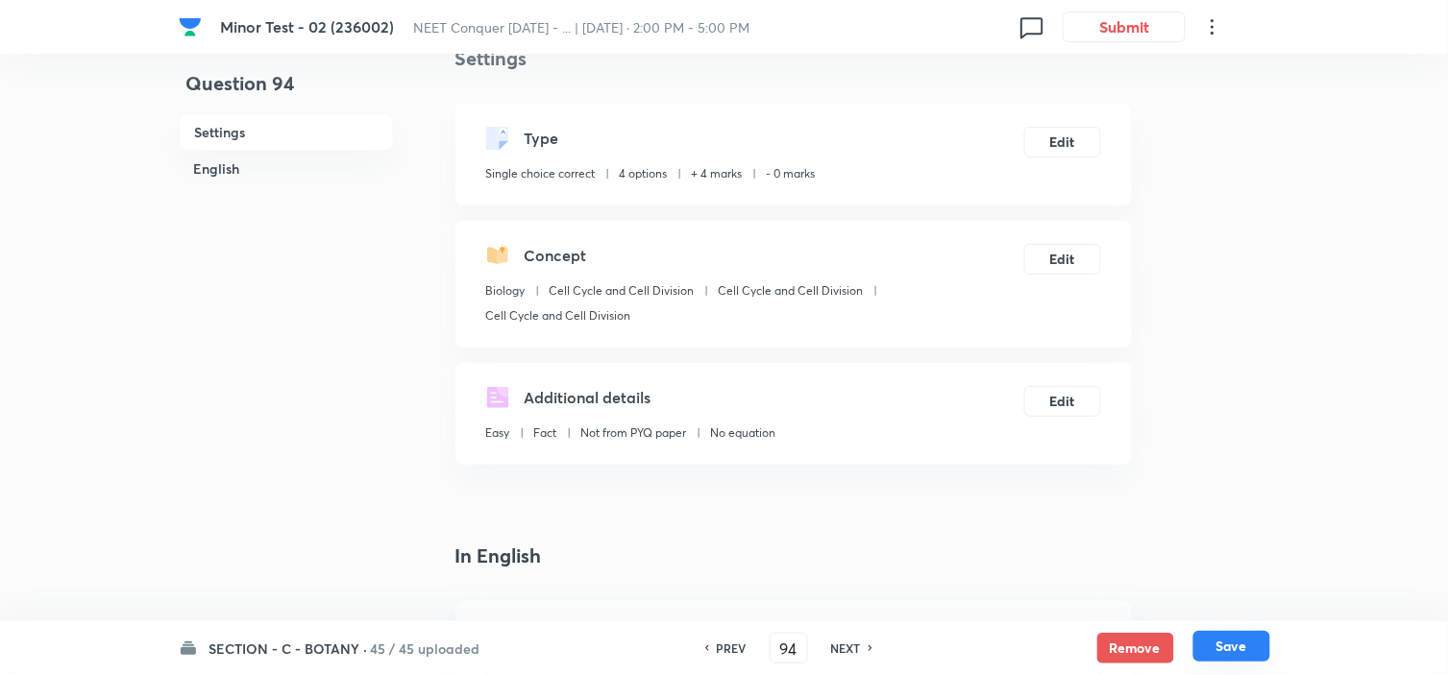
scroll to position [0, 0]
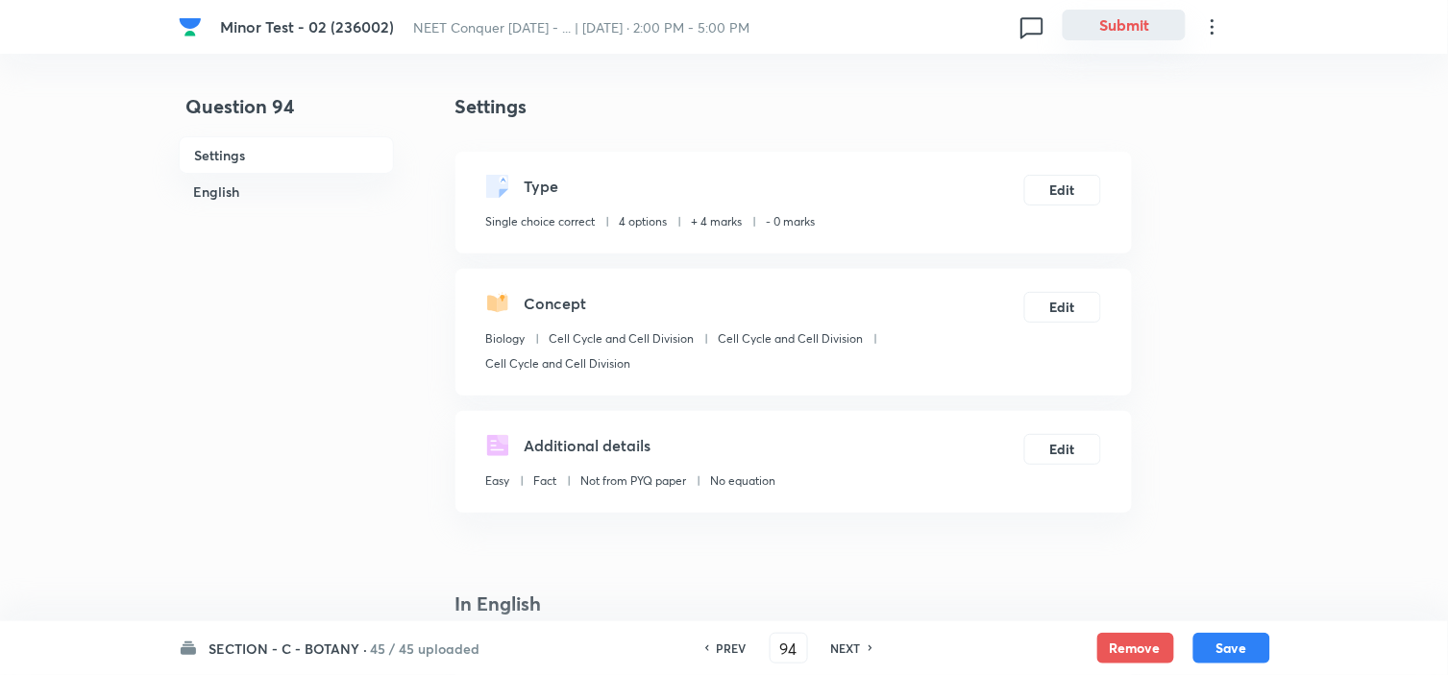
click at [1125, 19] on button "Submit" at bounding box center [1123, 25] width 123 height 31
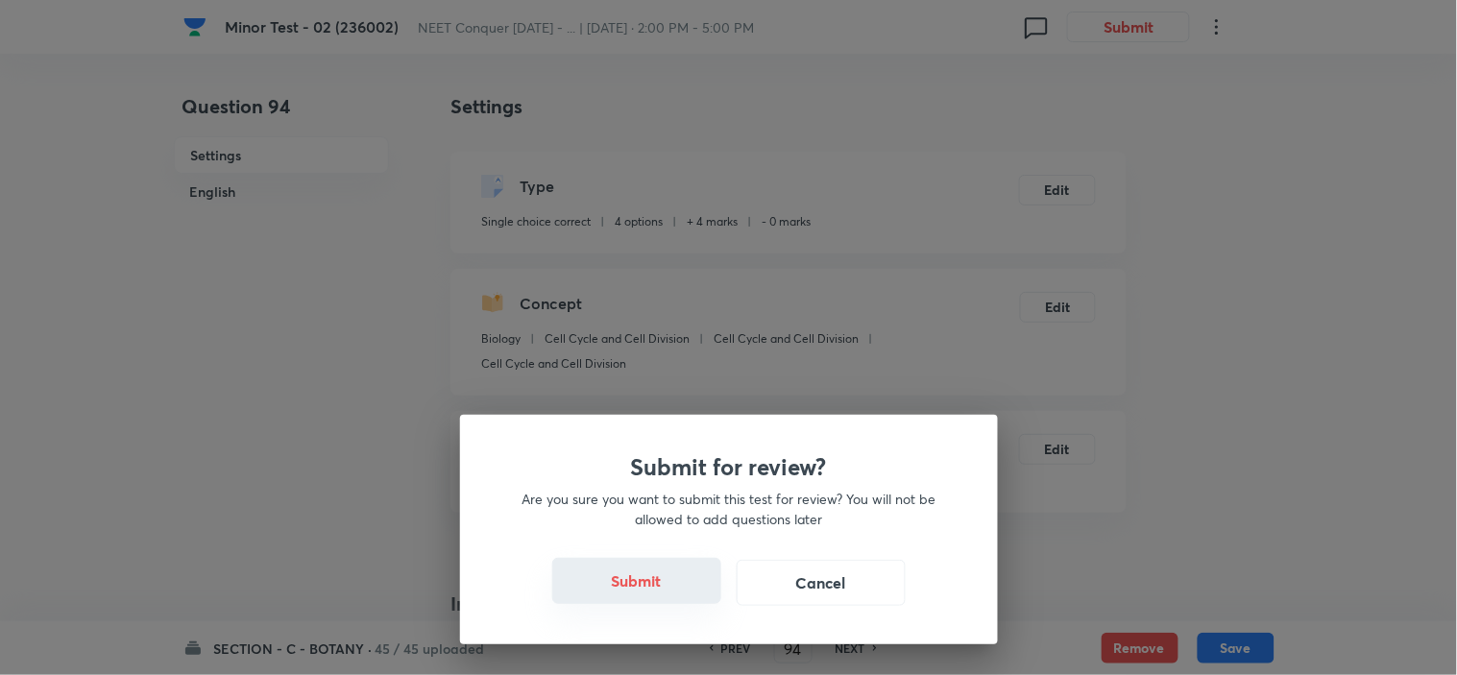
click at [620, 583] on button "Submit" at bounding box center [636, 581] width 169 height 46
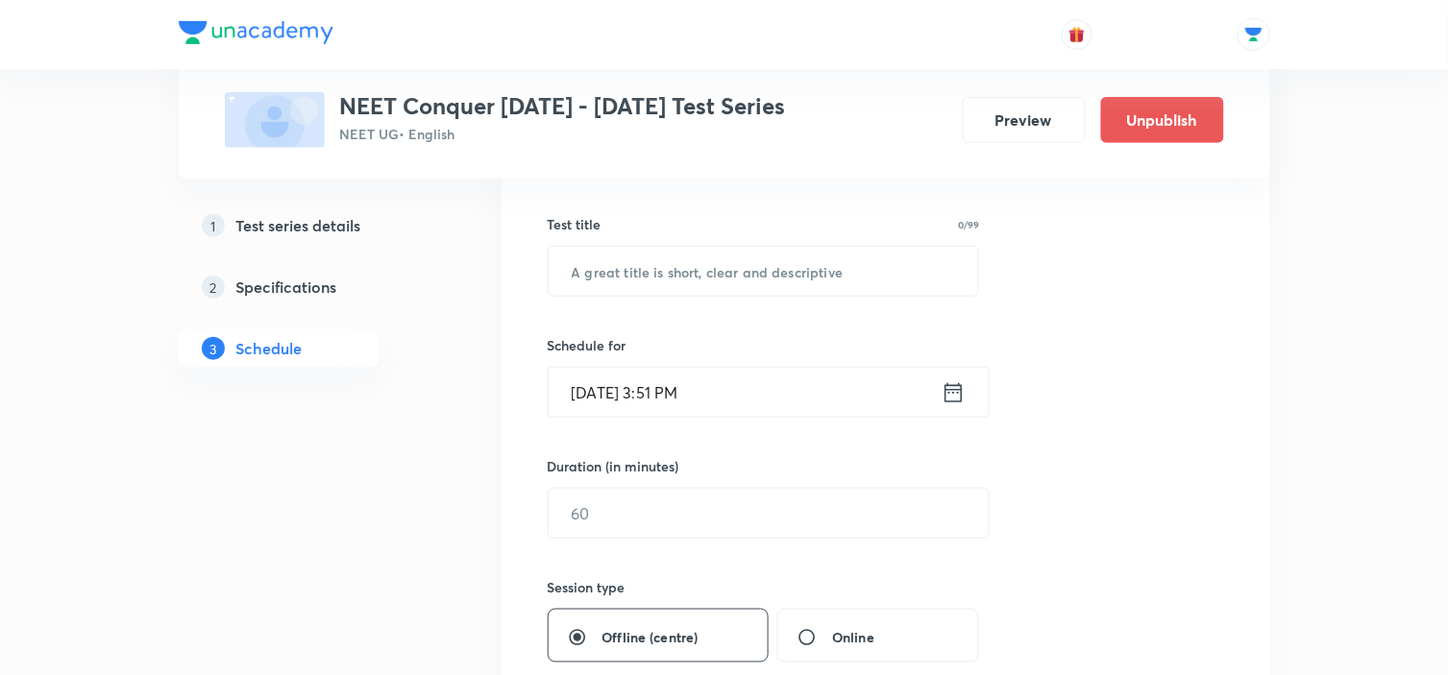
scroll to position [332, 0]
click at [959, 398] on icon at bounding box center [953, 391] width 24 height 27
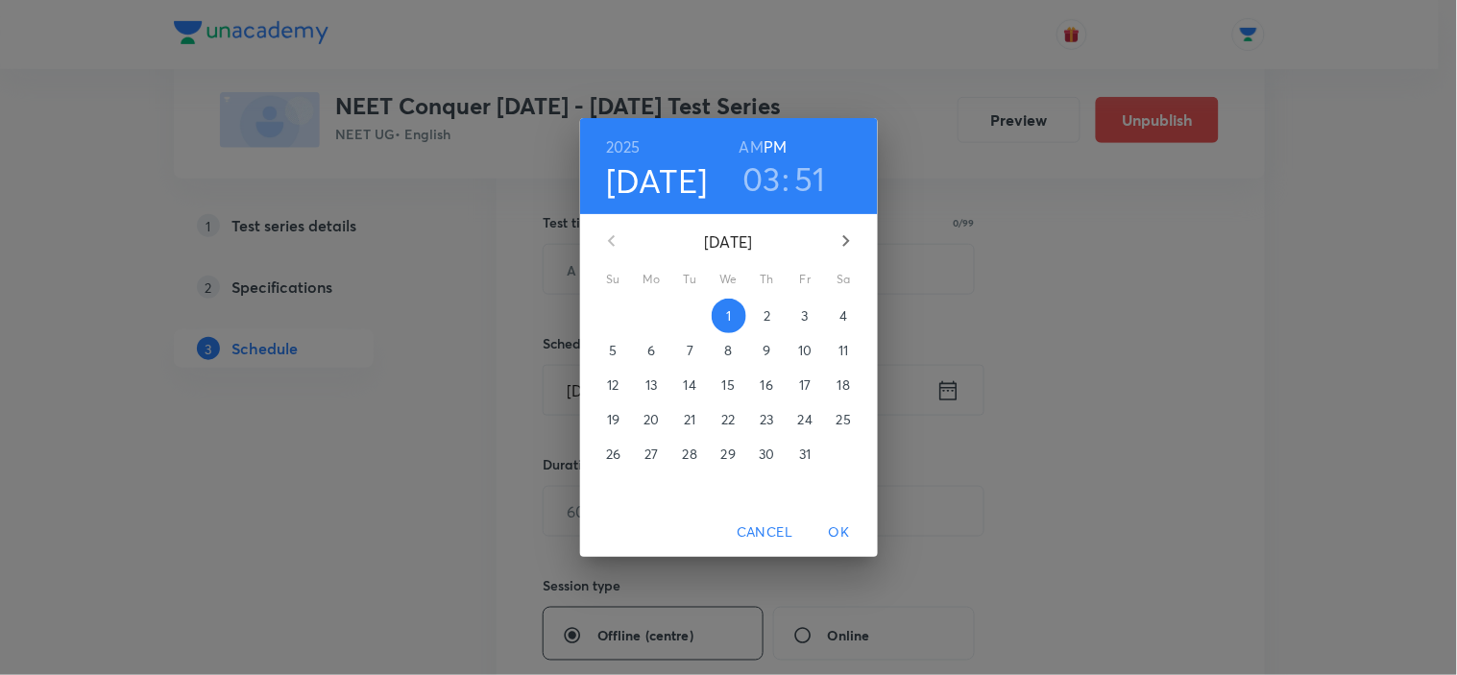
click at [616, 357] on p "5" at bounding box center [613, 350] width 8 height 19
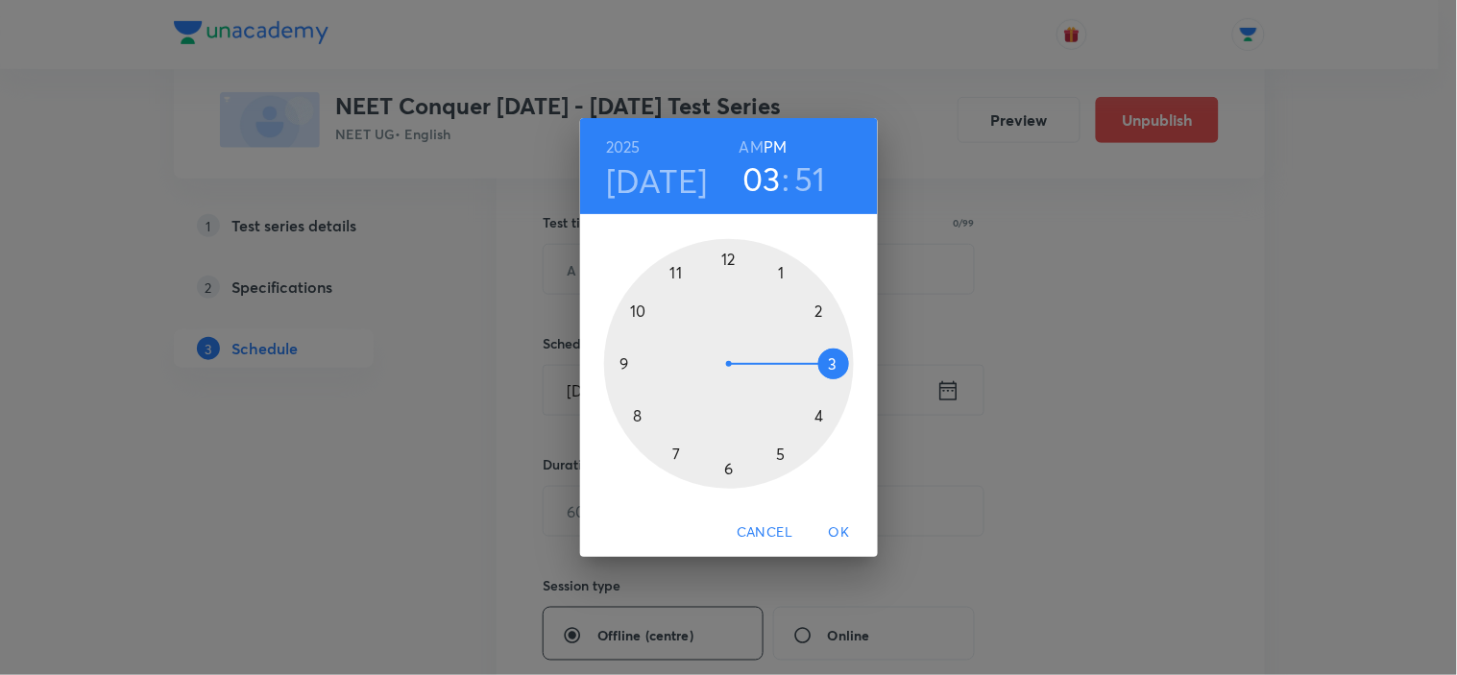
click at [839, 528] on span "OK" at bounding box center [840, 533] width 46 height 24
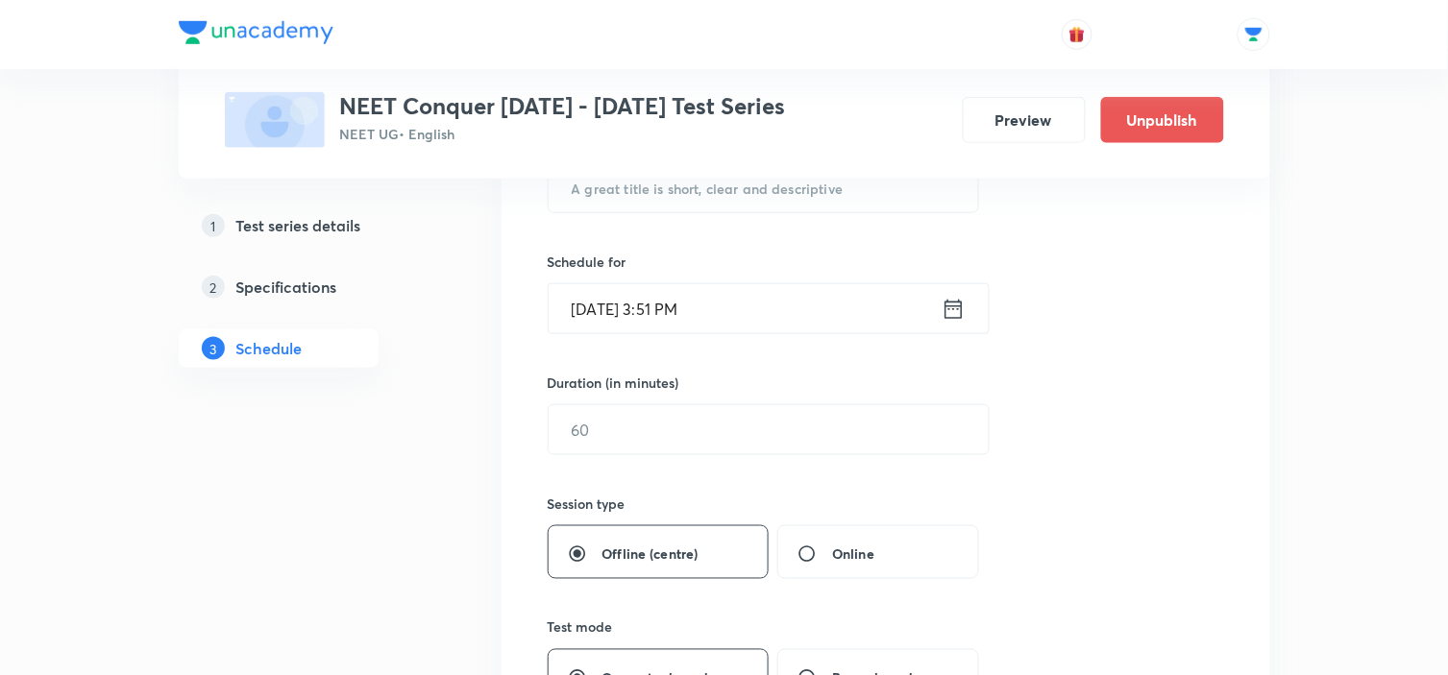
scroll to position [413, 0]
click at [680, 403] on div "Duration (in minutes) ​" at bounding box center [723, 415] width 351 height 83
click at [616, 420] on input "text" at bounding box center [769, 430] width 440 height 49
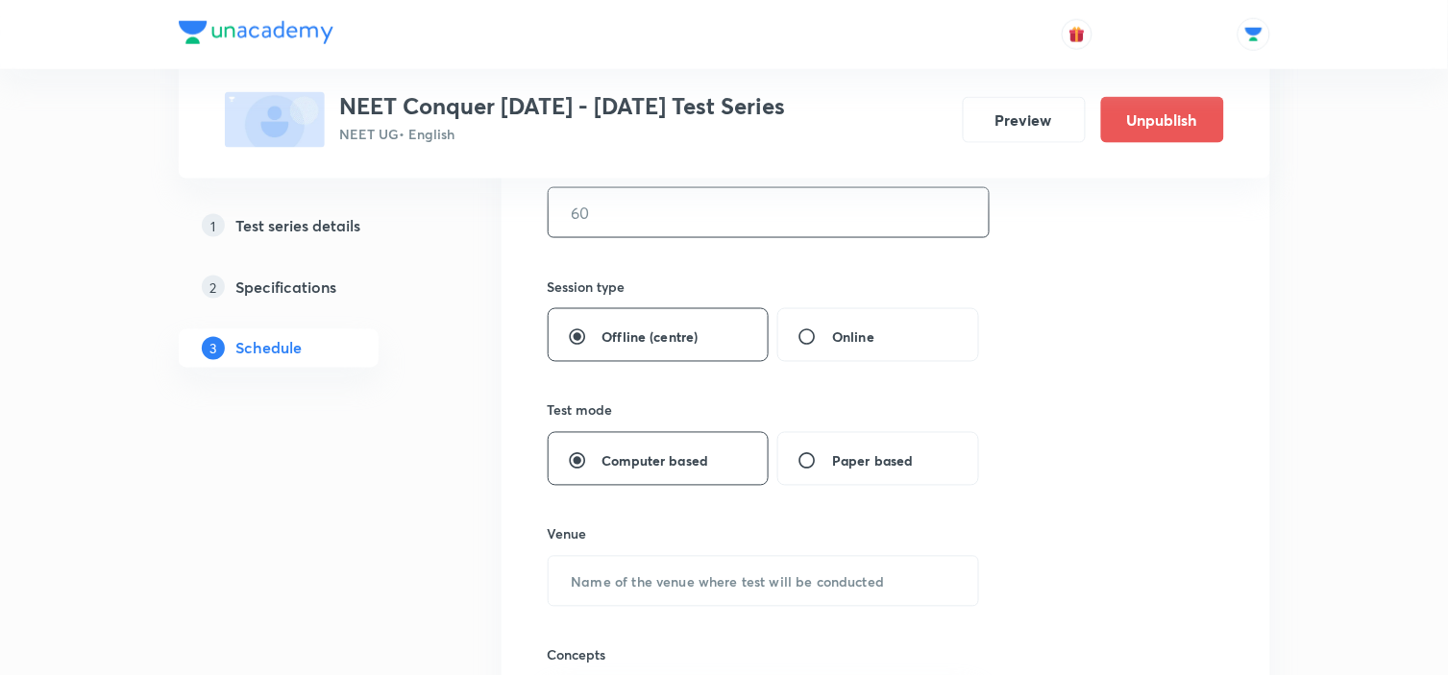
scroll to position [628, 0]
